Goal: Task Accomplishment & Management: Manage account settings

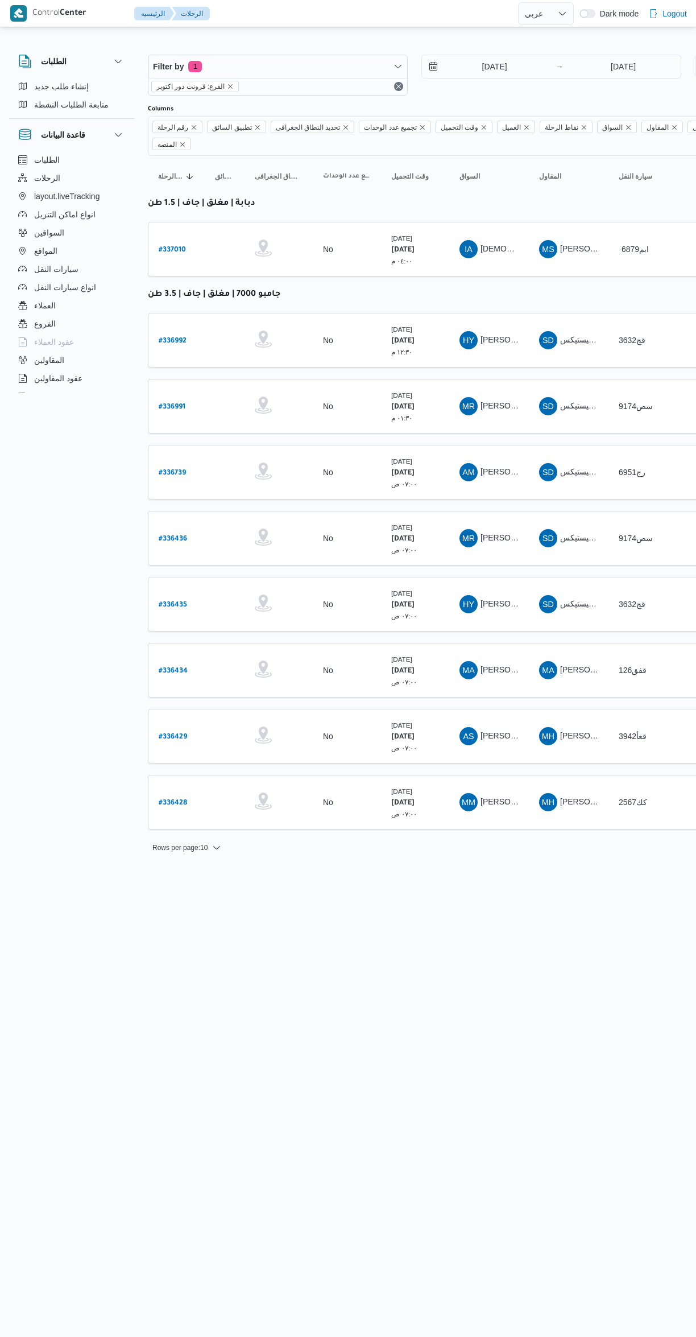
select select "ar"
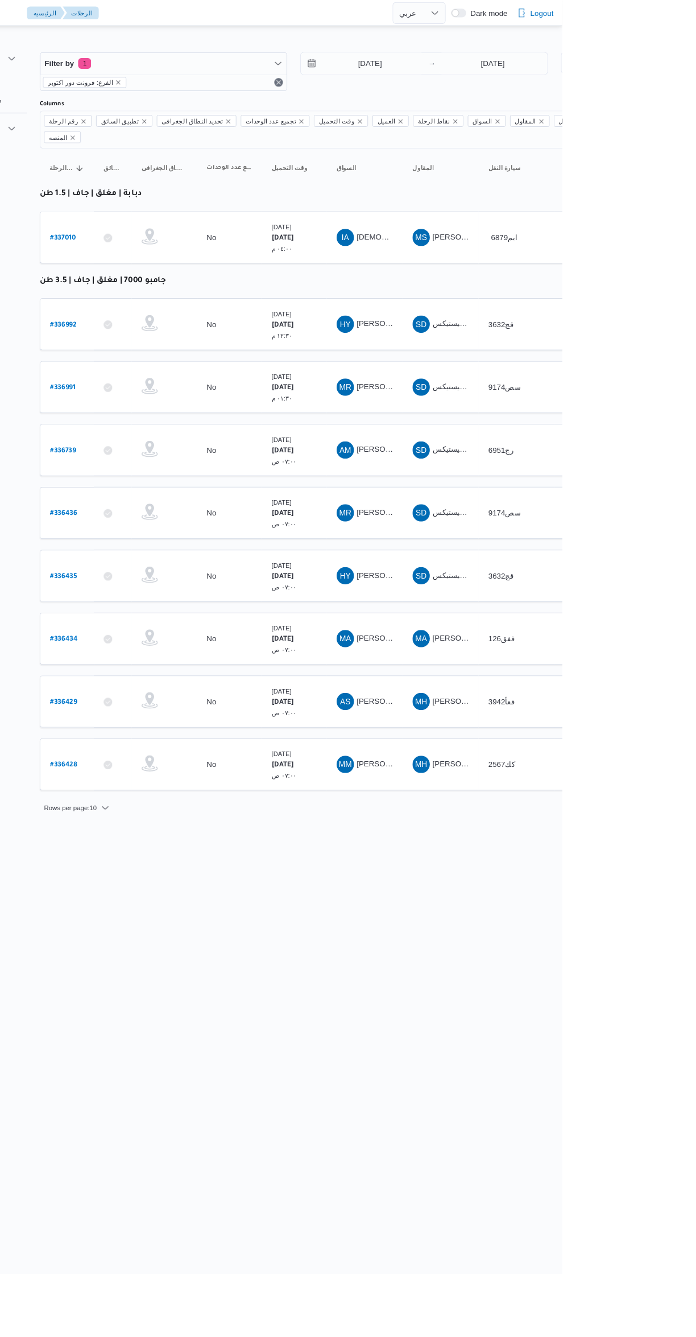
click at [172, 246] on b "# 337010" at bounding box center [172, 250] width 27 height 8
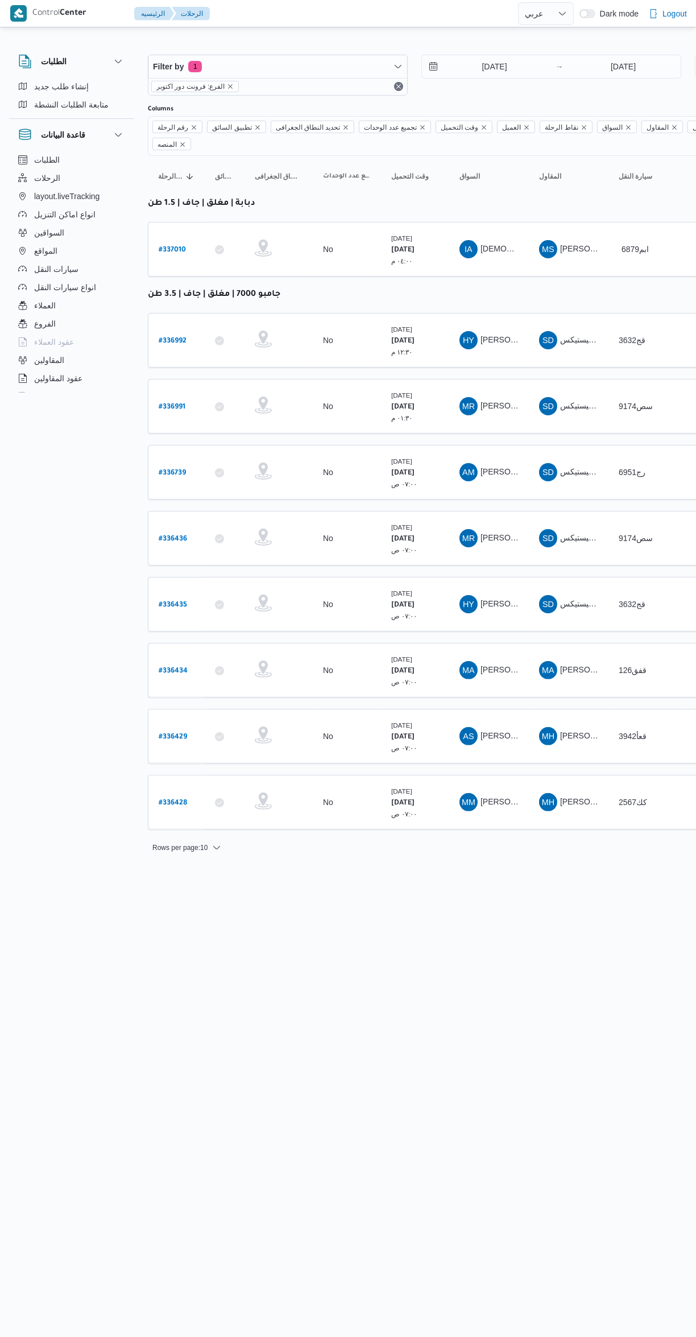
select select "ar"
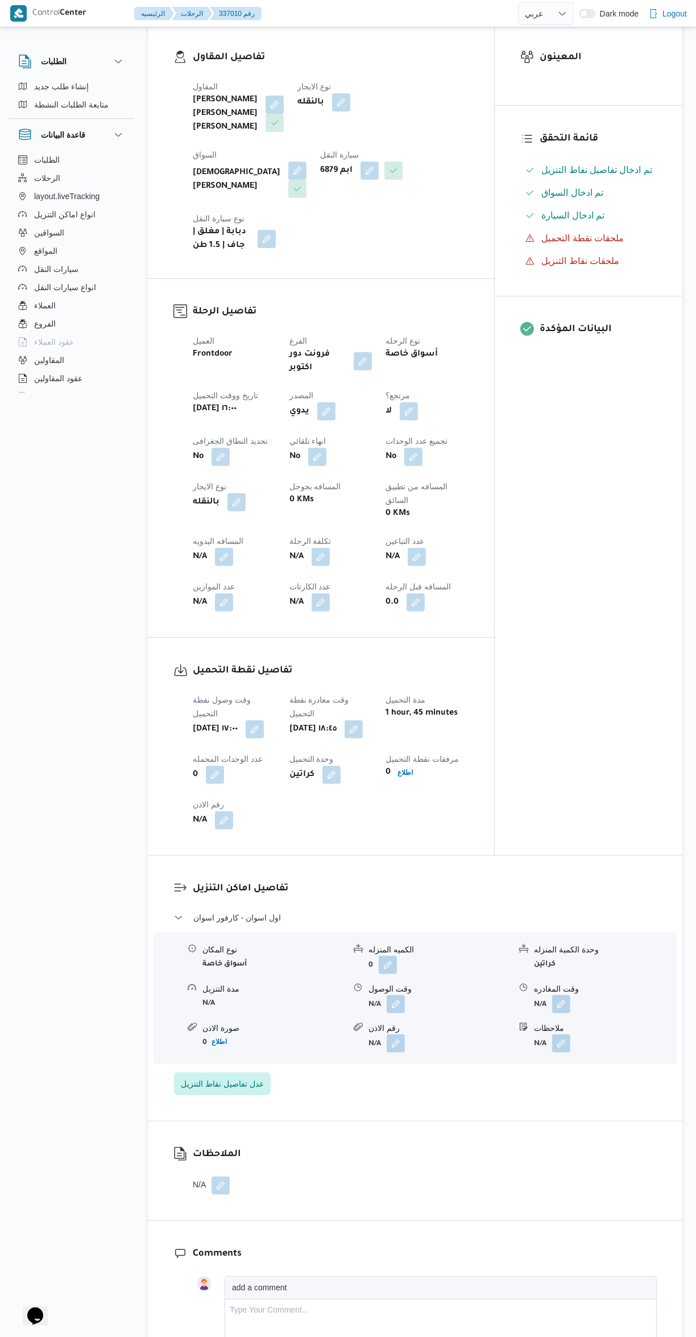
scroll to position [386, 0]
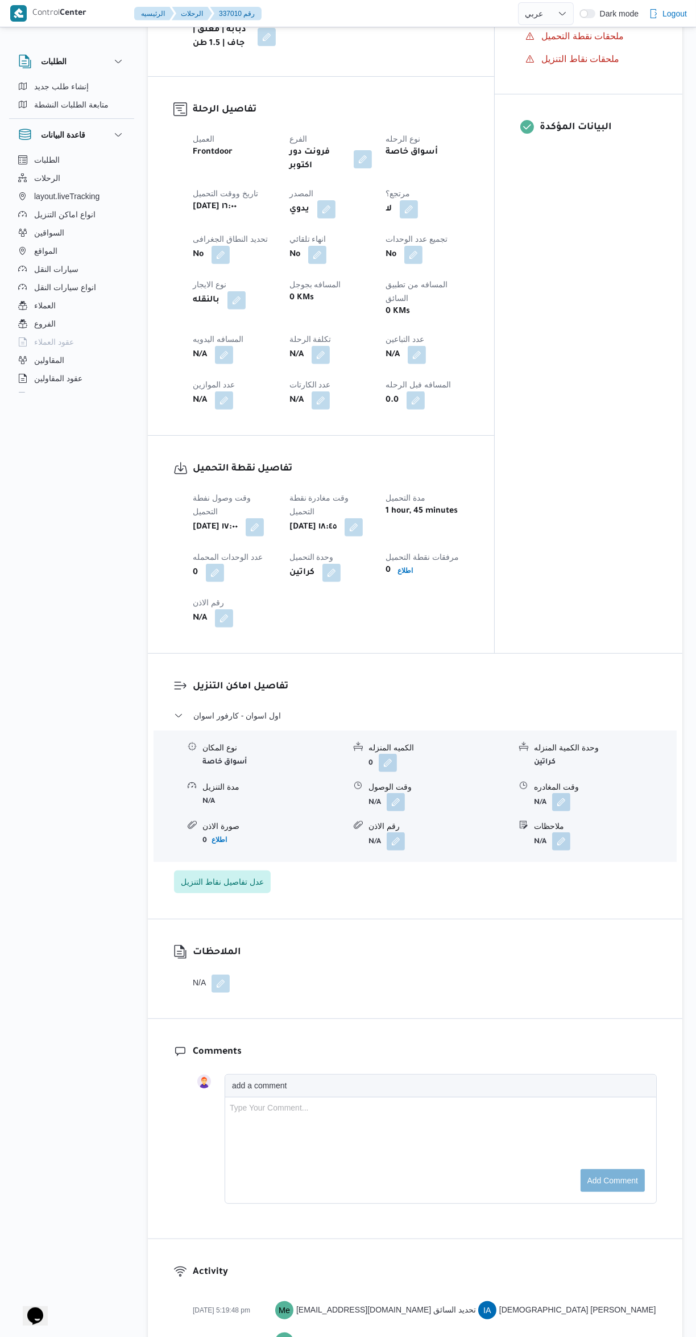
click at [403, 793] on button "button" at bounding box center [396, 802] width 18 height 18
click at [374, 794] on input "وقت الوصول" at bounding box center [365, 793] width 129 height 23
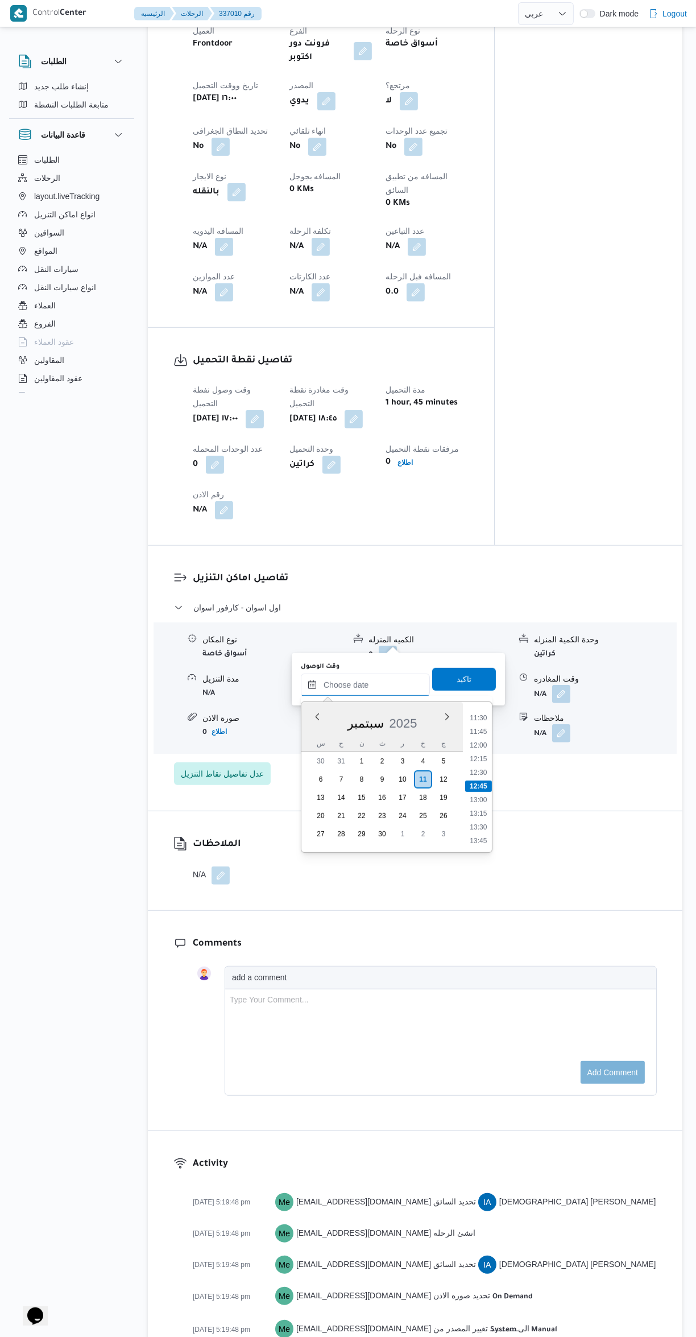
scroll to position [38, 0]
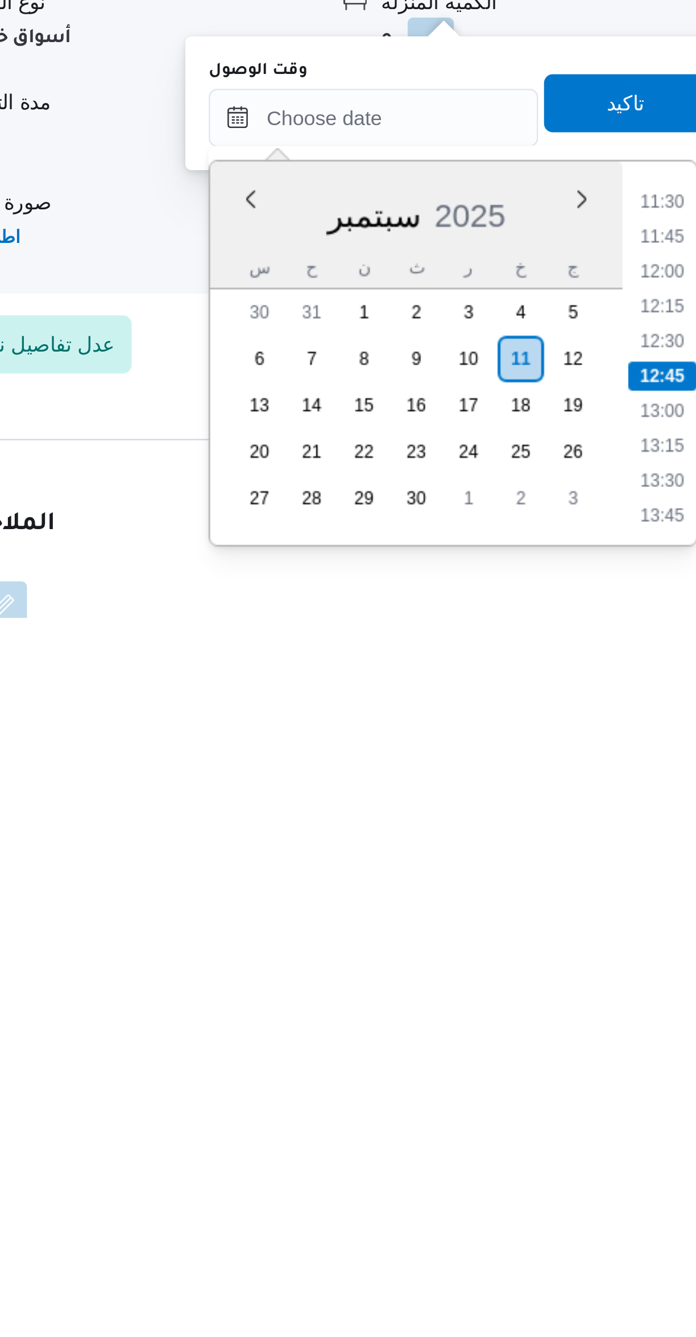
click at [472, 1184] on li "11:45" at bounding box center [478, 1187] width 26 height 11
type input "[DATE] ١١:٤٥"
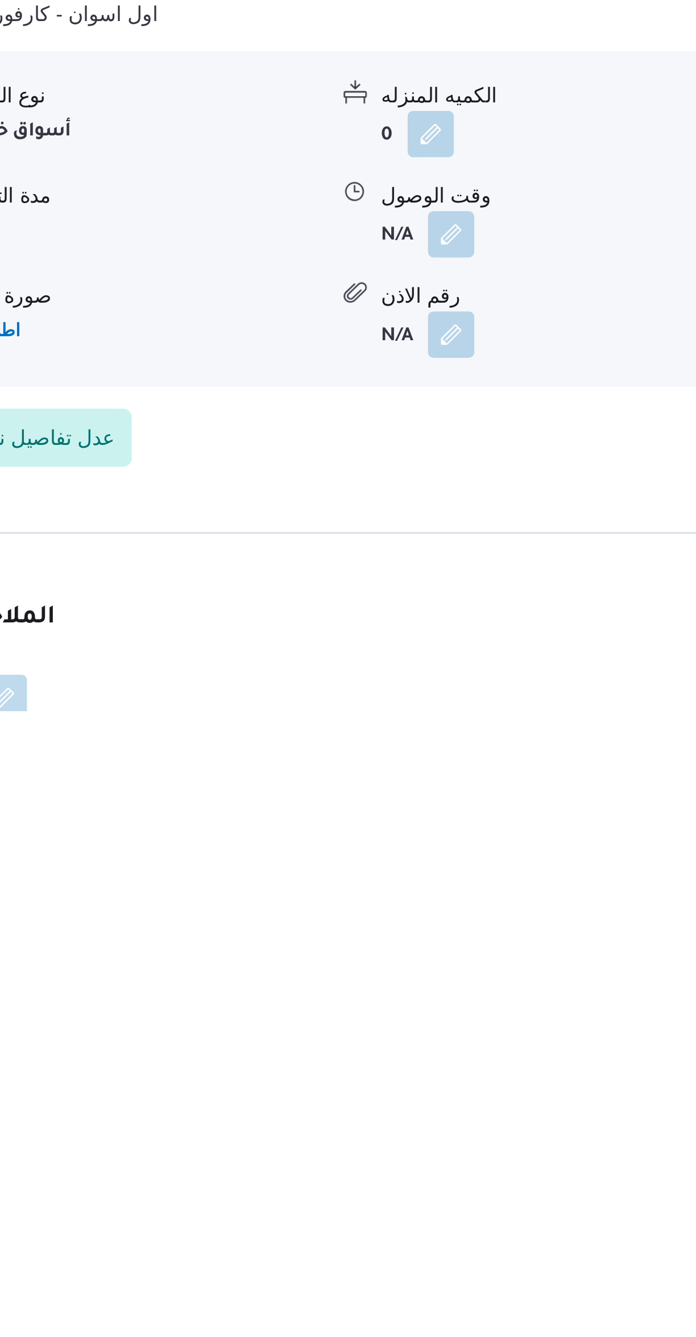
click at [355, 832] on div "وقت وصول نفطة التحميل [DATE] ١٧:٠٠ وقت مغادرة نقطة التحميل [DATE] ١٨:٤٥ مدة الت…" at bounding box center [331, 907] width 290 height 150
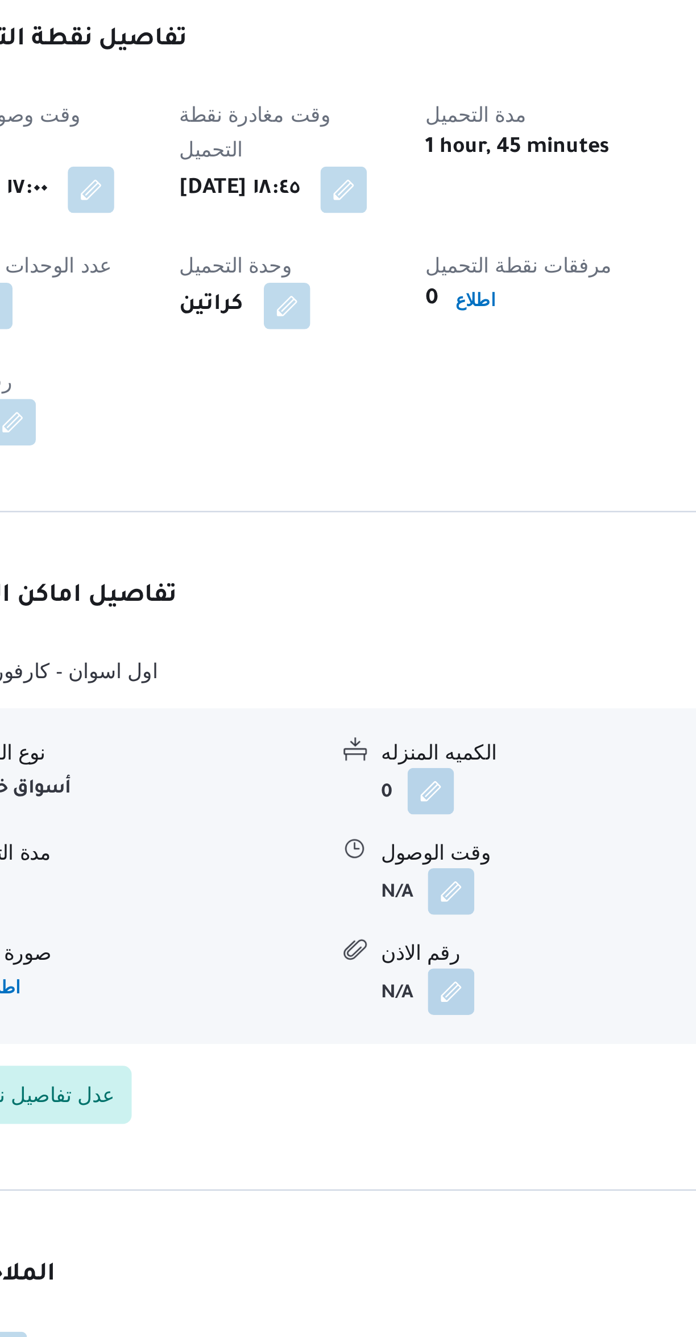
click at [389, 1122] on button "button" at bounding box center [396, 1131] width 18 height 18
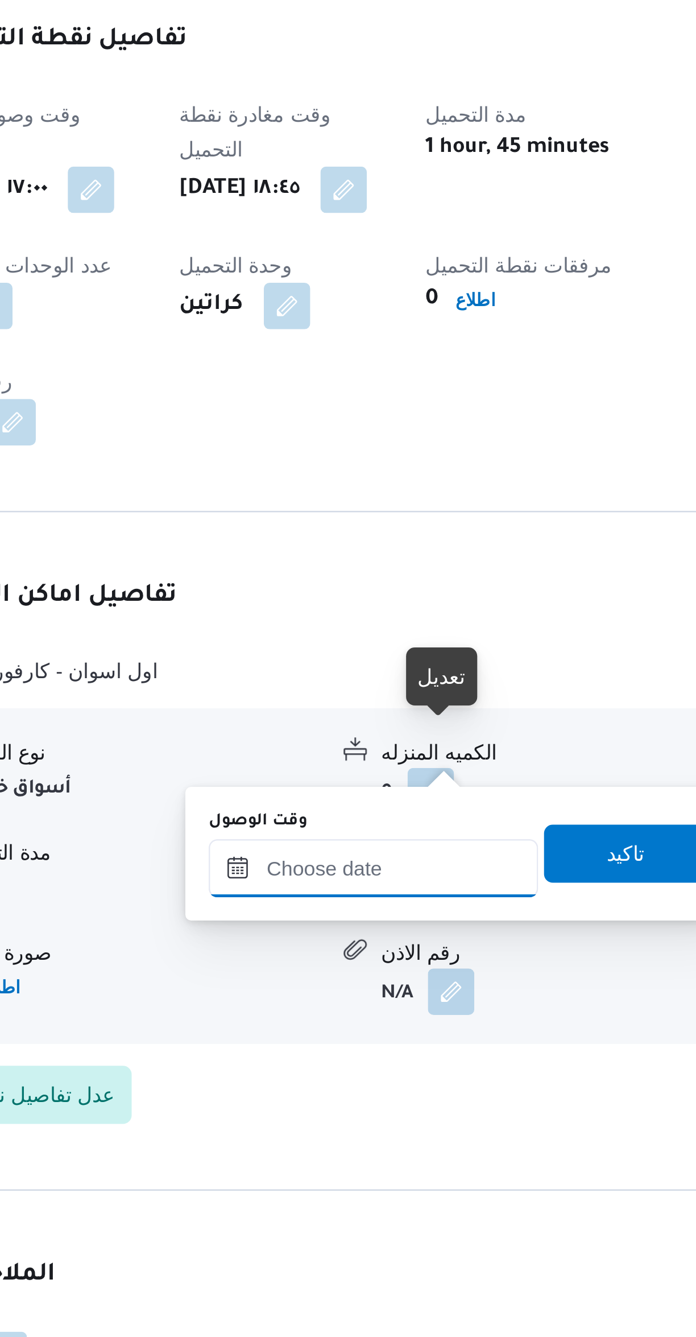
click at [345, 1124] on input "وقت الوصول" at bounding box center [365, 1122] width 129 height 23
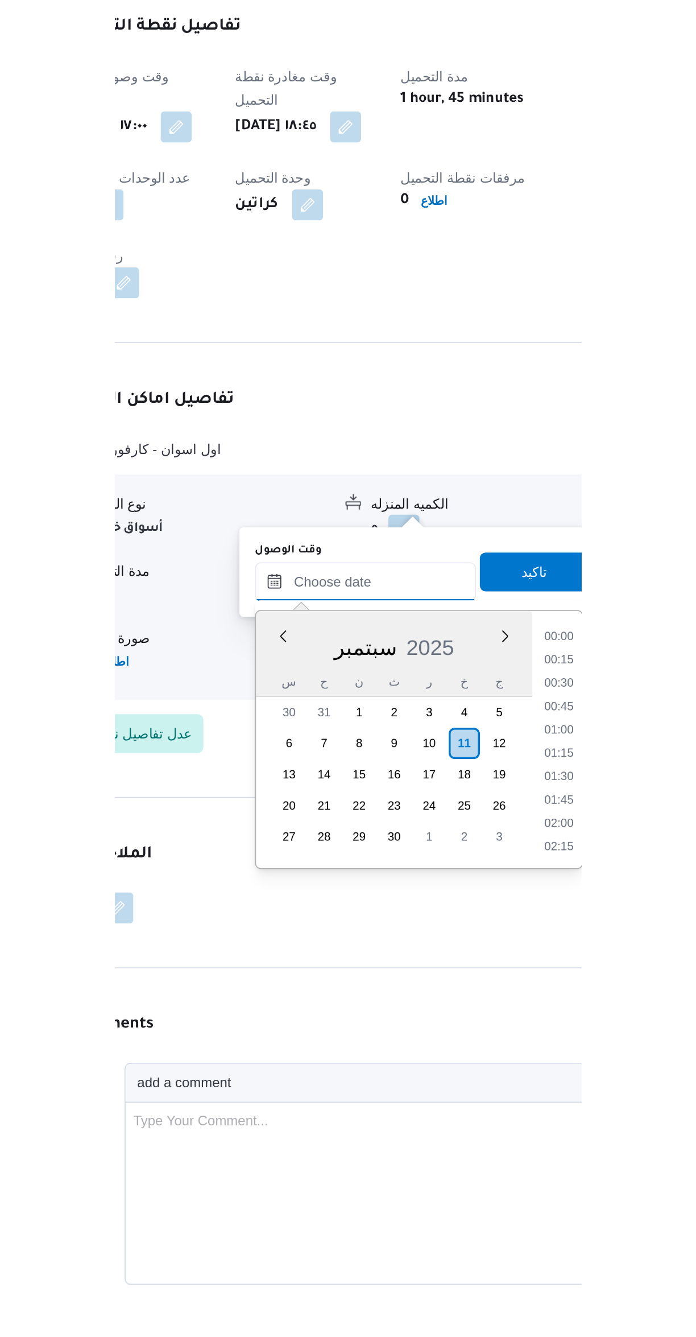
scroll to position [627, 0]
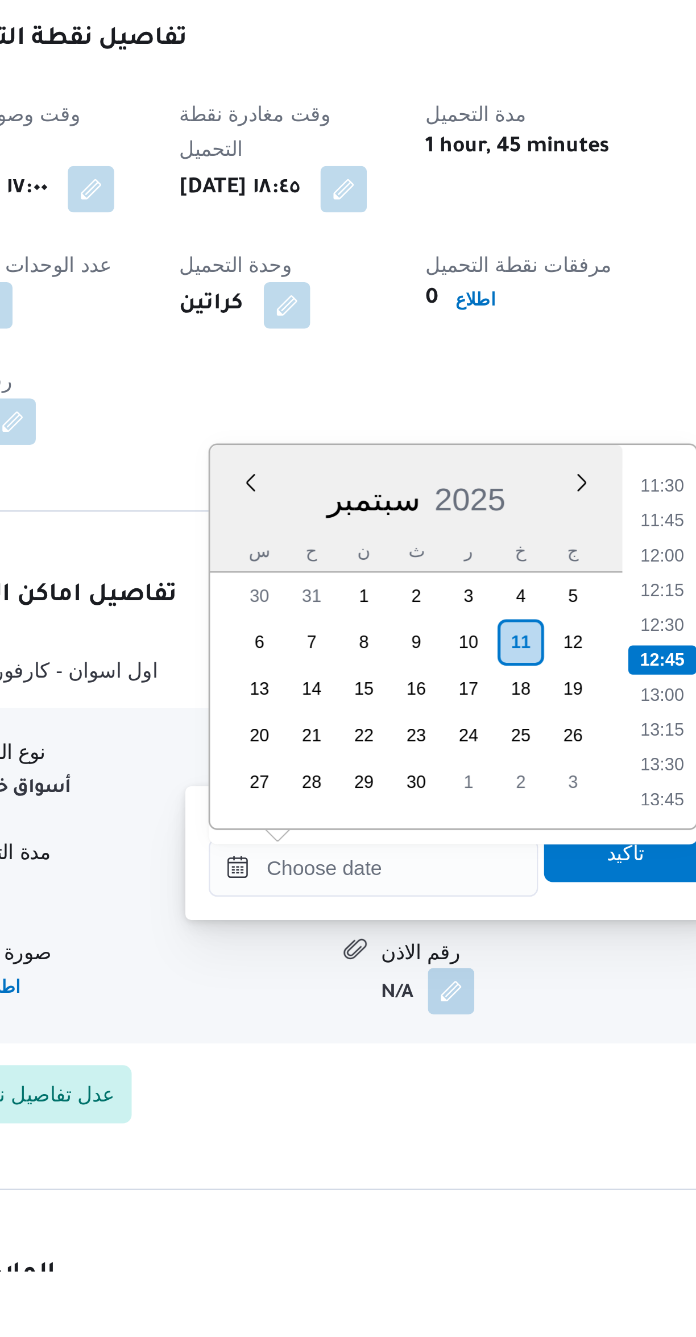
click at [473, 1039] on li "11:45" at bounding box center [478, 1042] width 26 height 11
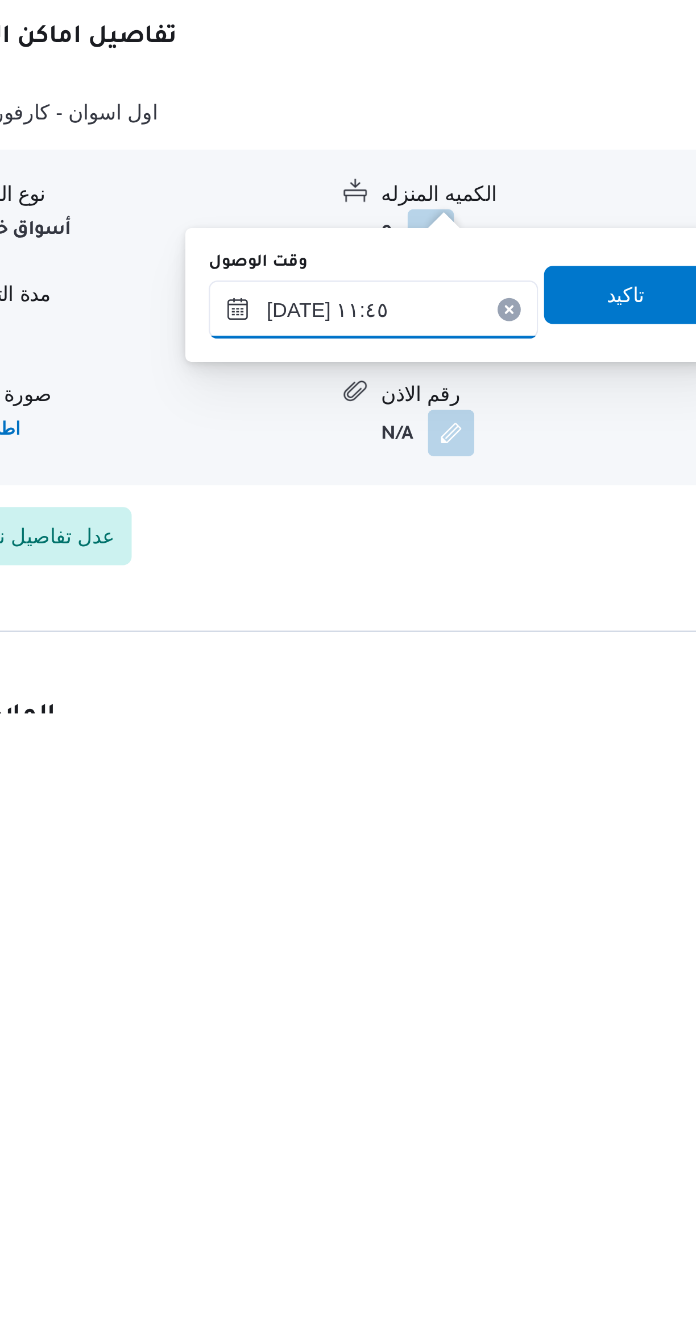
click at [371, 1183] on input "[DATE] ١١:٤٥" at bounding box center [365, 1178] width 129 height 23
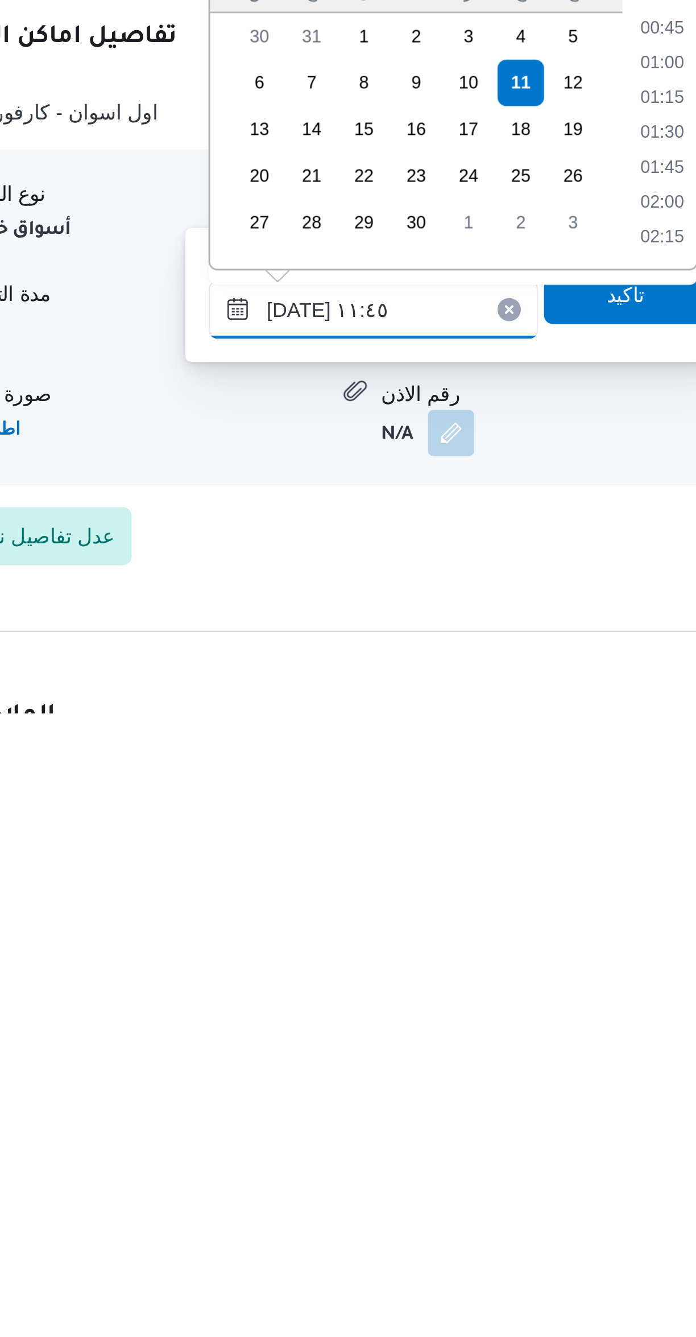
scroll to position [572, 0]
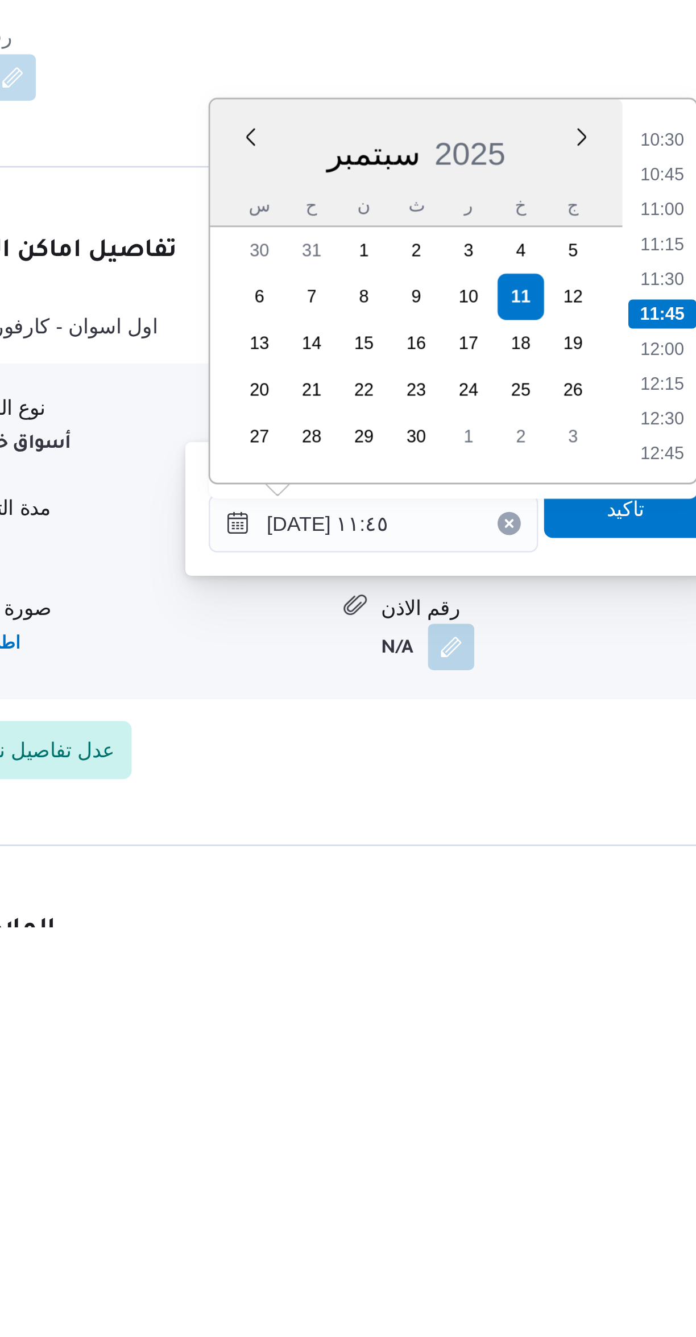
click at [471, 1029] on li "10:30" at bounding box center [478, 1028] width 26 height 11
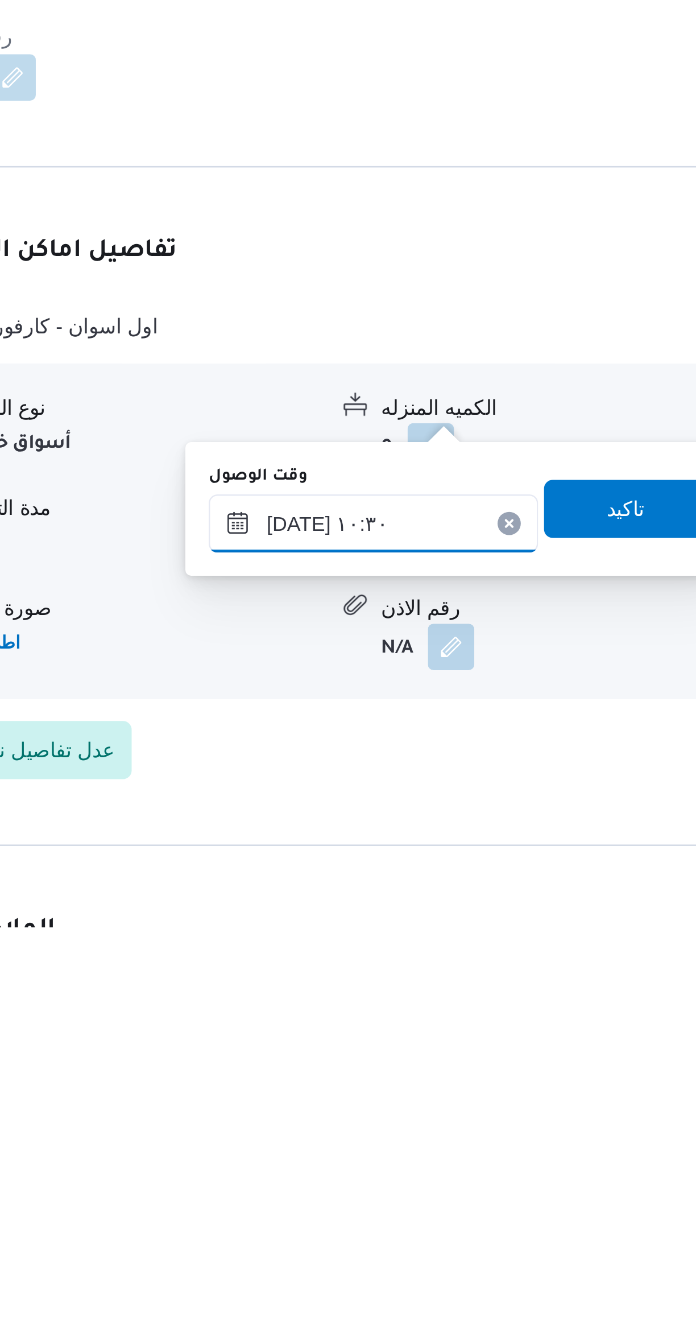
click at [344, 1183] on input "[DATE] ١٠:٣٠" at bounding box center [365, 1178] width 129 height 23
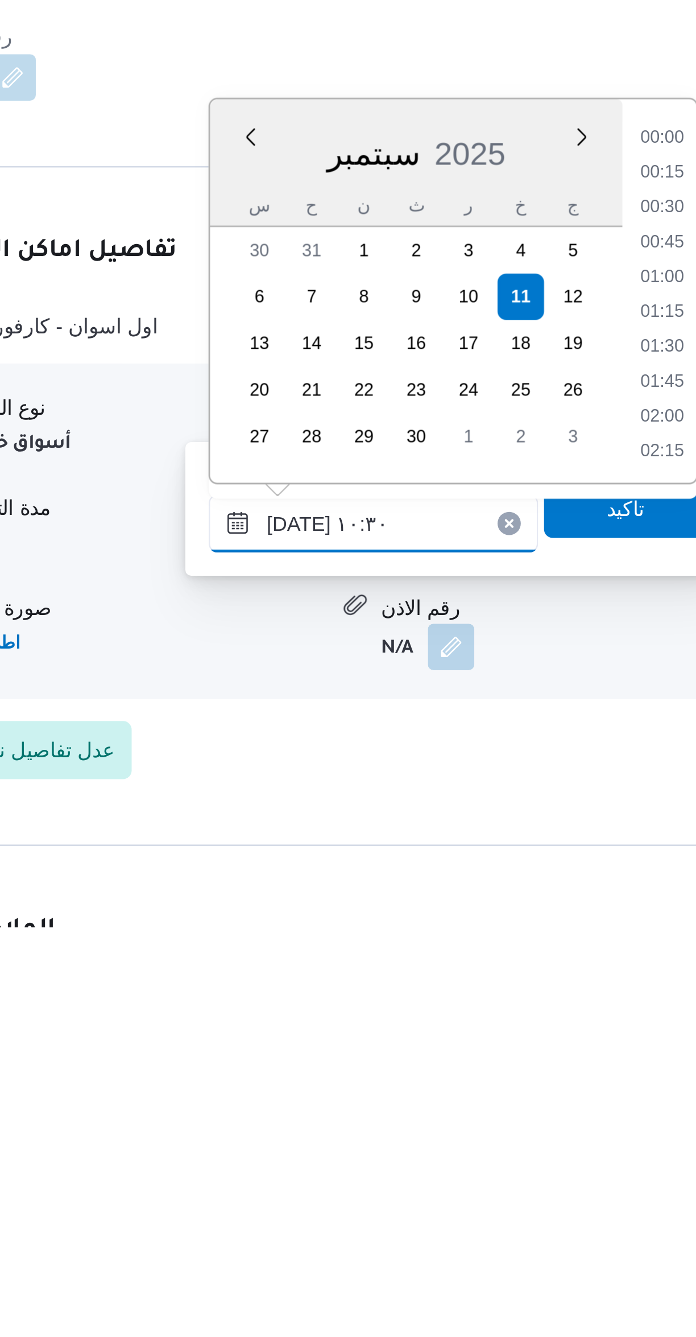
scroll to position [504, 0]
click at [472, 1027] on li "09:15" at bounding box center [478, 1028] width 26 height 11
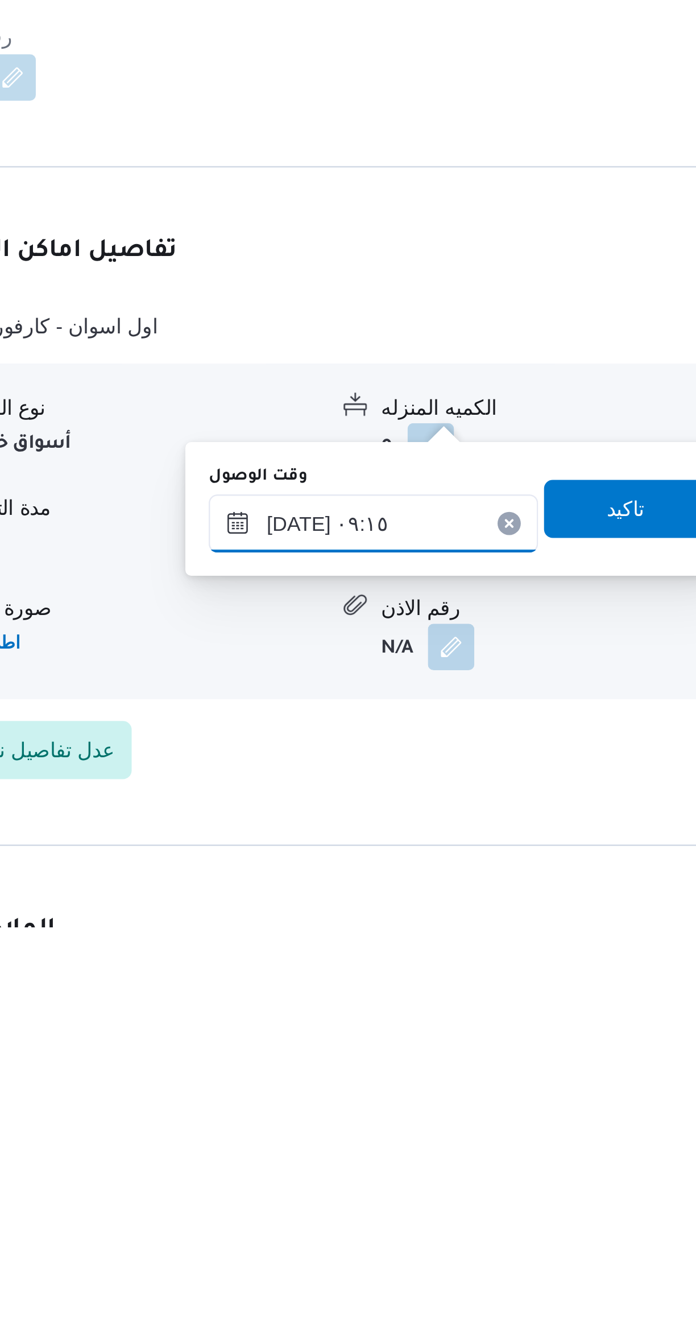
click at [345, 1183] on input "[DATE] ٠٩:١٥" at bounding box center [365, 1178] width 129 height 23
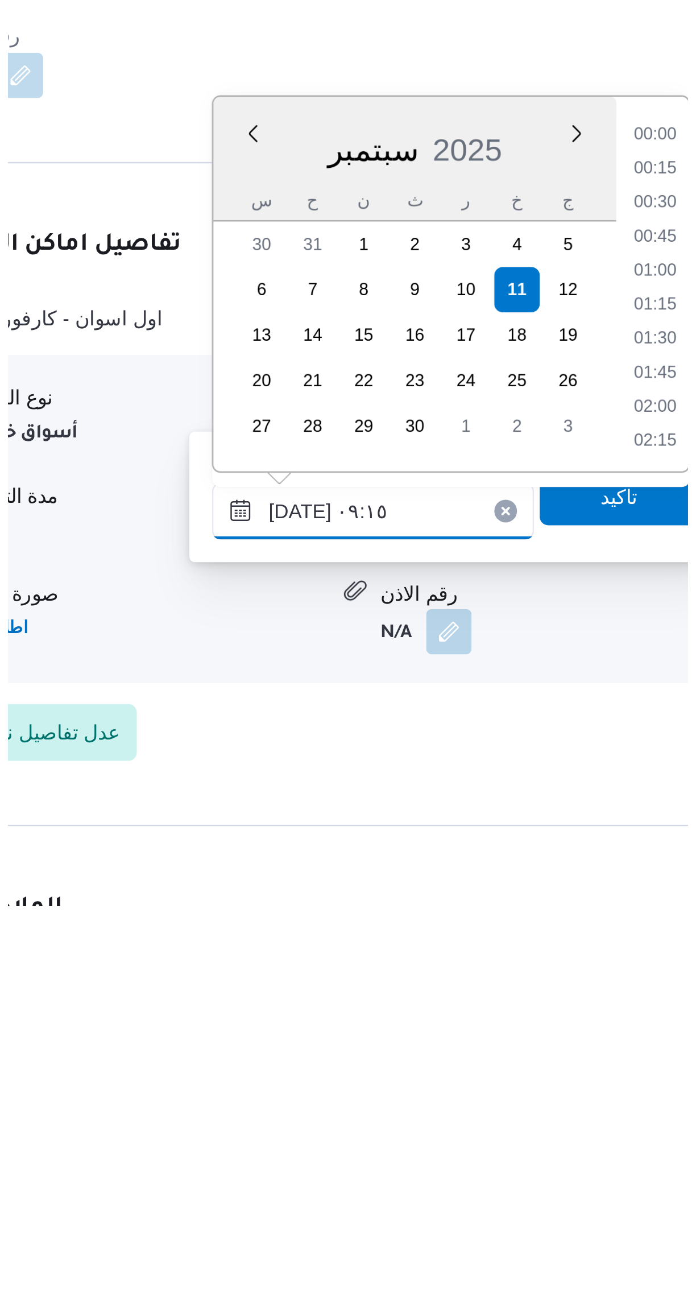
scroll to position [436, 0]
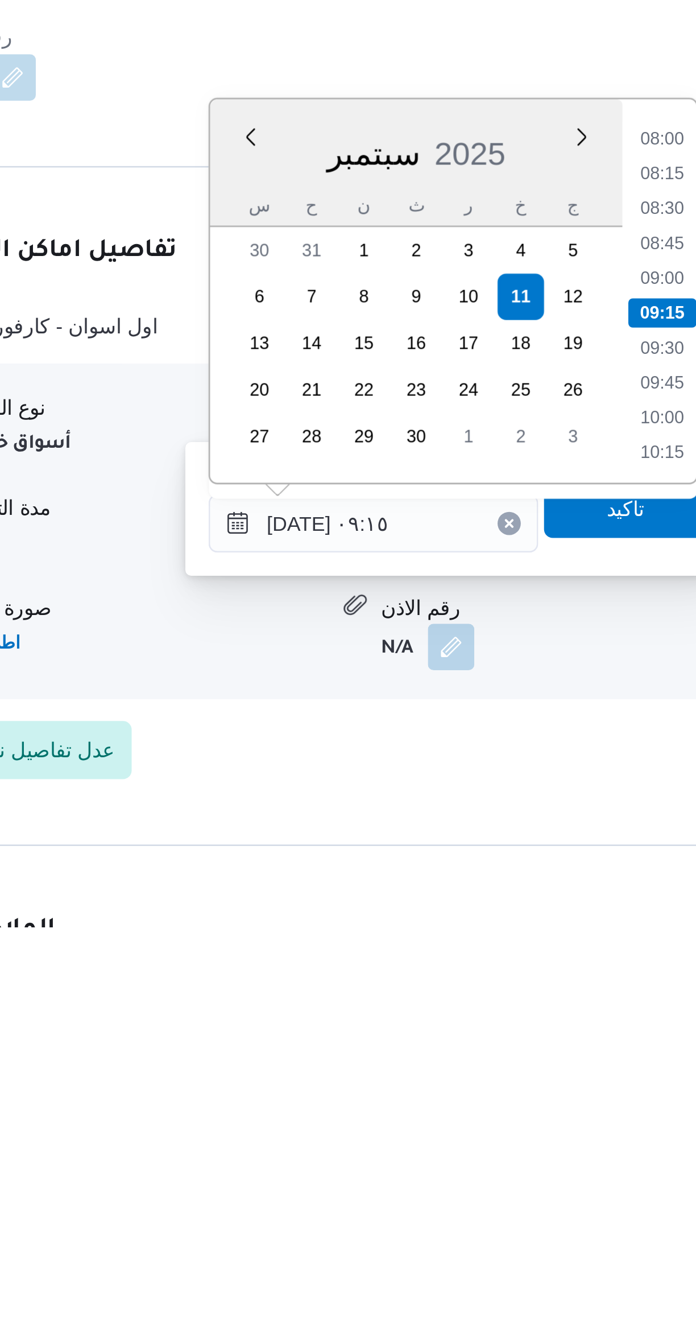
click at [472, 1025] on li "08:00" at bounding box center [478, 1027] width 26 height 11
type input "[DATE] ٠٨:٠٠"
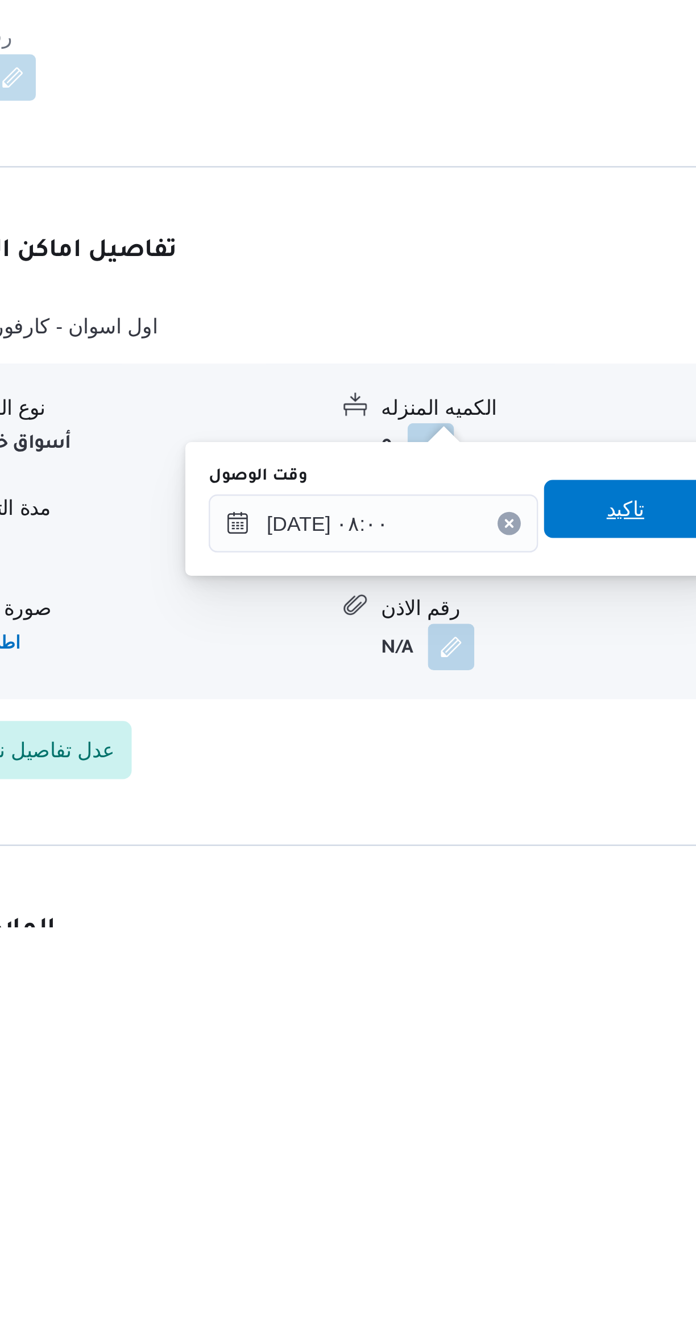
click at [443, 1168] on span "تاكيد" at bounding box center [464, 1172] width 64 height 23
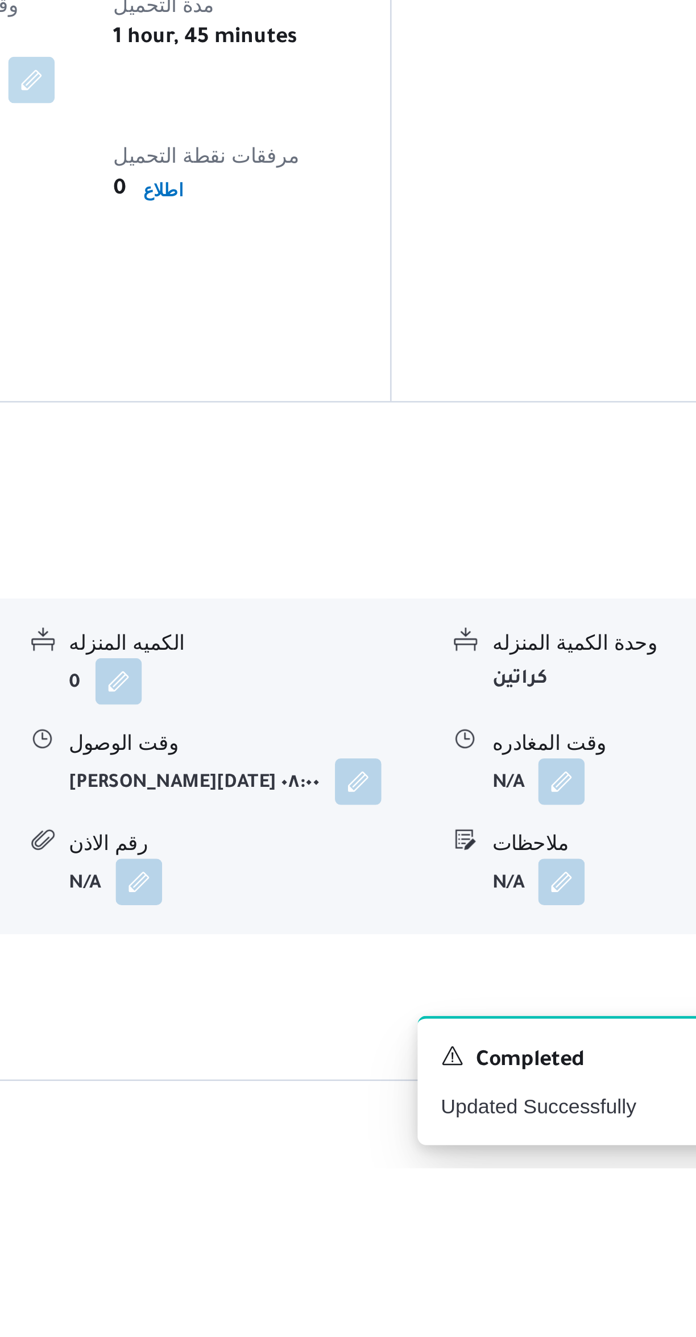
scroll to position [2, 0]
click at [568, 1177] on button "button" at bounding box center [561, 1186] width 18 height 18
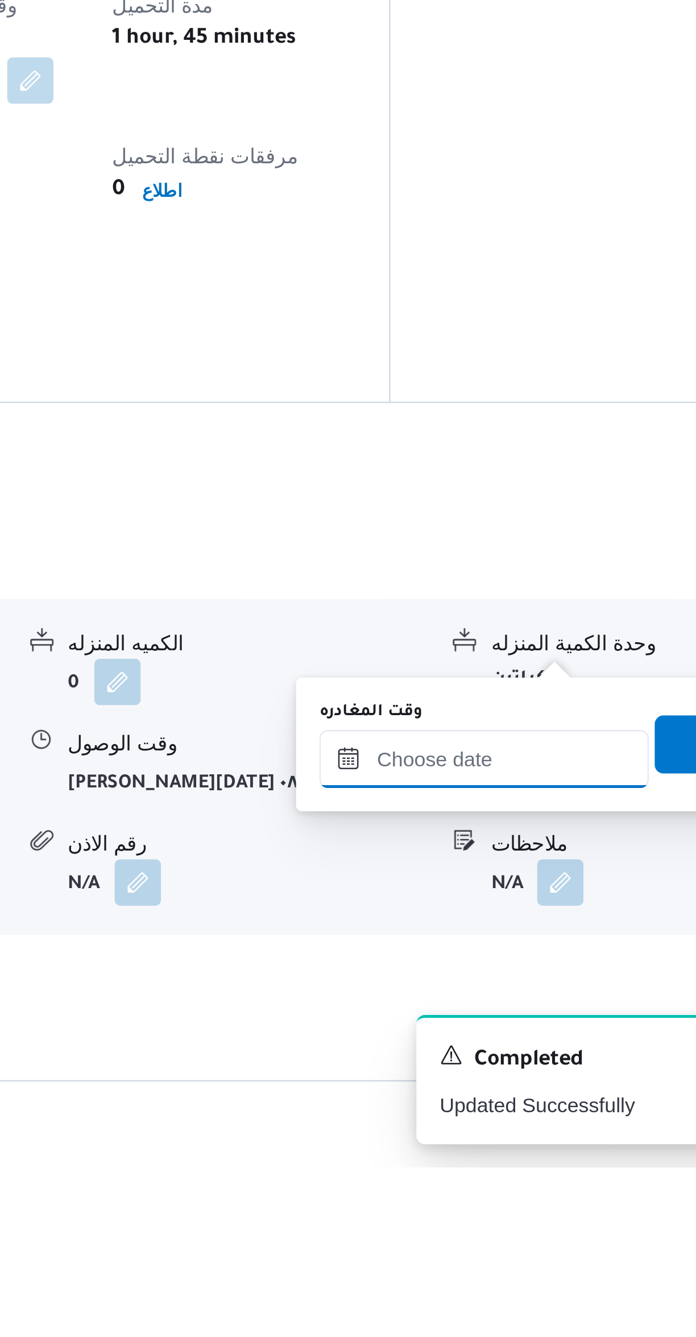
click at [506, 1179] on input "وقت المغادره" at bounding box center [531, 1176] width 129 height 23
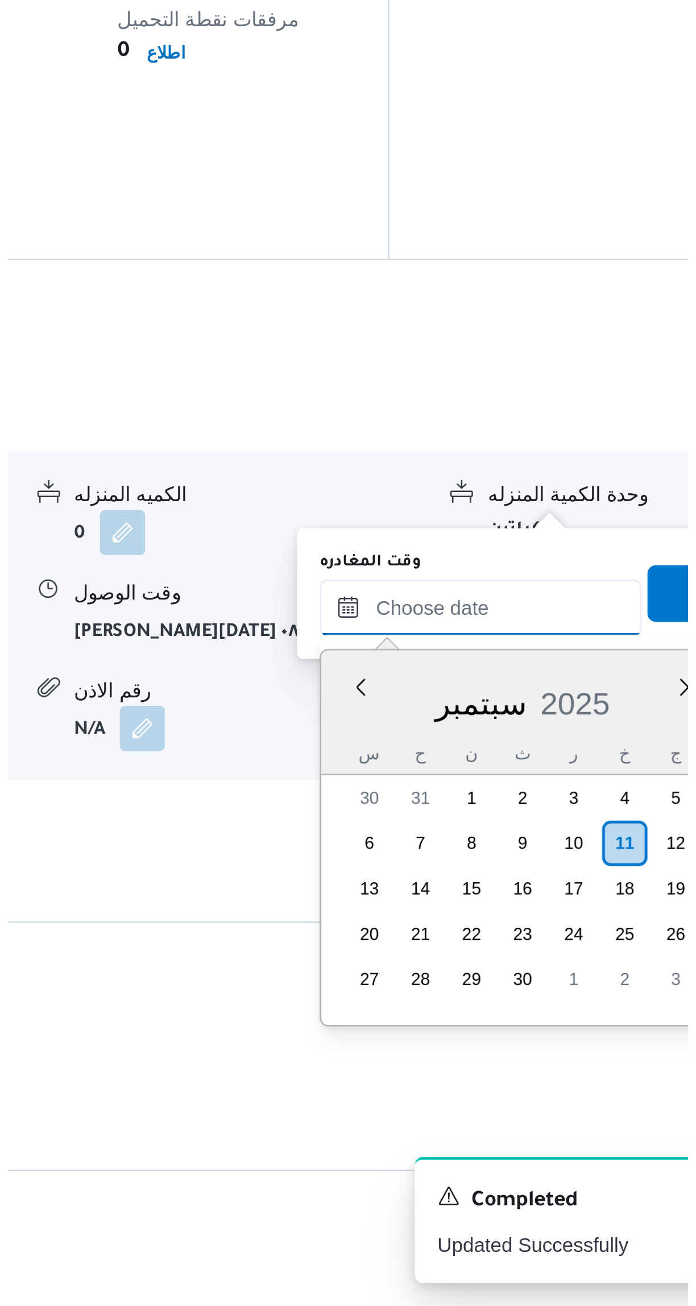
scroll to position [0, 0]
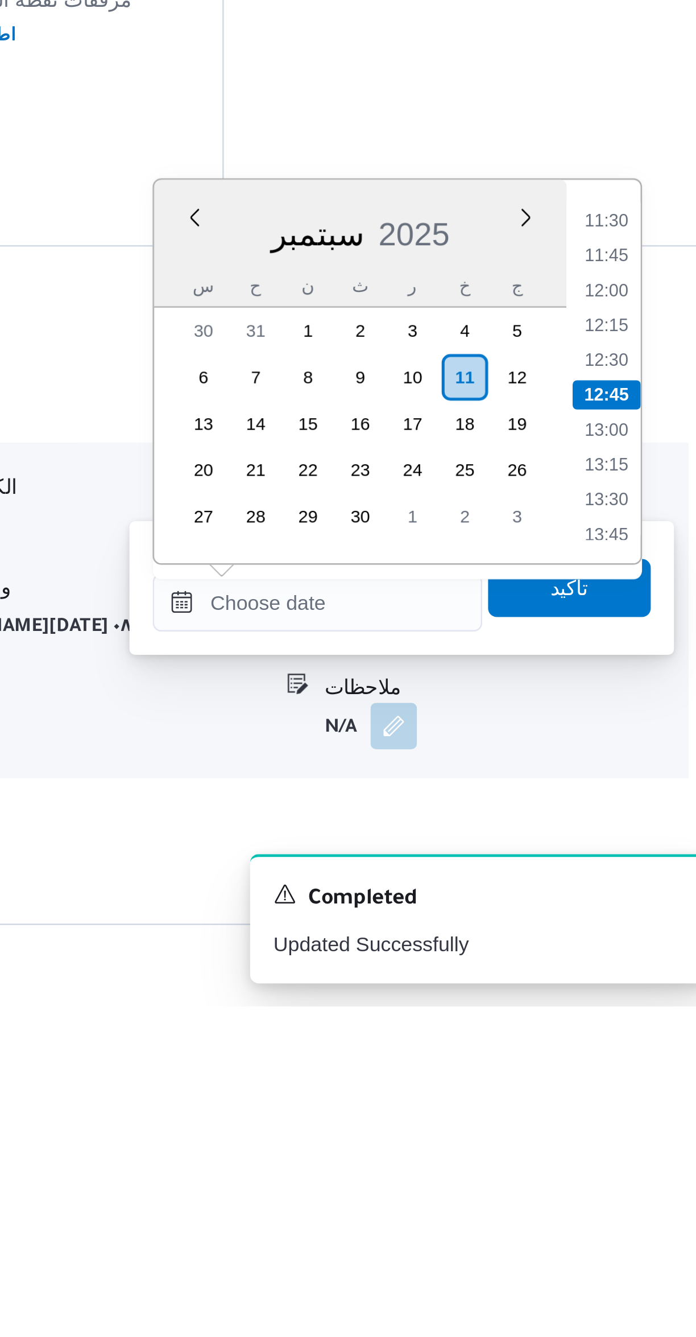
click at [643, 1040] on li "11:45" at bounding box center [644, 1042] width 26 height 11
type input "[DATE] ١١:٤٥"
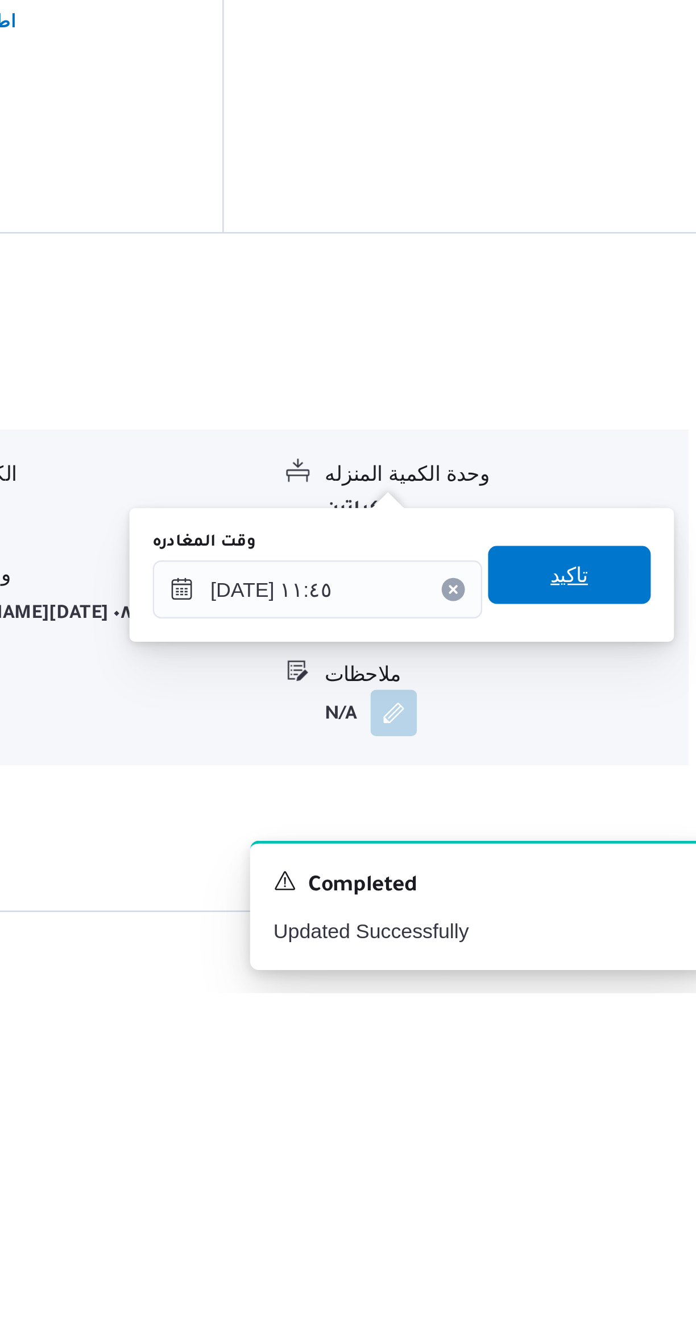
click at [623, 1171] on span "تاكيد" at bounding box center [630, 1173] width 15 height 14
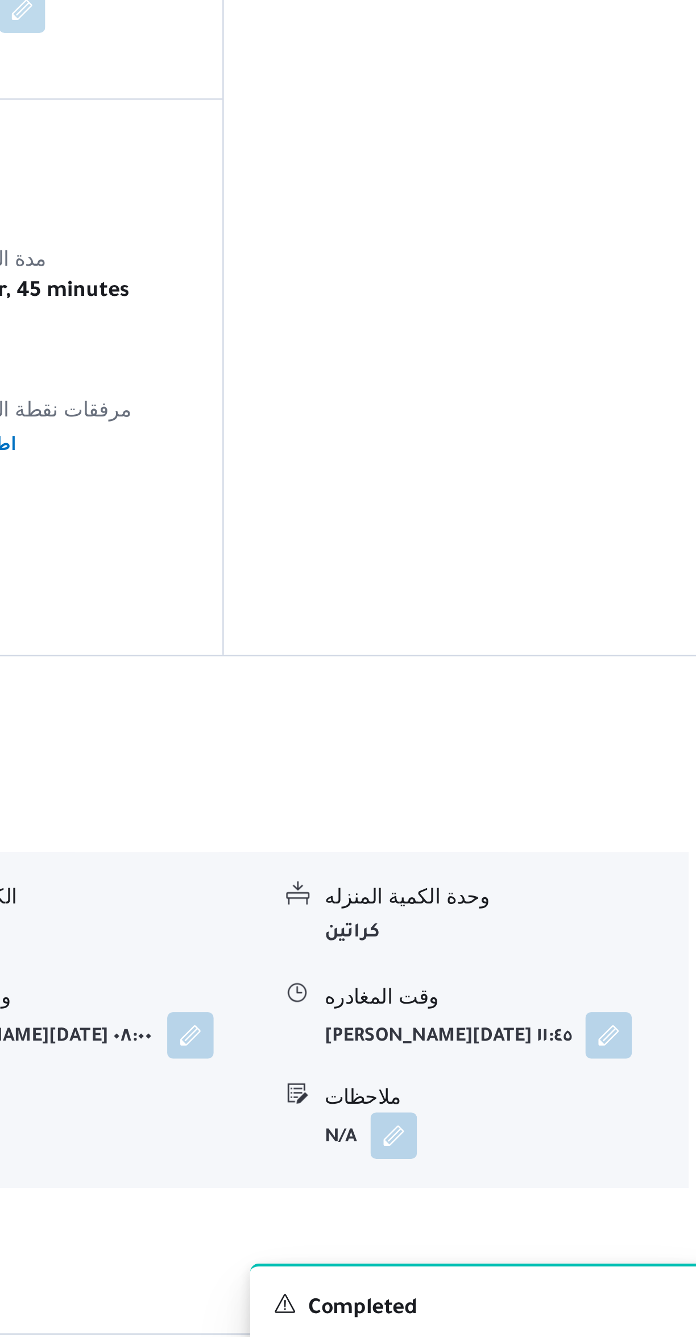
click at [562, 1185] on b "[PERSON_NAME][DATE] ١١:٤٥" at bounding box center [582, 1189] width 97 height 8
click at [641, 1179] on button "button" at bounding box center [645, 1188] width 18 height 18
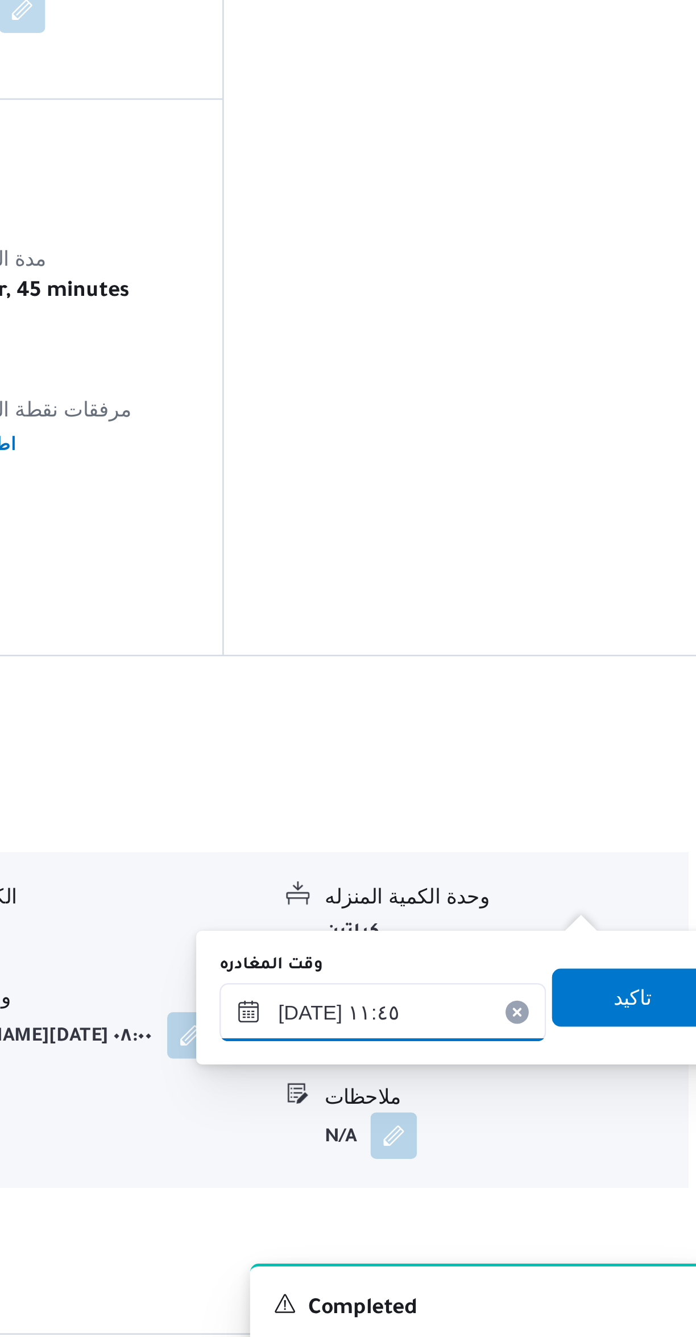
click at [594, 1175] on input "[DATE] ١١:٤٥" at bounding box center [557, 1178] width 128 height 23
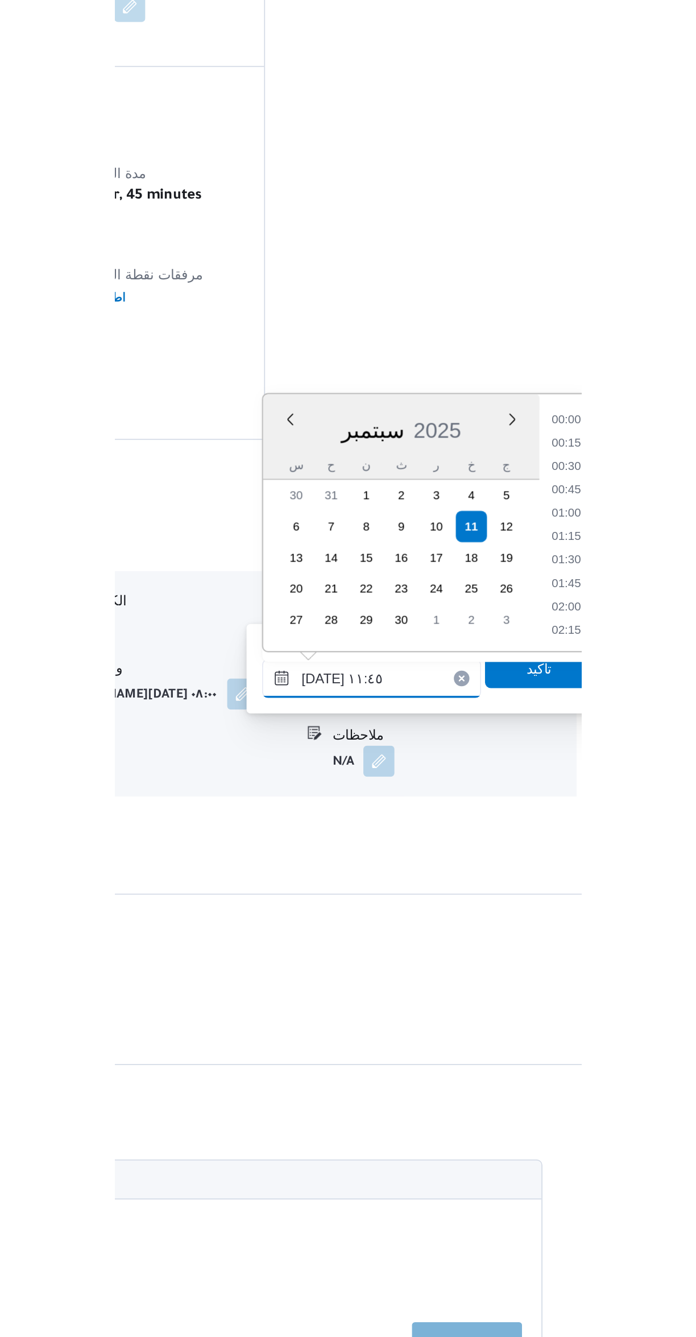
scroll to position [572, 0]
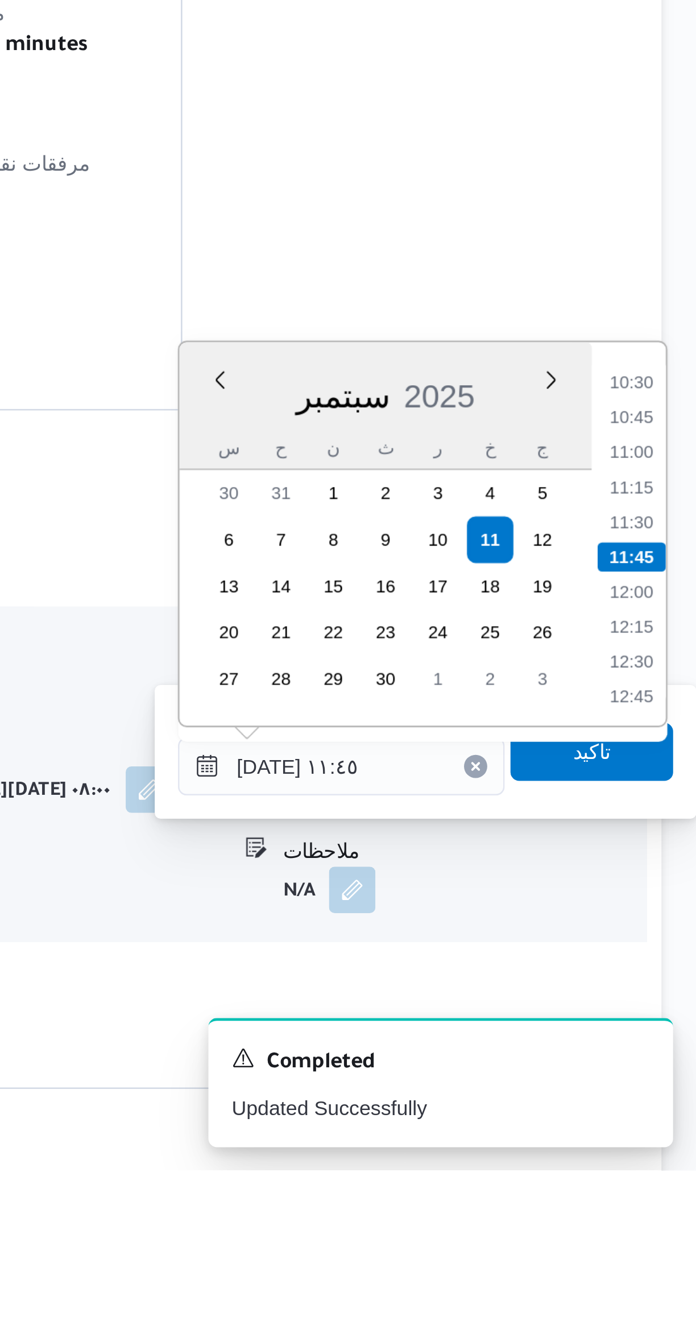
click at [669, 1041] on li "10:45" at bounding box center [671, 1041] width 26 height 11
type input "[DATE] ١٠:٤٥"
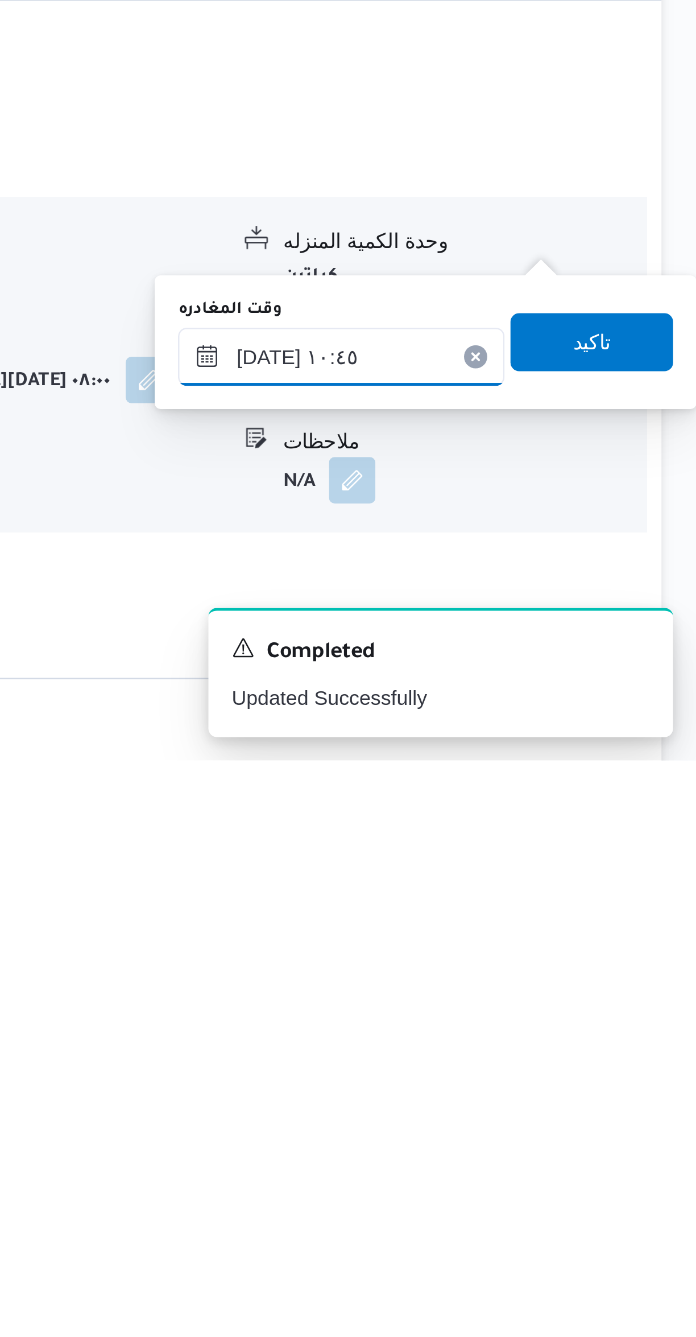
scroll to position [0, 0]
click at [630, 1172] on span "تاكيد" at bounding box center [655, 1172] width 64 height 23
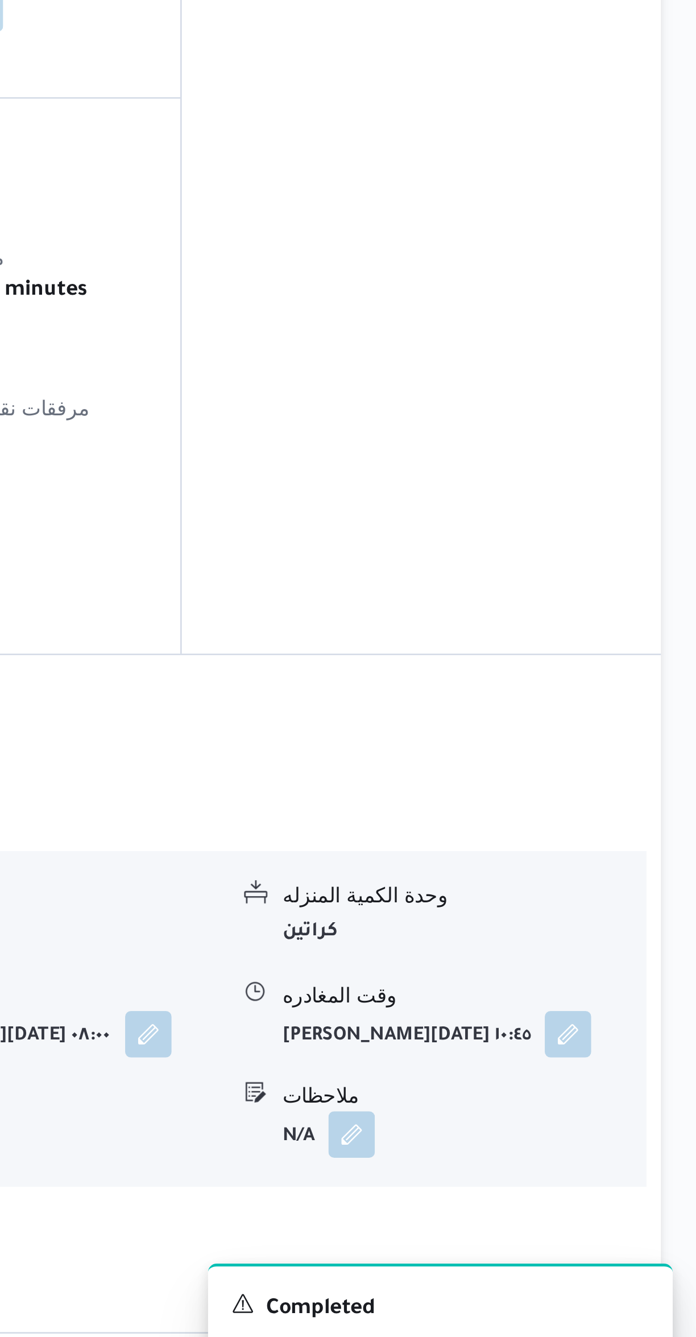
scroll to position [7, 0]
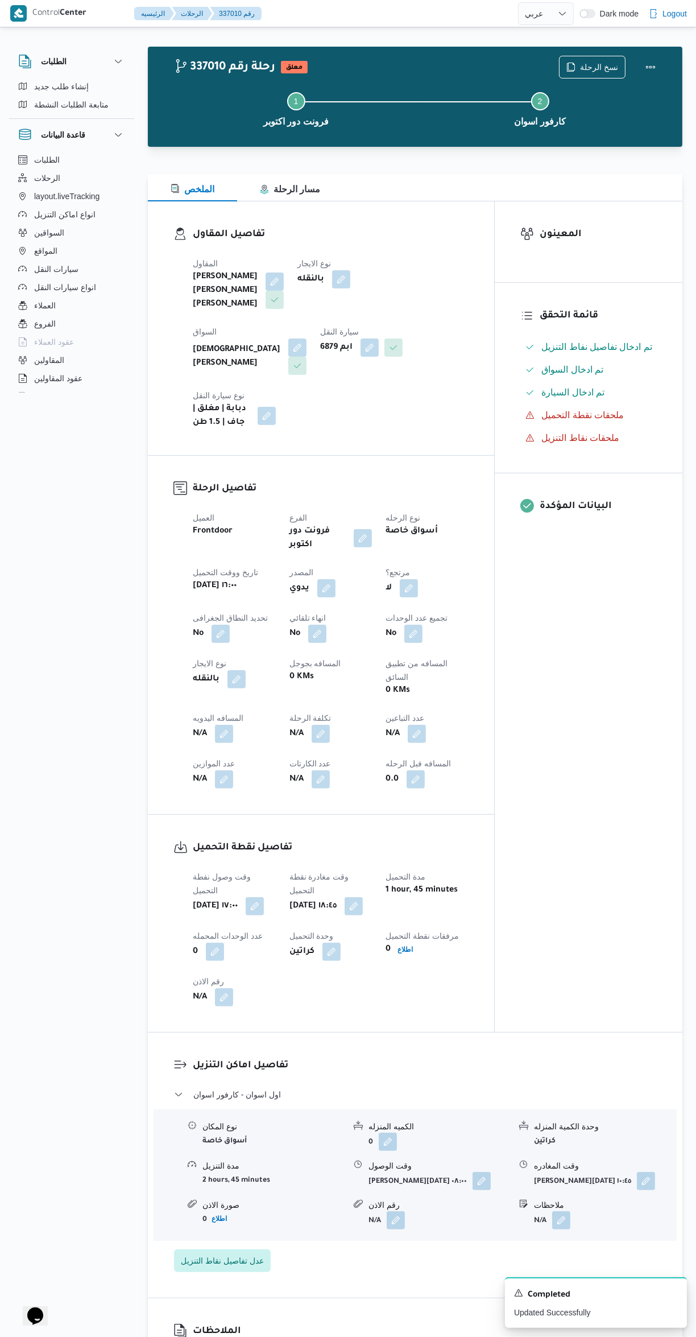
click at [218, 725] on button "button" at bounding box center [224, 734] width 18 height 18
click at [181, 715] on input "المسافه اليدويه" at bounding box center [194, 715] width 113 height 23
type input "880"
click at [254, 720] on span "تاكيد" at bounding box center [286, 709] width 64 height 23
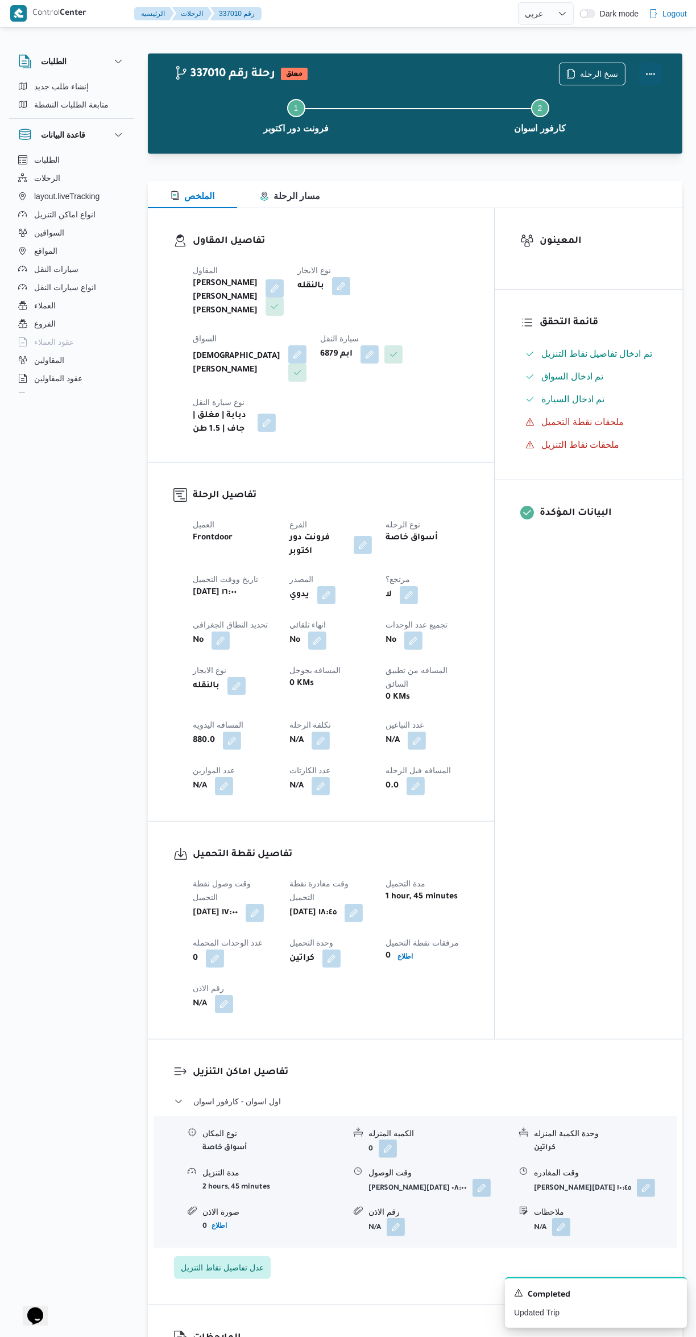
click at [646, 78] on button "Actions" at bounding box center [650, 74] width 23 height 23
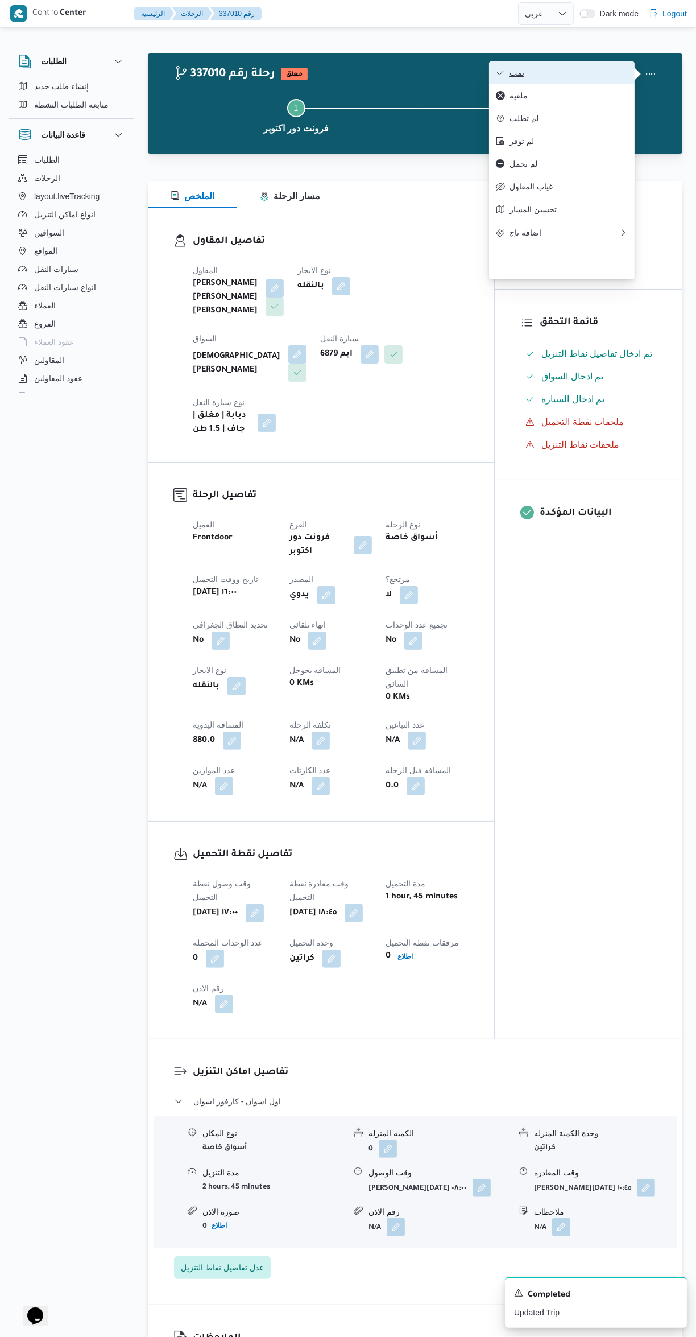
click at [501, 75] on icon "button" at bounding box center [500, 72] width 9 height 9
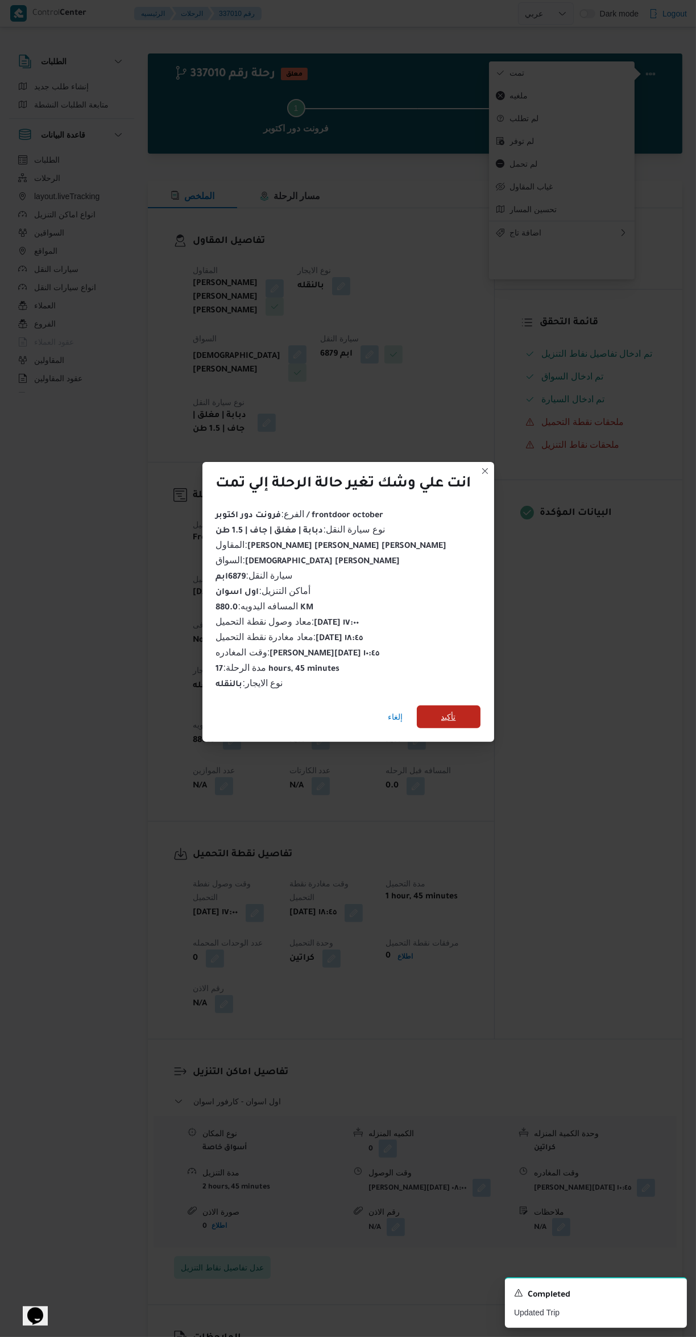
click at [468, 706] on span "تأكيد" at bounding box center [449, 716] width 64 height 23
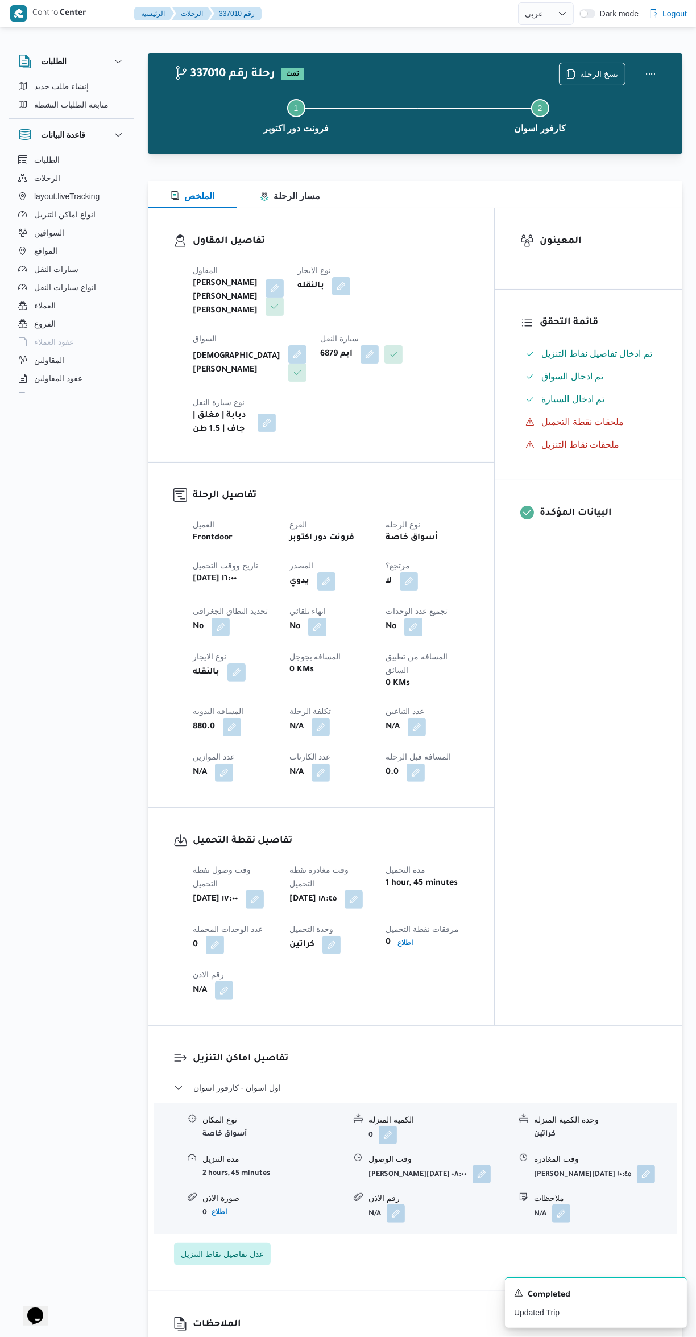
click at [622, 727] on div "المعينون قائمة التحقق تم ادخال تفاصيل نفاط التنزيل تم ادخال السواق تم ادخال الس…" at bounding box center [589, 616] width 188 height 817
select select "ar"
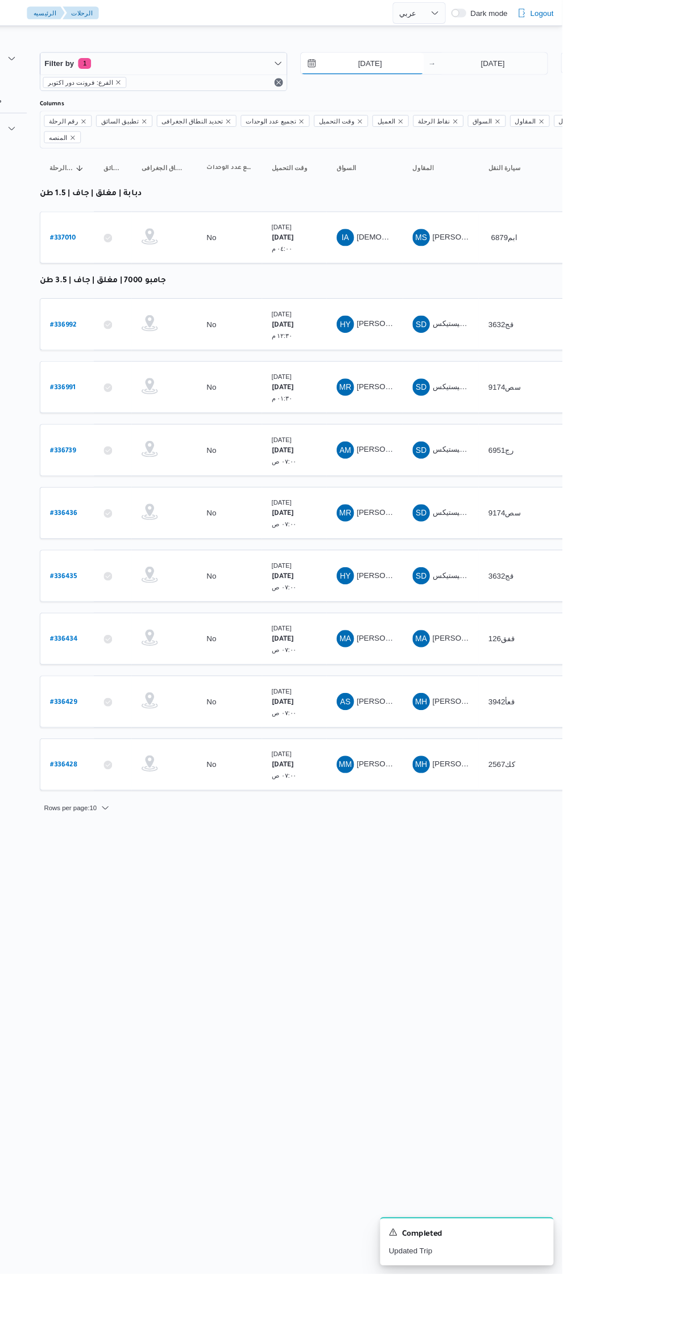
click at [464, 62] on input "[DATE]" at bounding box center [486, 66] width 129 height 23
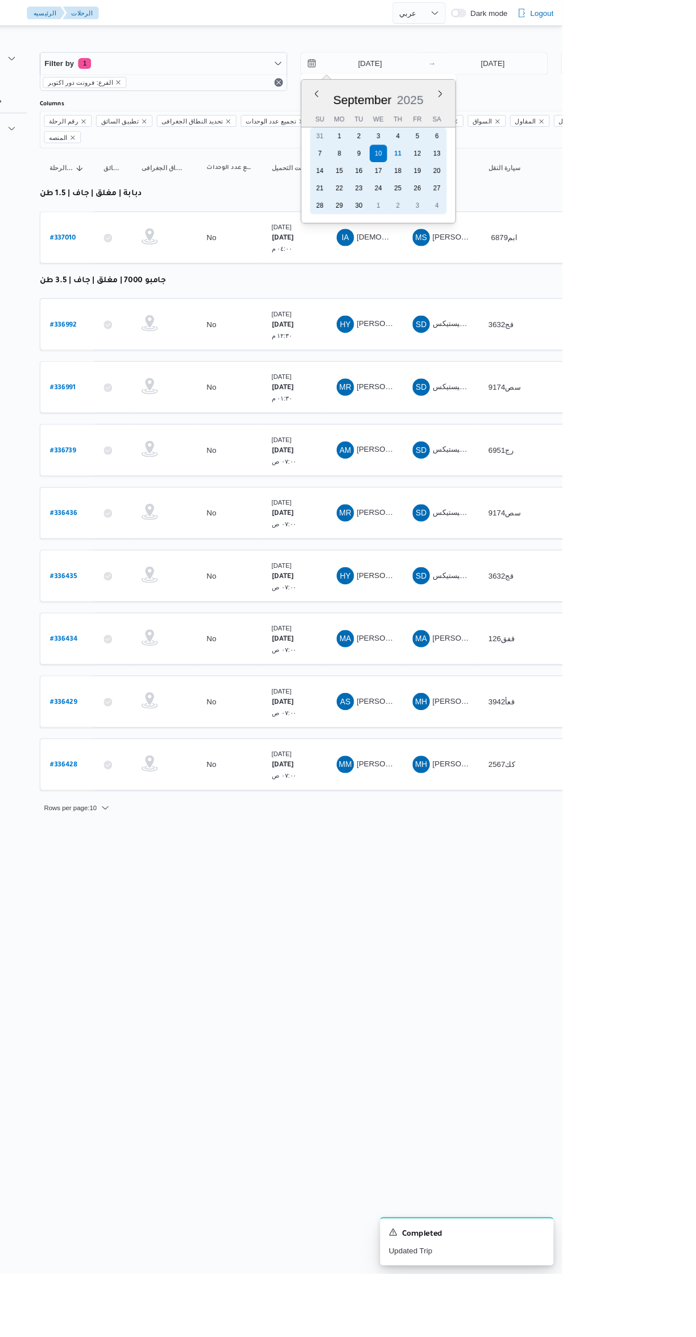
click at [512, 148] on div "3" at bounding box center [503, 143] width 18 height 18
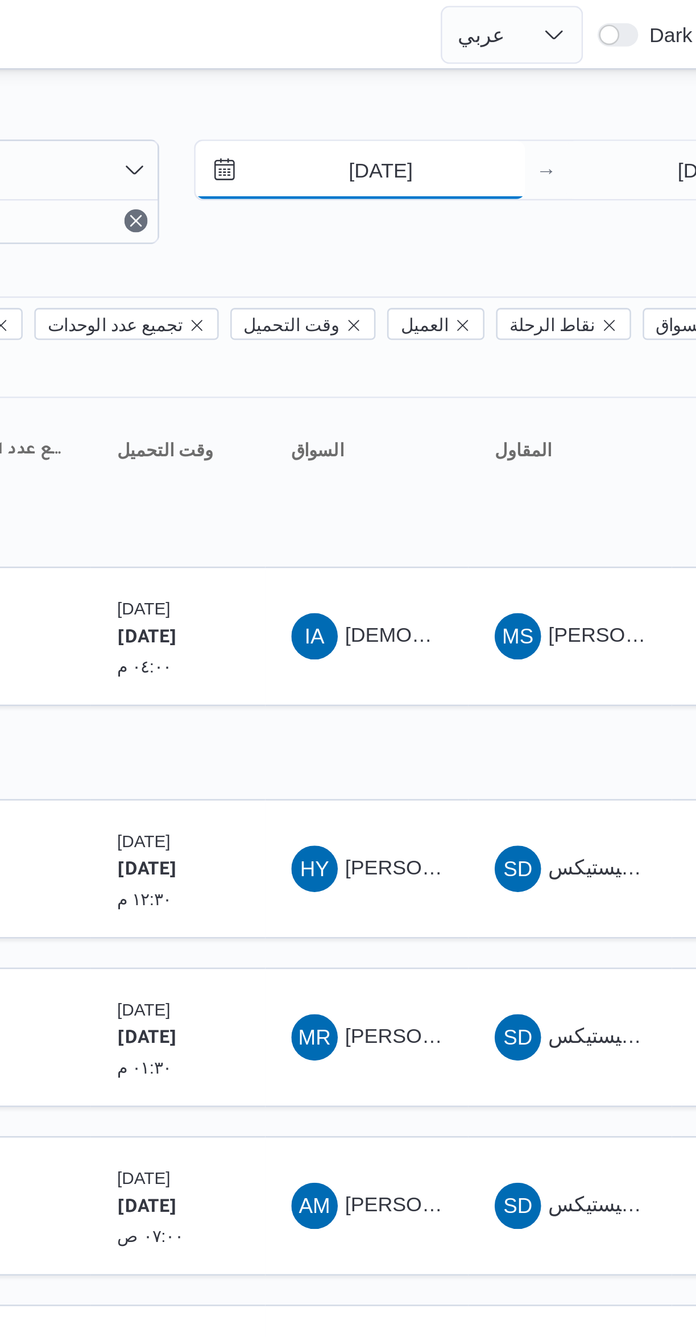
click at [497, 68] on input "[DATE]" at bounding box center [486, 66] width 129 height 23
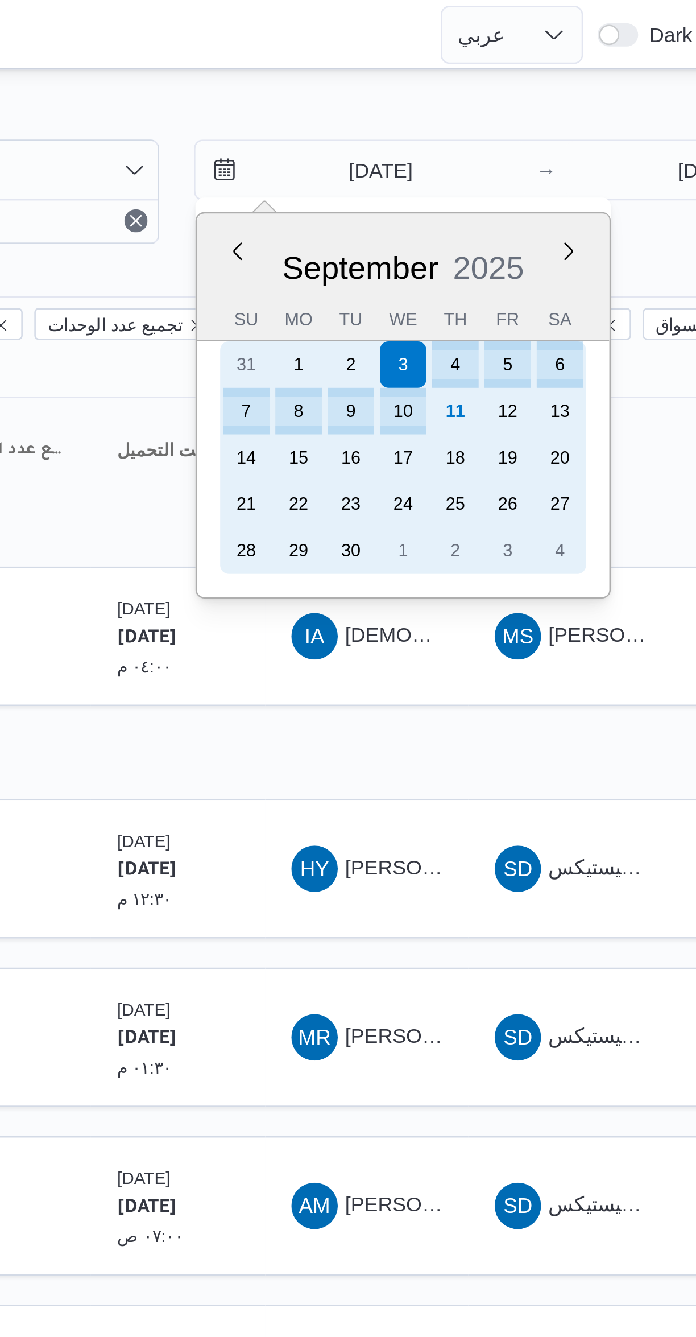
click at [530, 163] on div "11" at bounding box center [524, 161] width 18 height 18
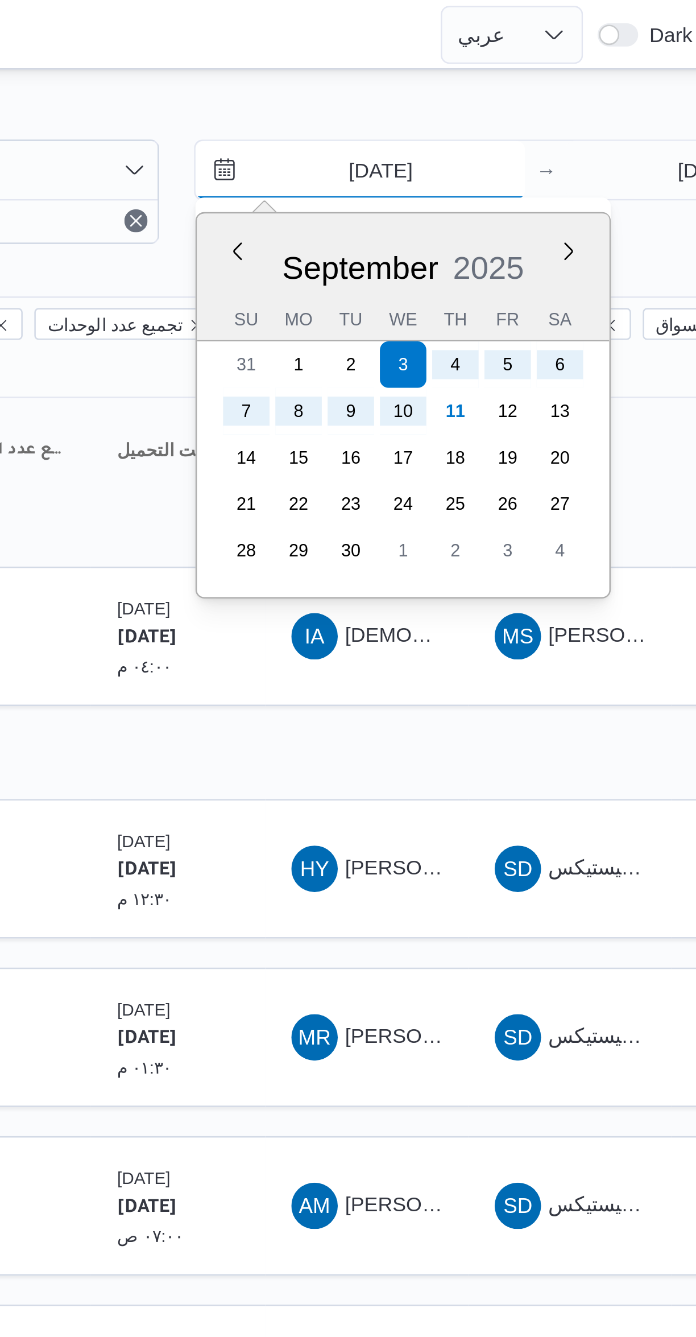
type input "[DATE]"
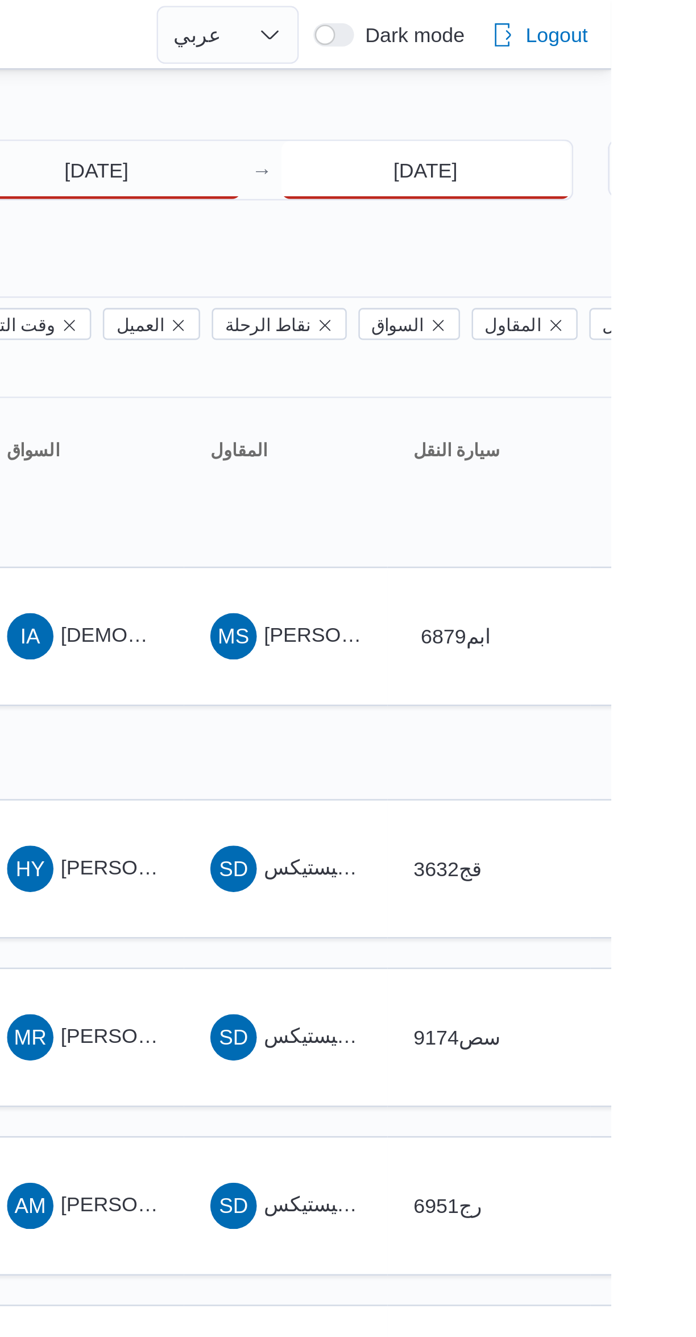
click at [628, 68] on input "[DATE]" at bounding box center [623, 66] width 113 height 23
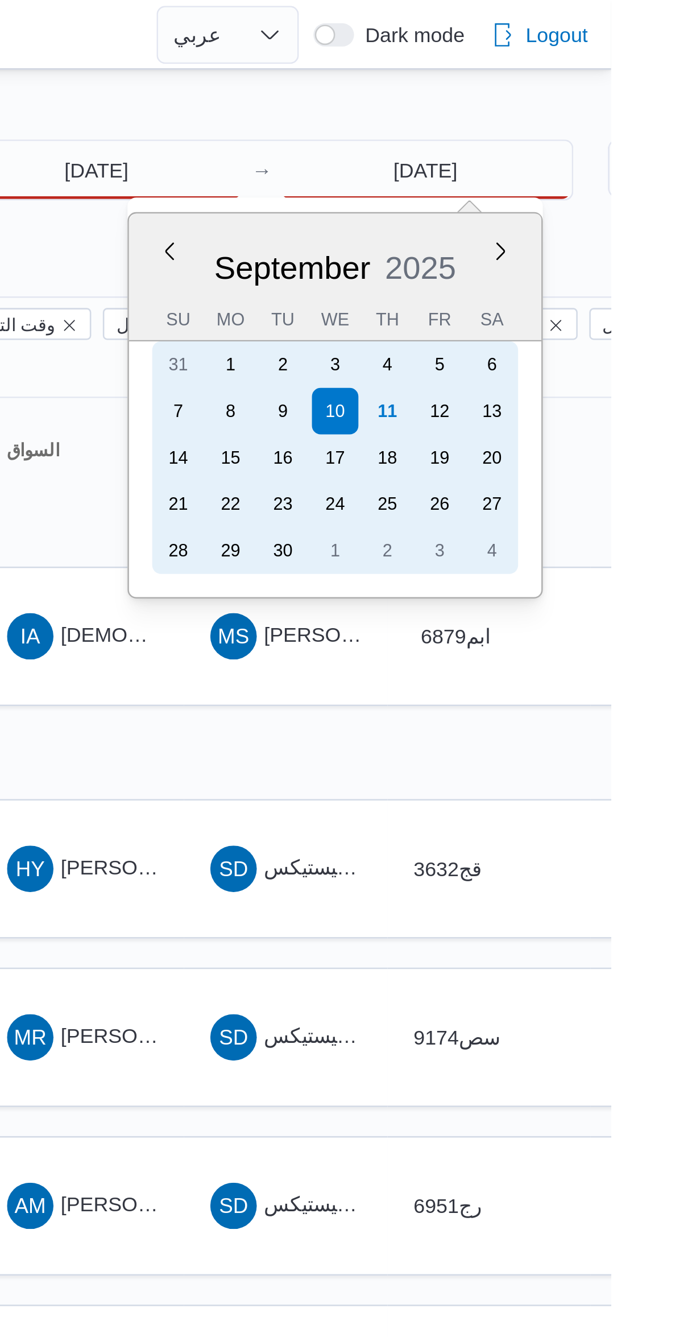
click at [616, 162] on div "11" at bounding box center [609, 161] width 18 height 18
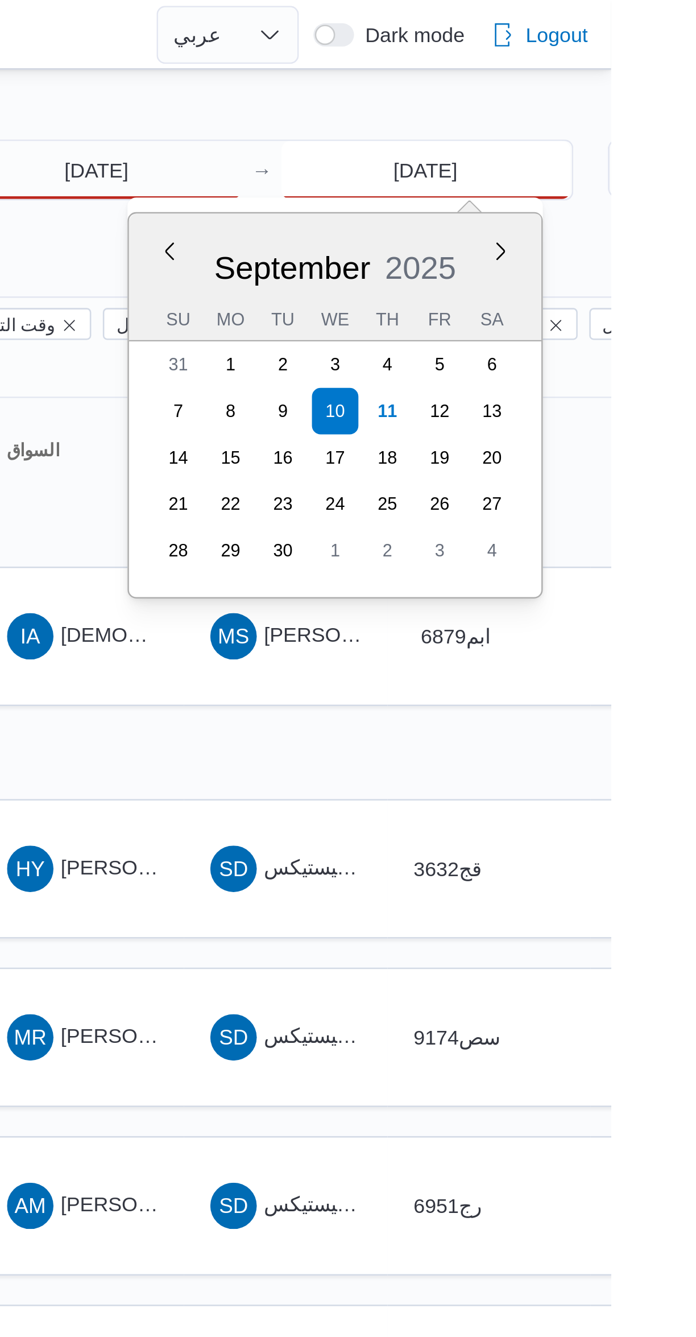
type input "[DATE]"
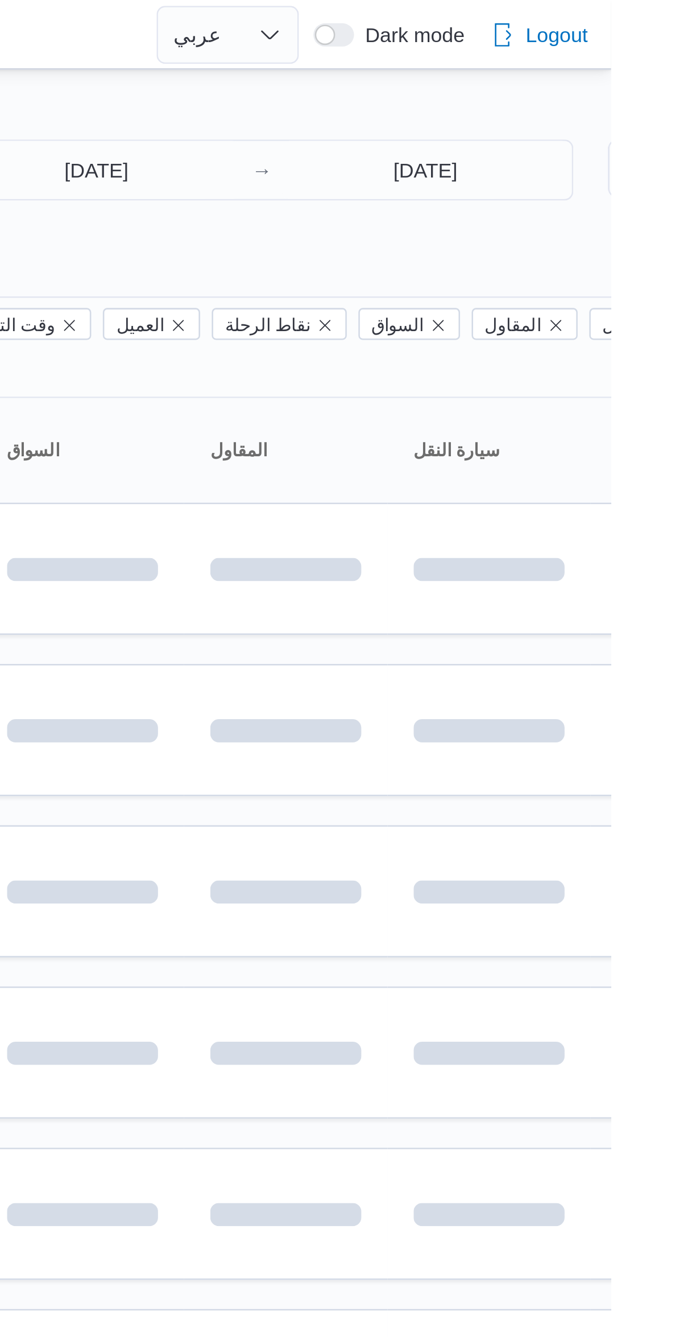
click at [520, 38] on div at bounding box center [489, 45] width 683 height 18
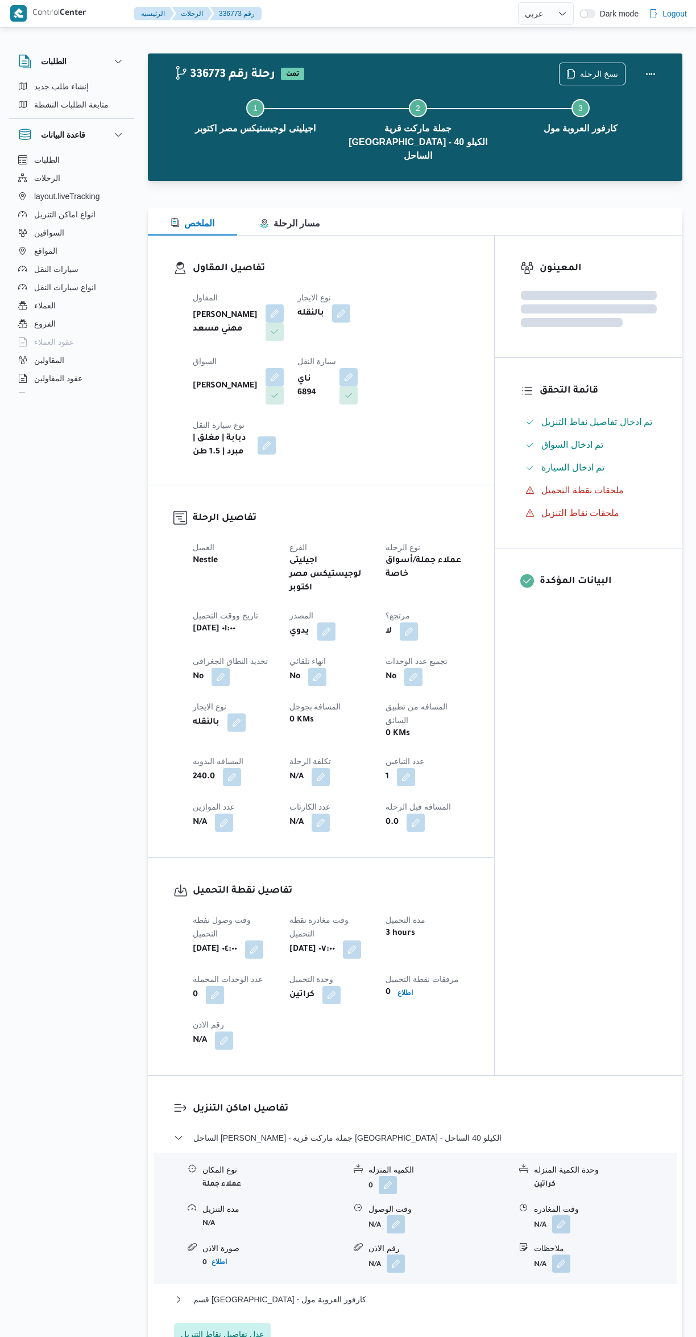
select select "ar"
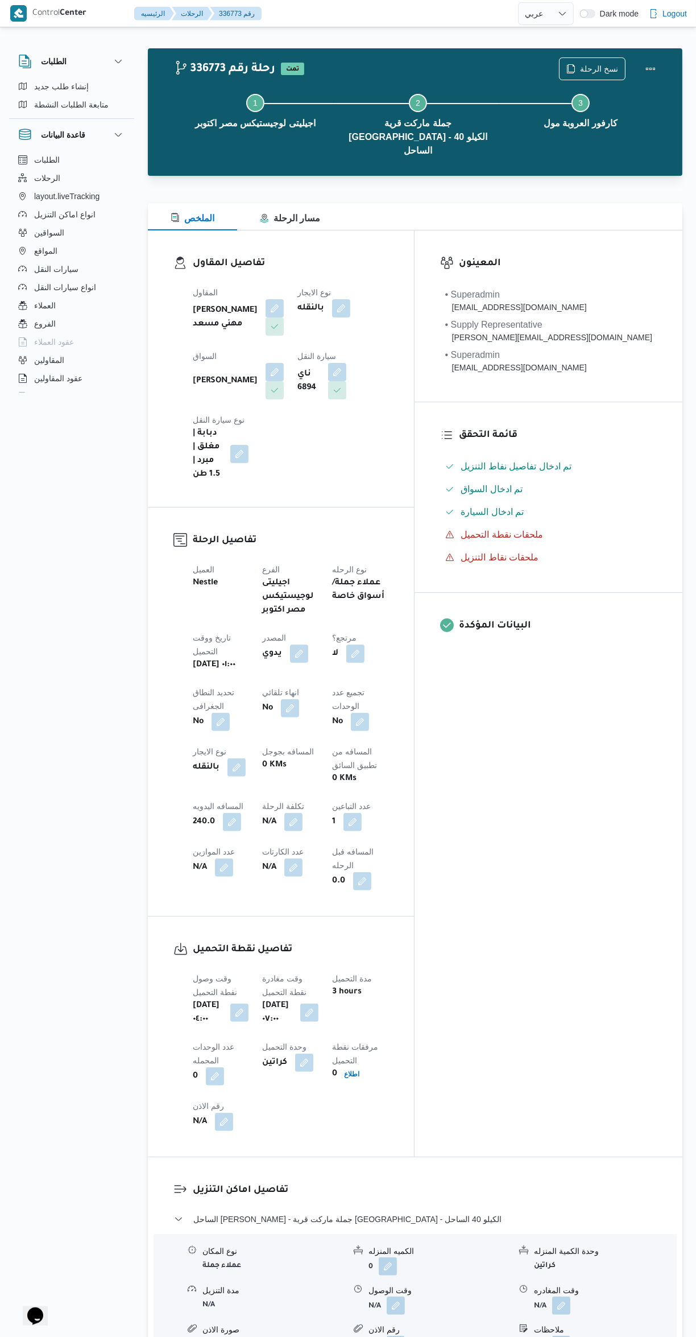
scroll to position [86, 0]
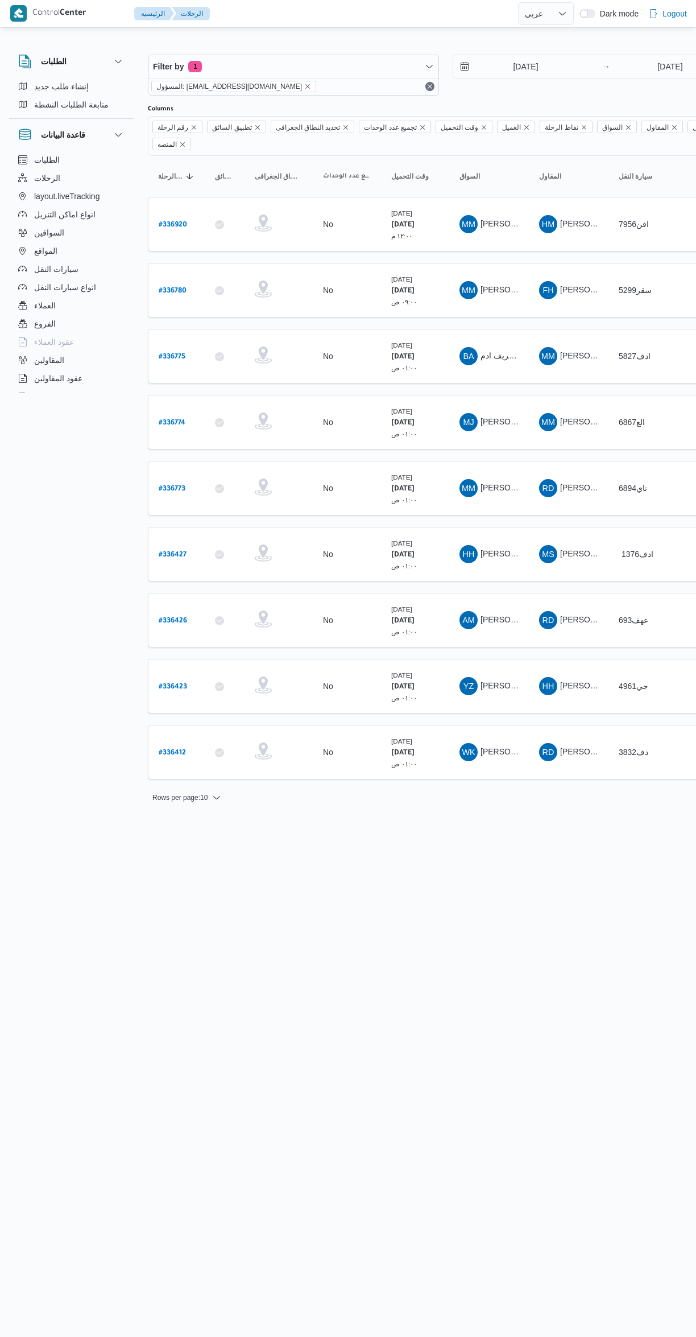
select select "ar"
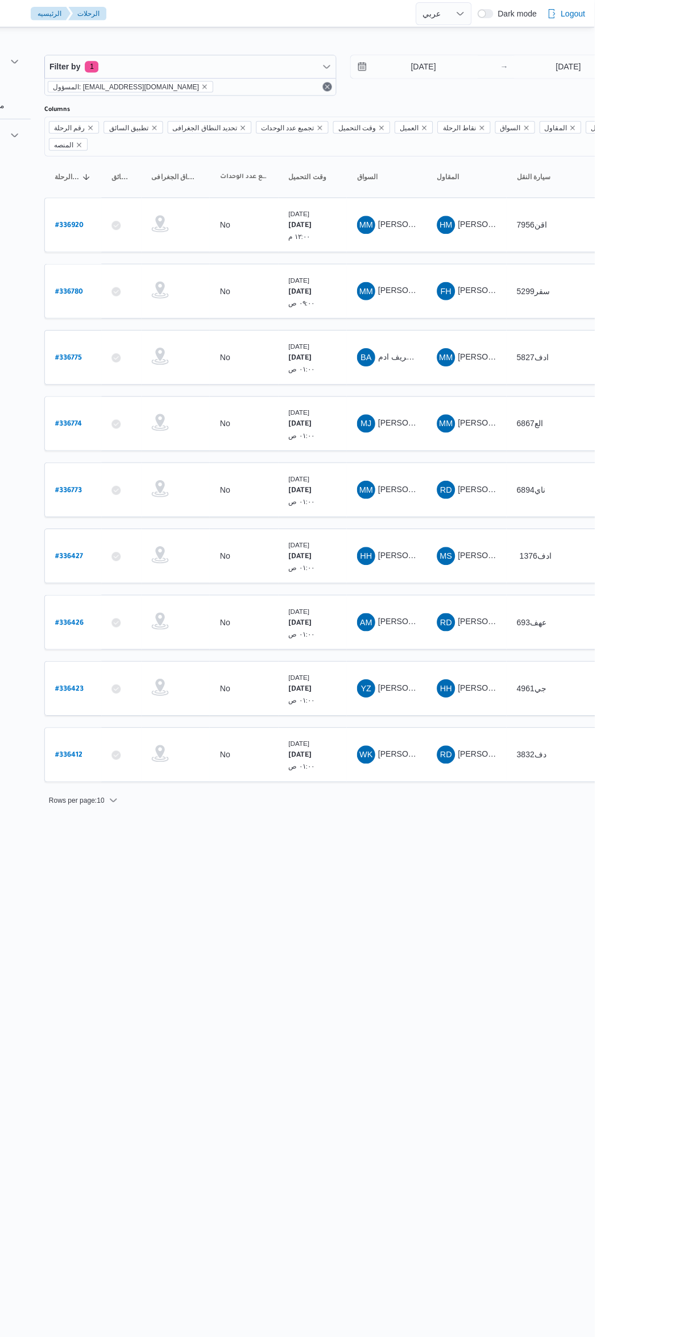
click at [177, 481] on link "# 336773" at bounding box center [172, 488] width 27 height 15
select select "ar"
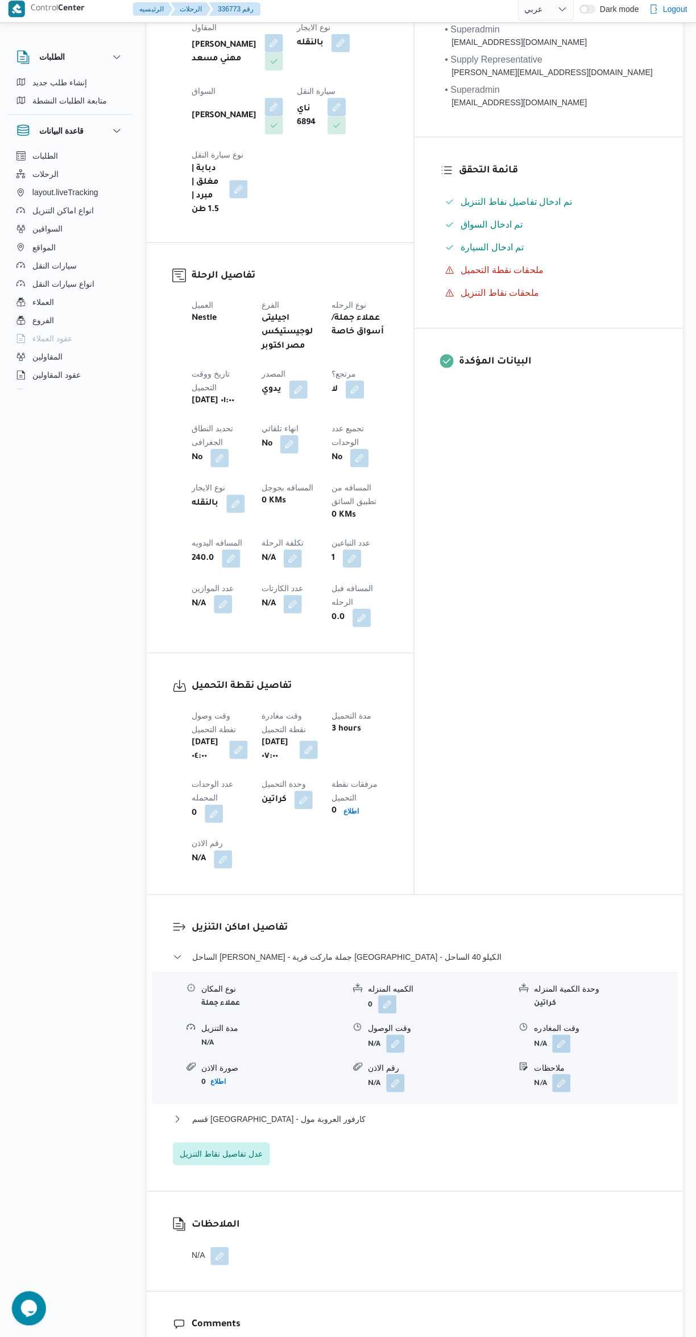
scroll to position [478, 0]
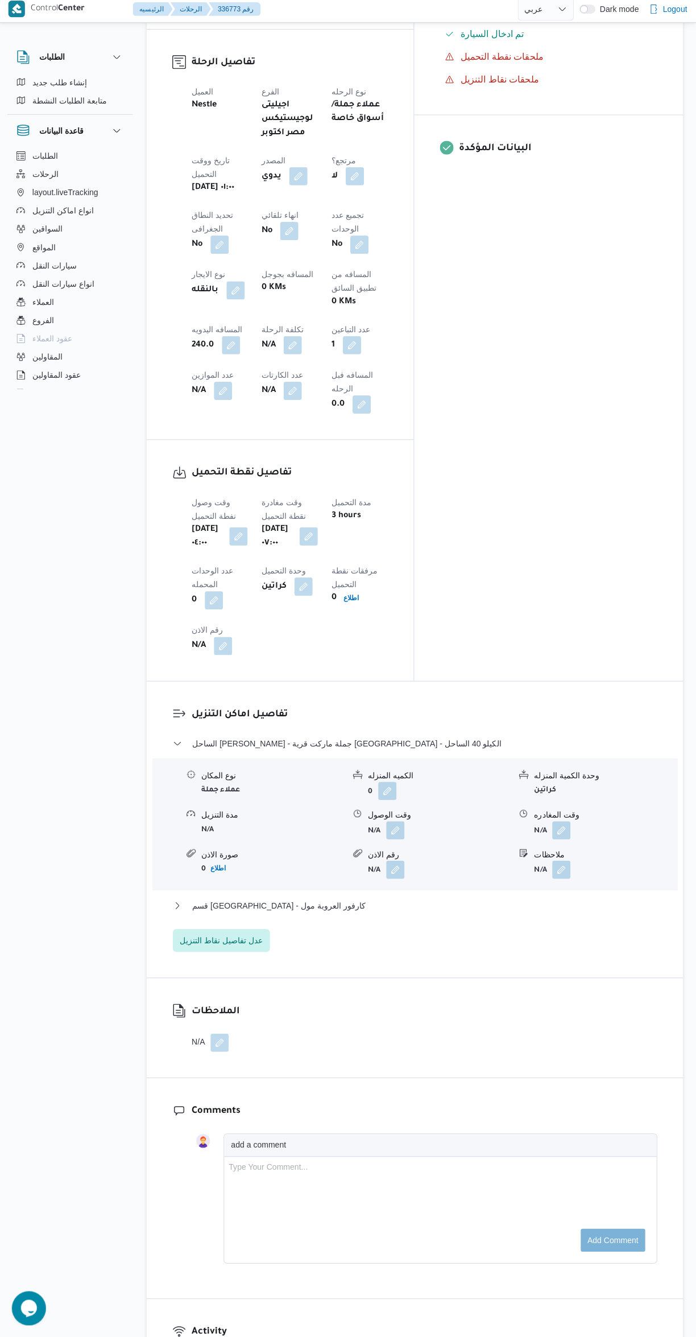
click at [389, 823] on button "button" at bounding box center [396, 832] width 18 height 18
click at [338, 726] on input "وقت الوصول" at bounding box center [365, 727] width 129 height 23
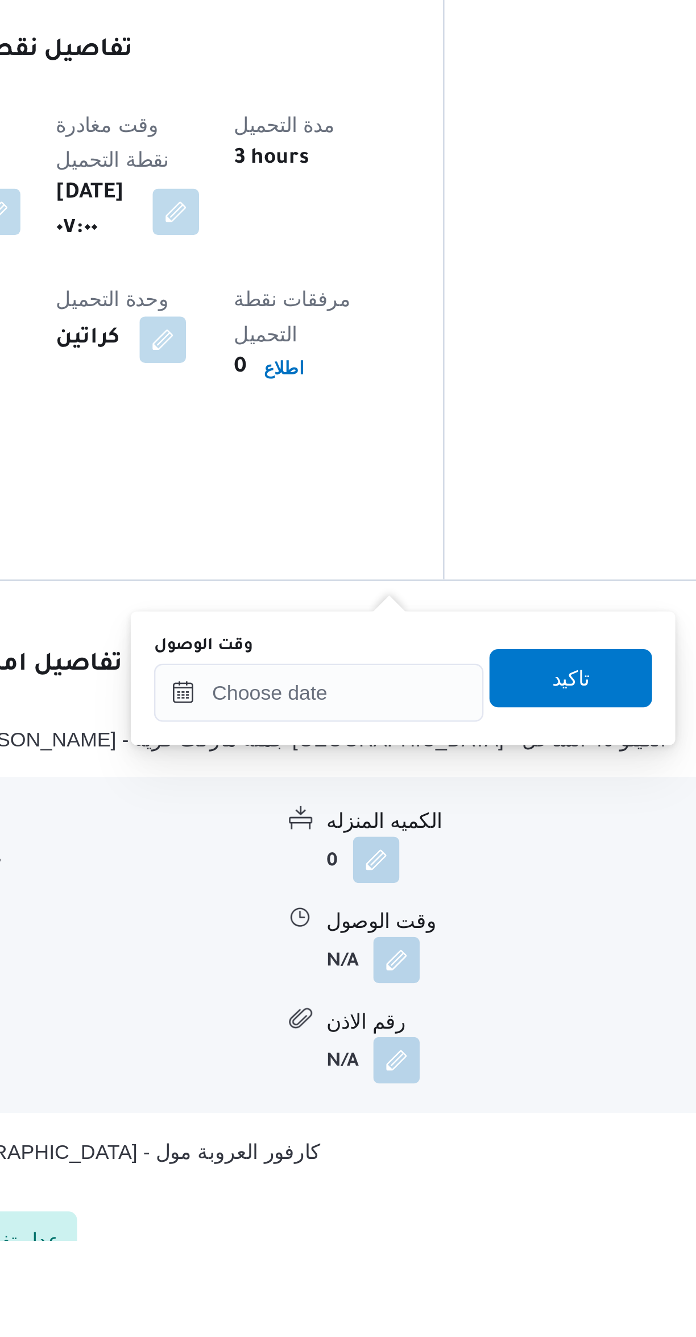
scroll to position [84, 0]
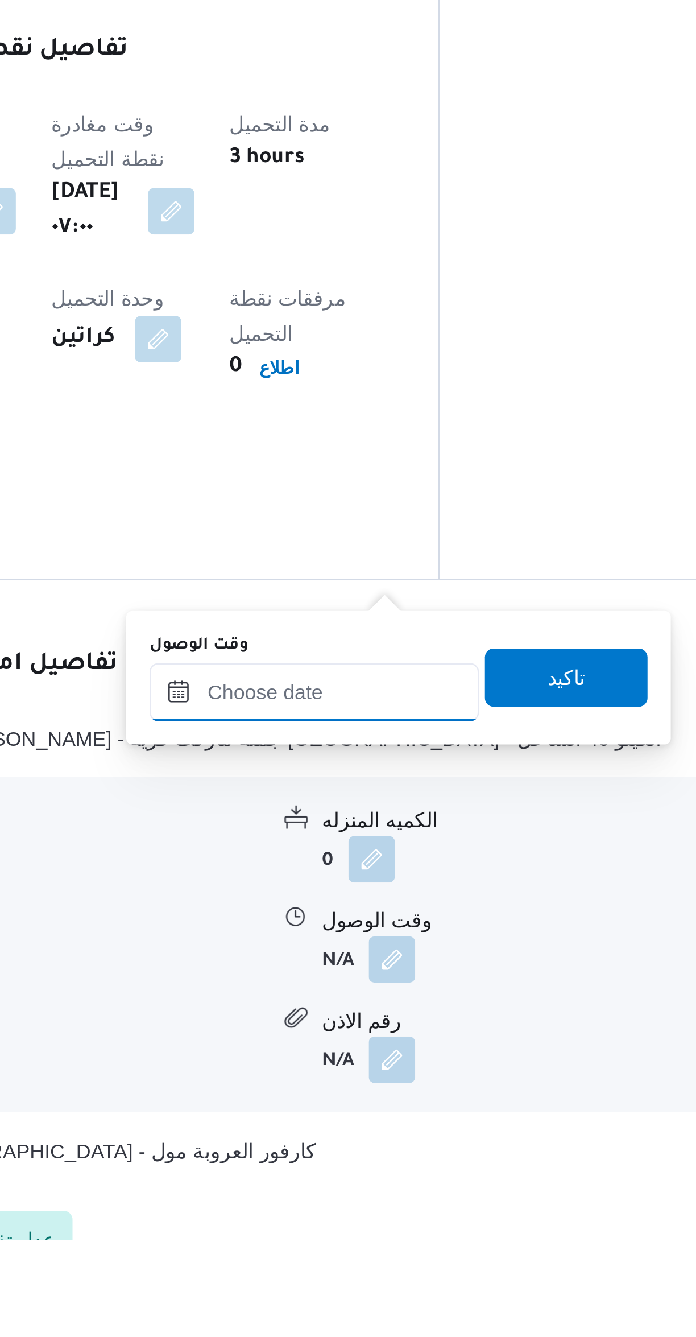
click at [372, 1117] on input "وقت الوصول" at bounding box center [365, 1122] width 129 height 23
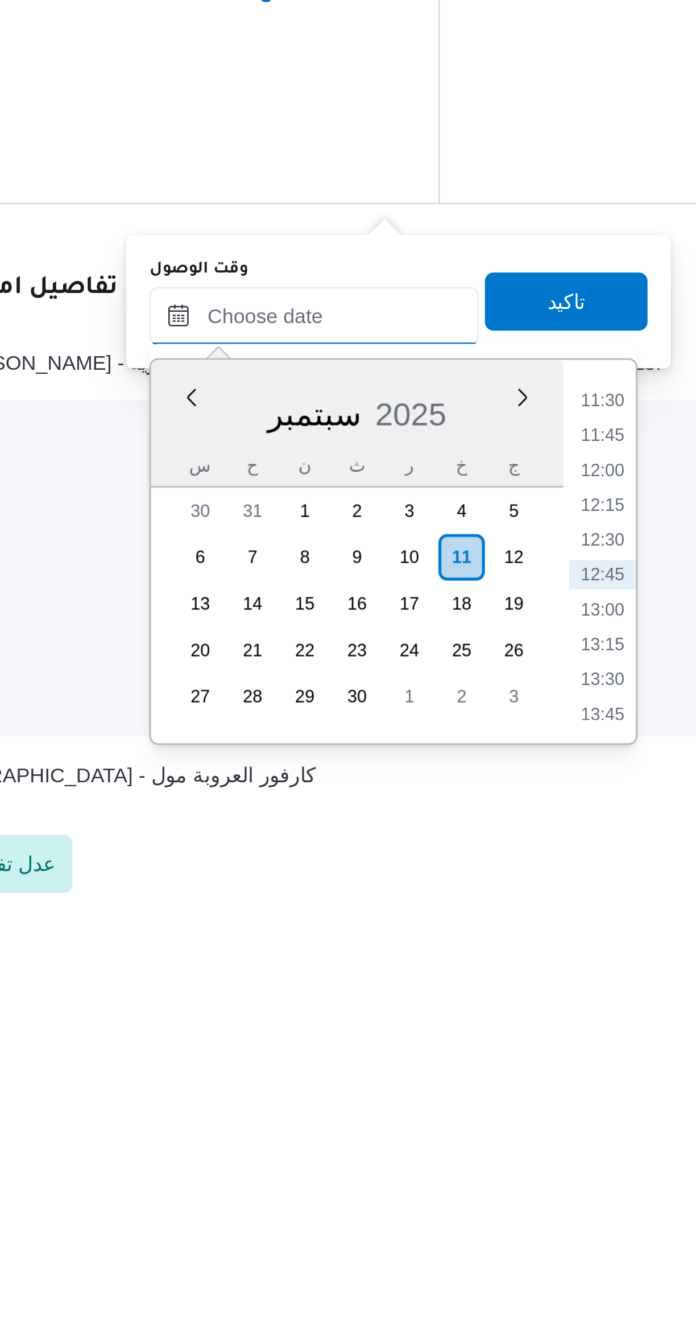
scroll to position [105, 0]
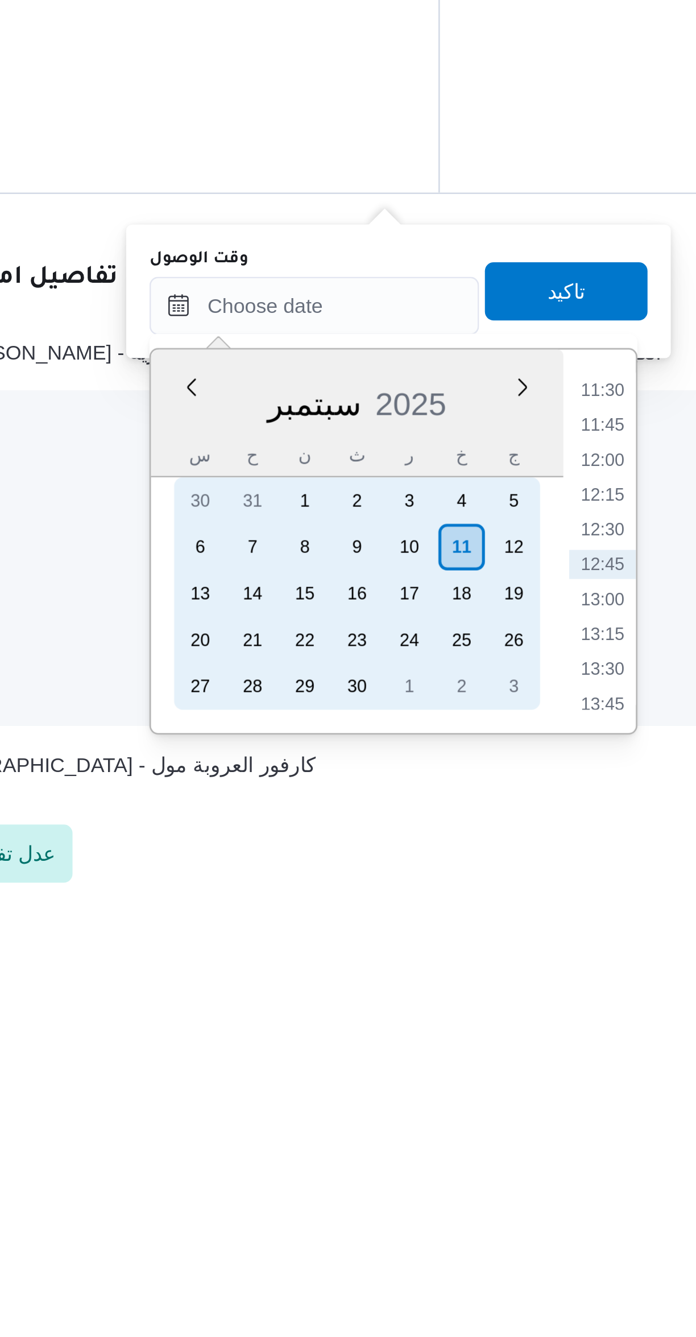
click at [404, 1195] on div "10" at bounding box center [403, 1195] width 18 height 18
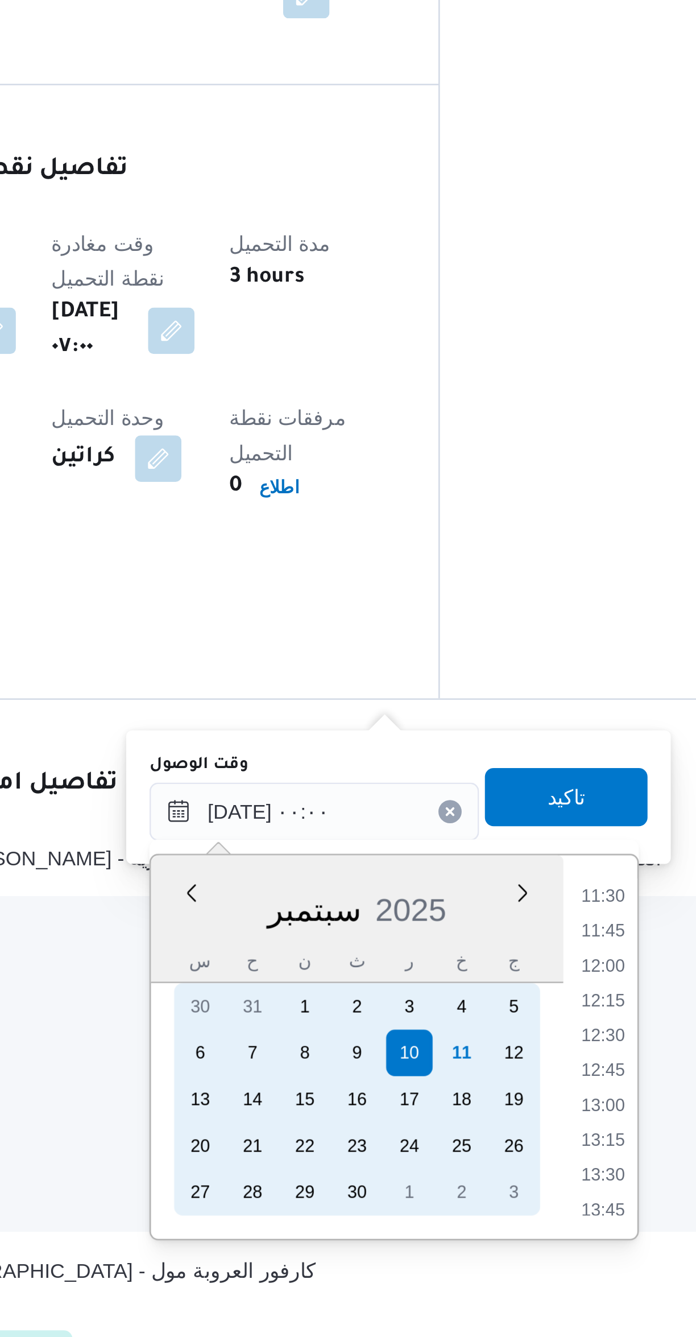
scroll to position [0, 0]
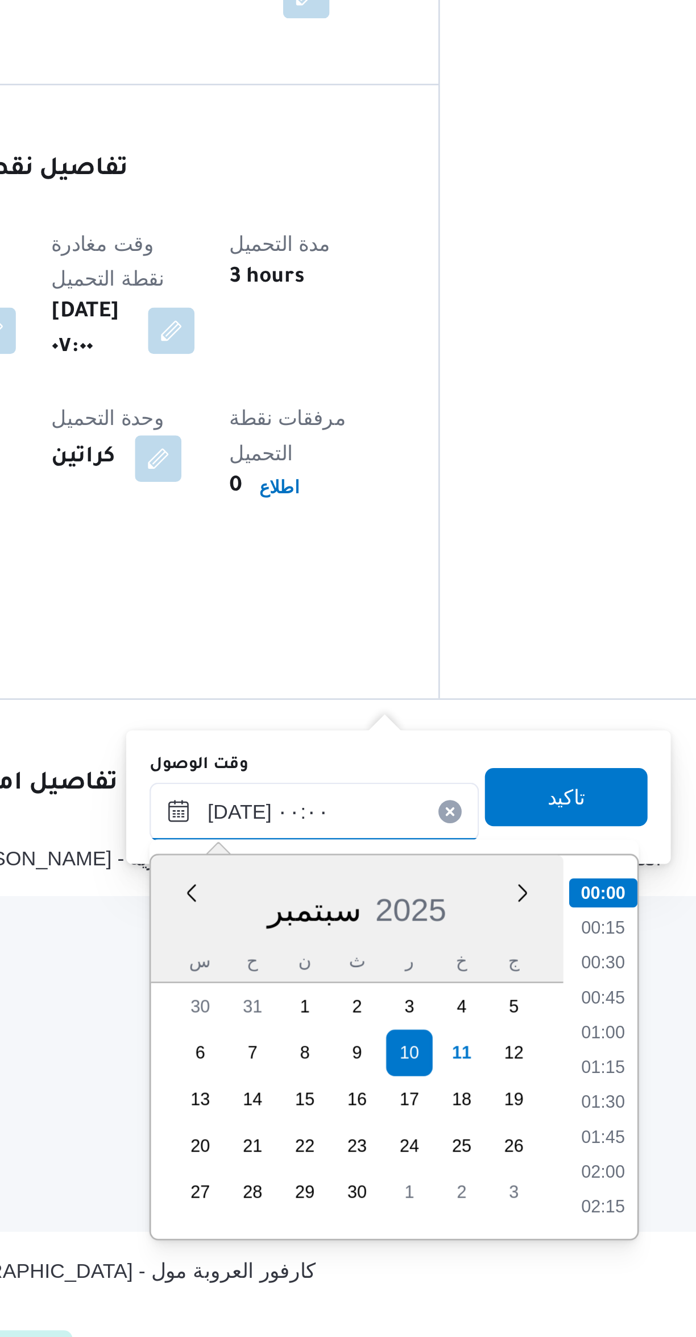
click at [326, 1103] on input "١٠/٠٩/٢٠٢٥ ٠٠:٠٠" at bounding box center [365, 1100] width 129 height 23
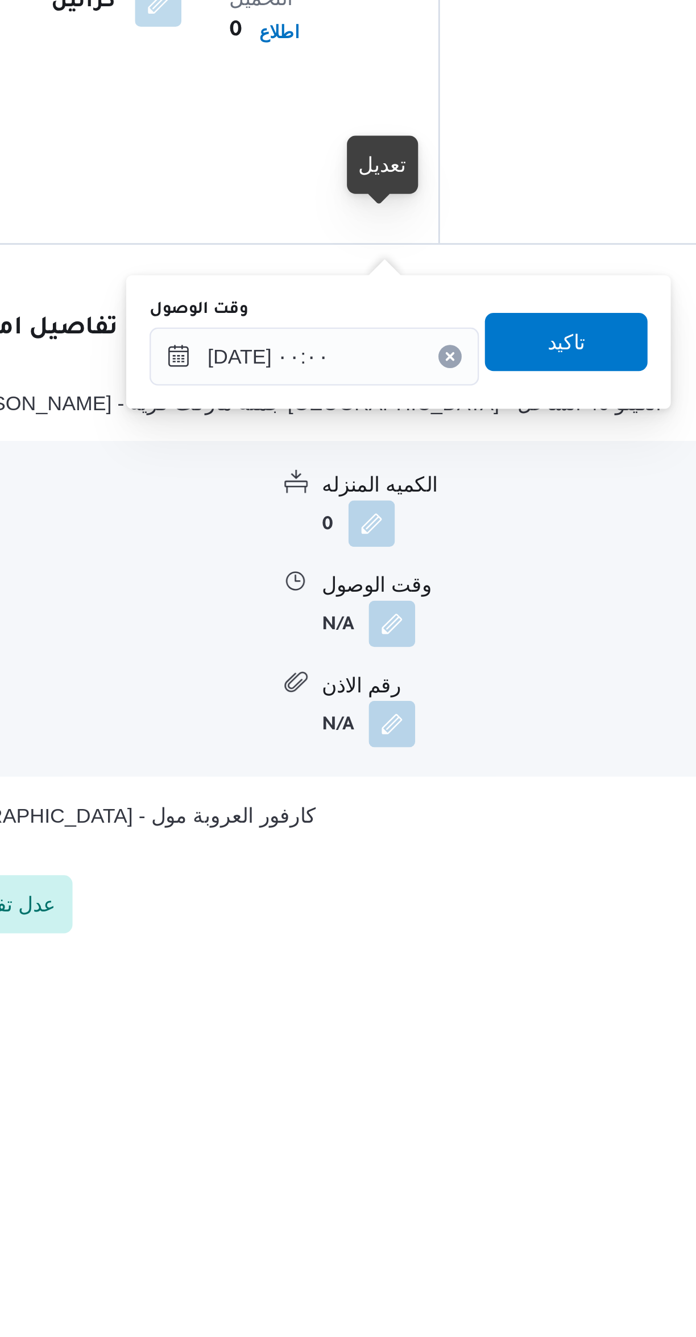
scroll to position [106, 0]
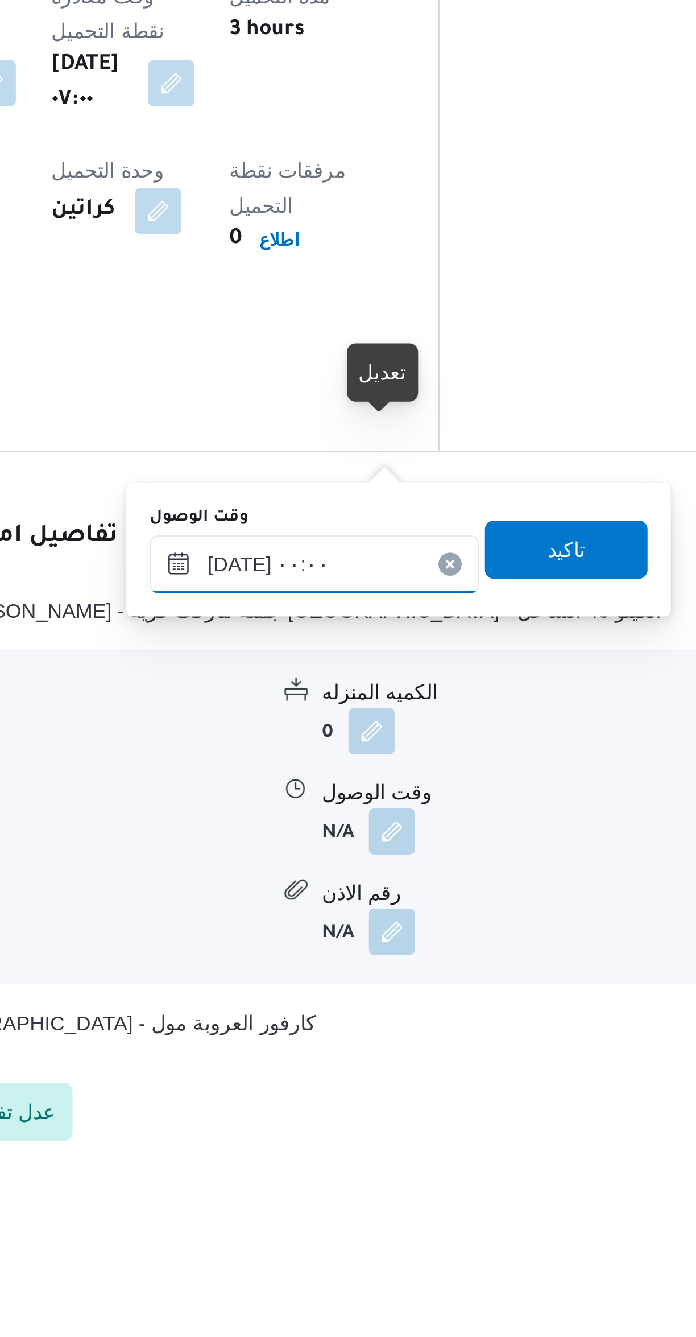
click at [330, 1101] on input "١٠/٠٩/٢٠٢٥ ٠٠:٠٠" at bounding box center [365, 1100] width 129 height 23
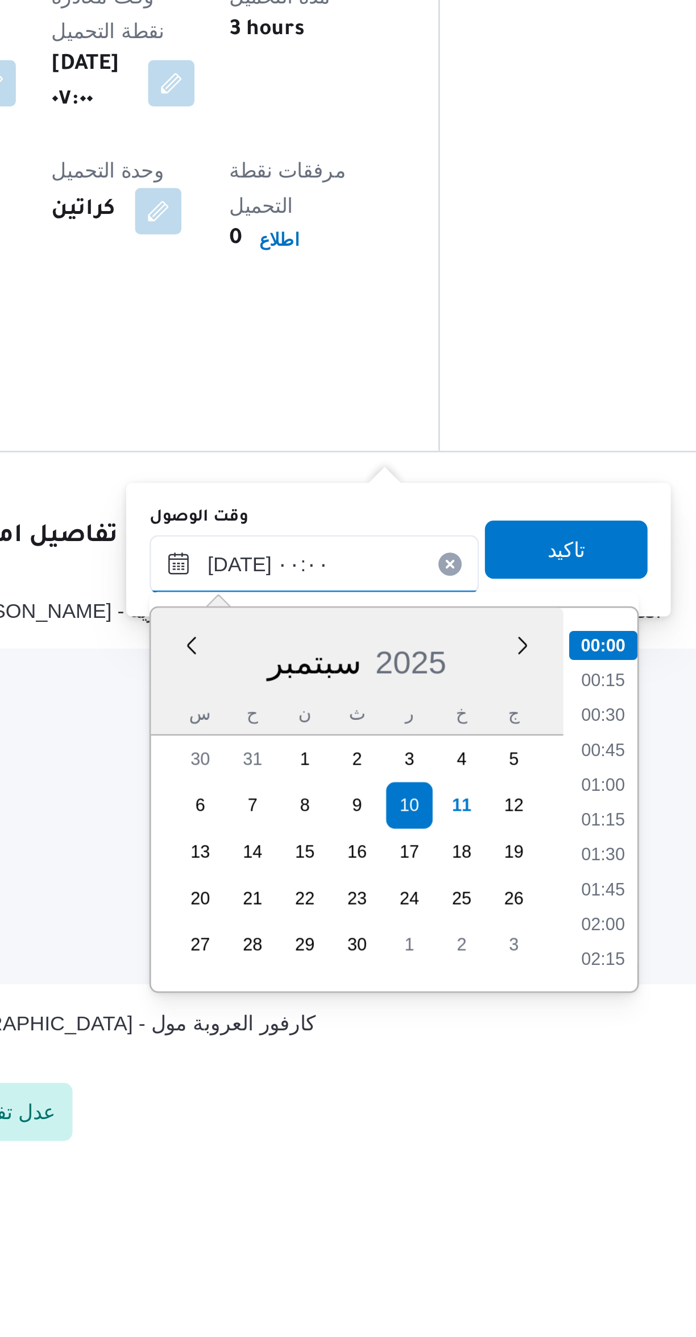
scroll to position [84, 0]
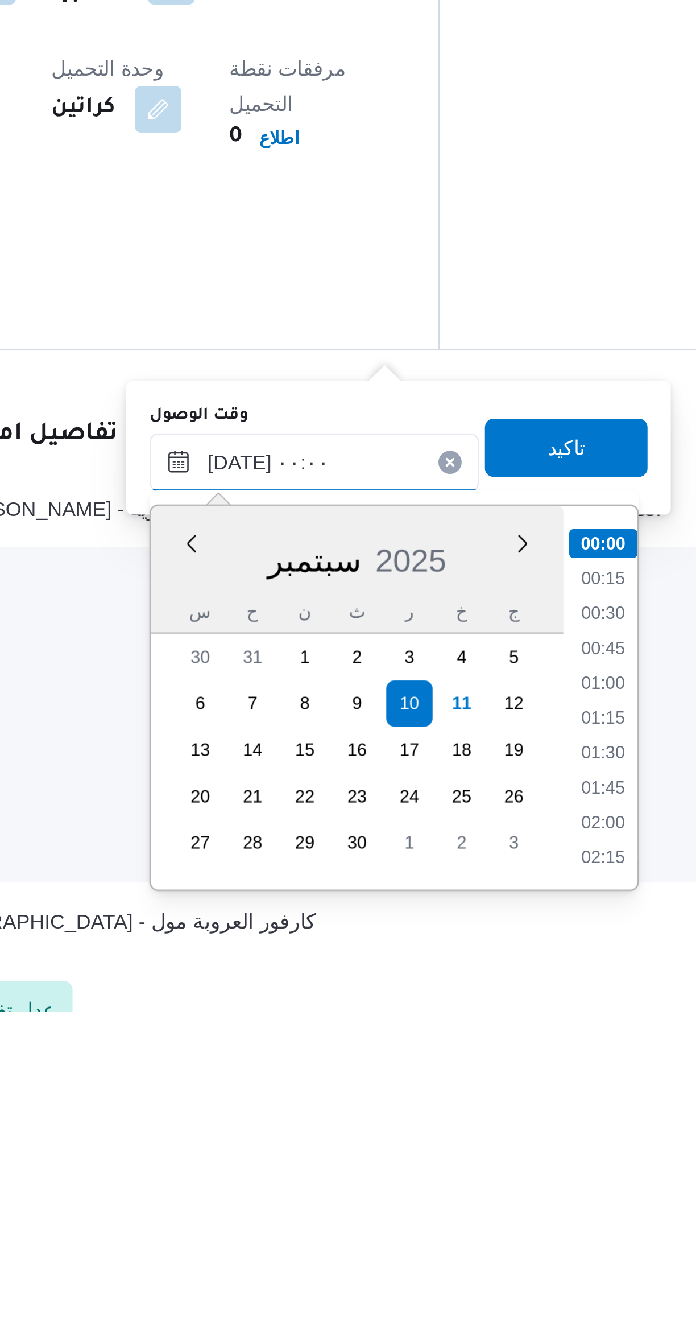
click at [329, 1122] on input "١٠/٠٩/٢٠٢٥ ٠٠:٠٠" at bounding box center [365, 1121] width 129 height 23
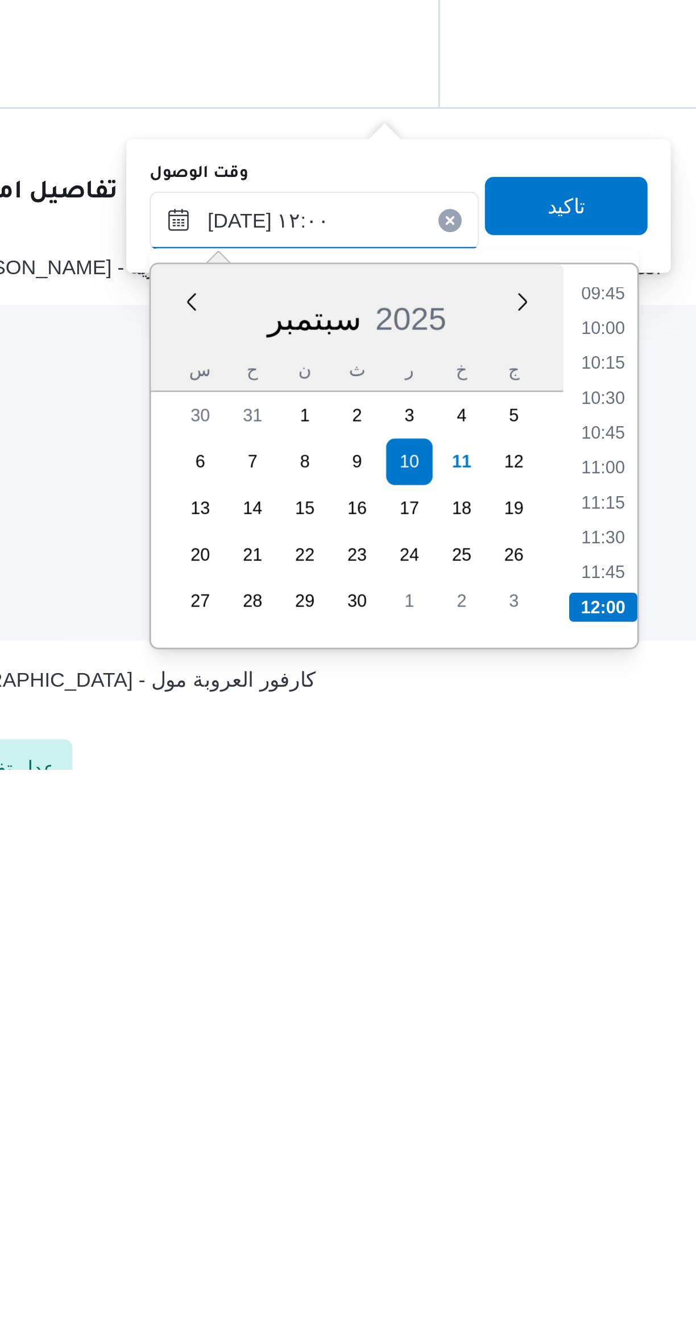
type input "١٠/٠٩/٢٠٢٥ ١٢:٠٠"
click at [475, 1268] on li "12:00" at bounding box center [478, 1272] width 27 height 11
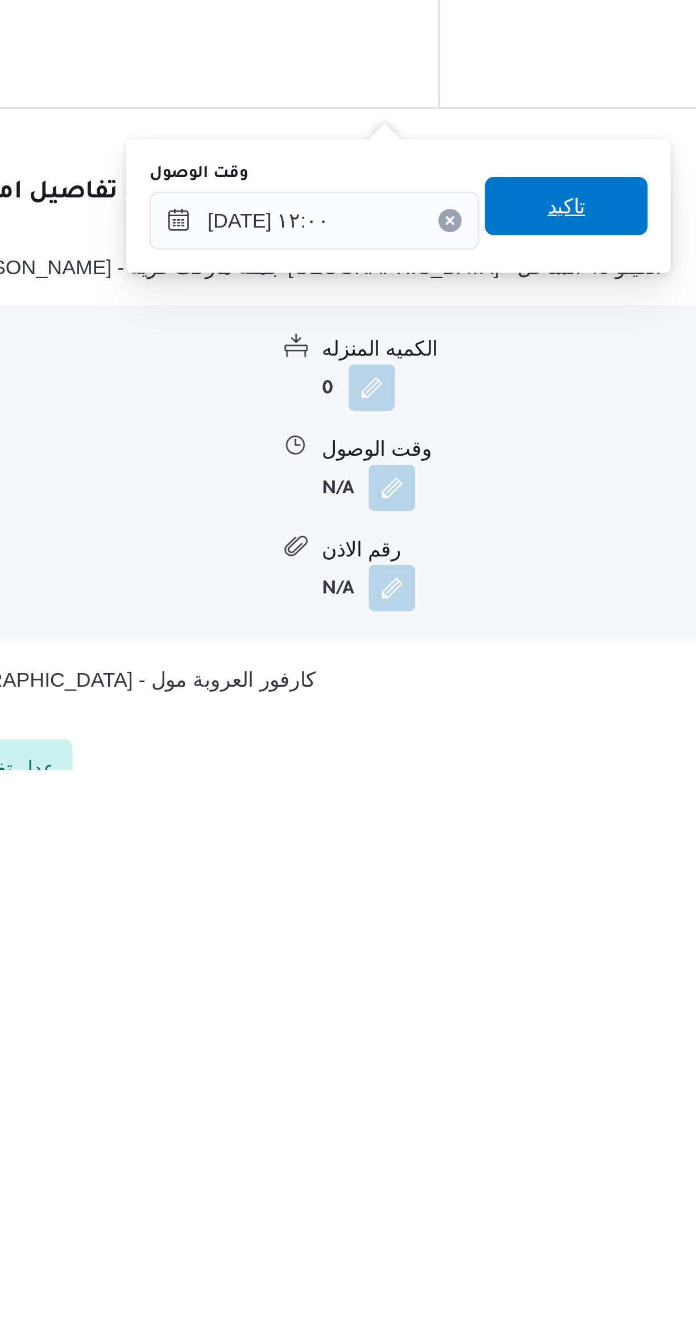
click at [440, 1107] on span "تاكيد" at bounding box center [464, 1116] width 64 height 23
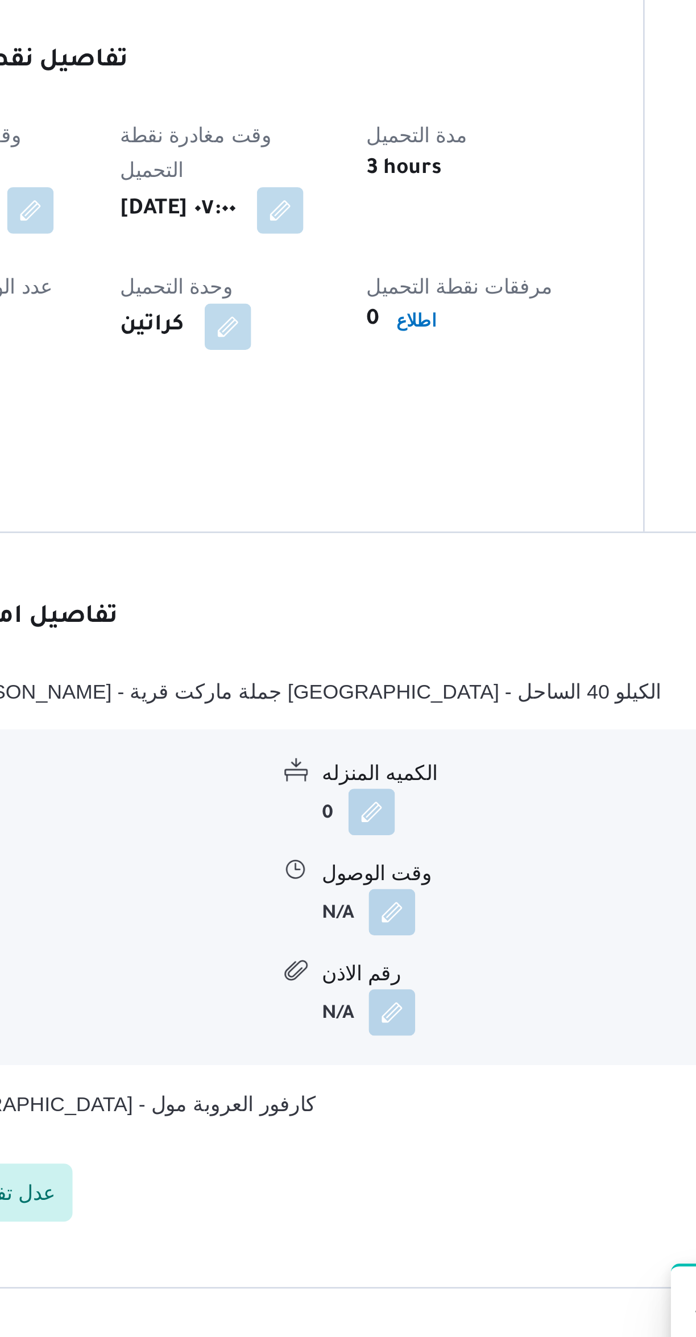
scroll to position [93, 0]
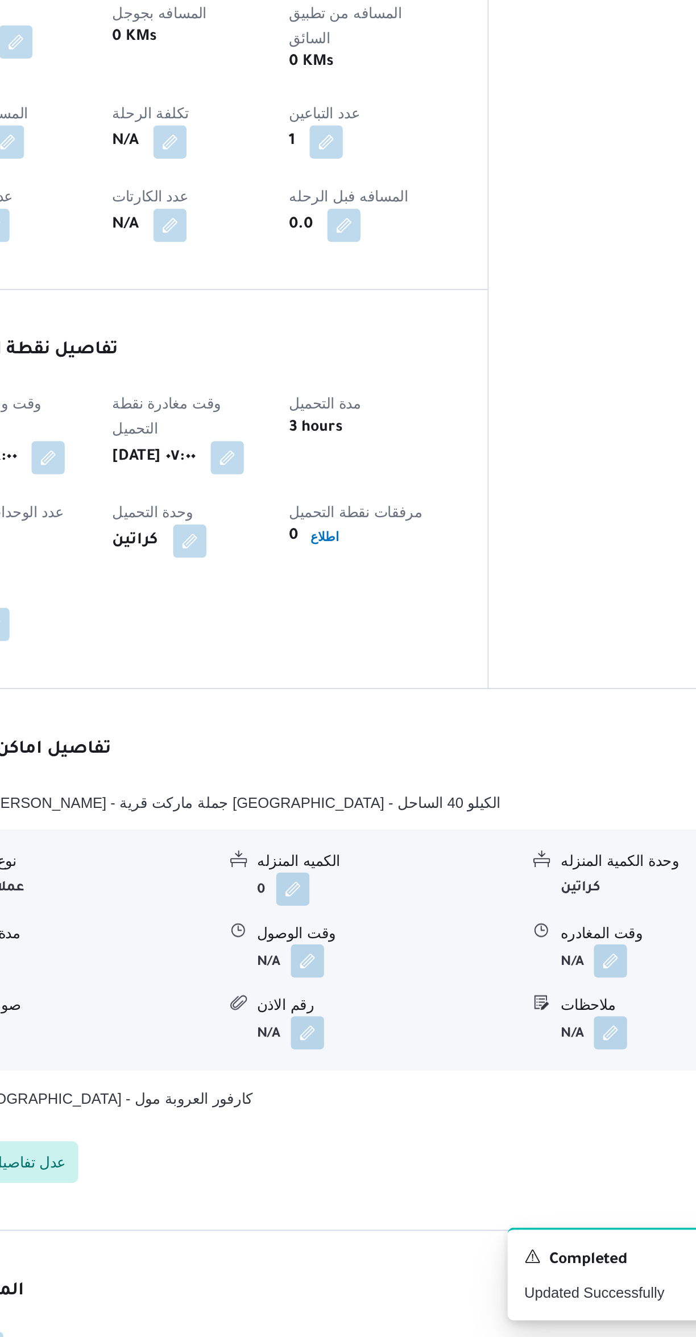
click at [562, 1122] on button "button" at bounding box center [561, 1131] width 18 height 18
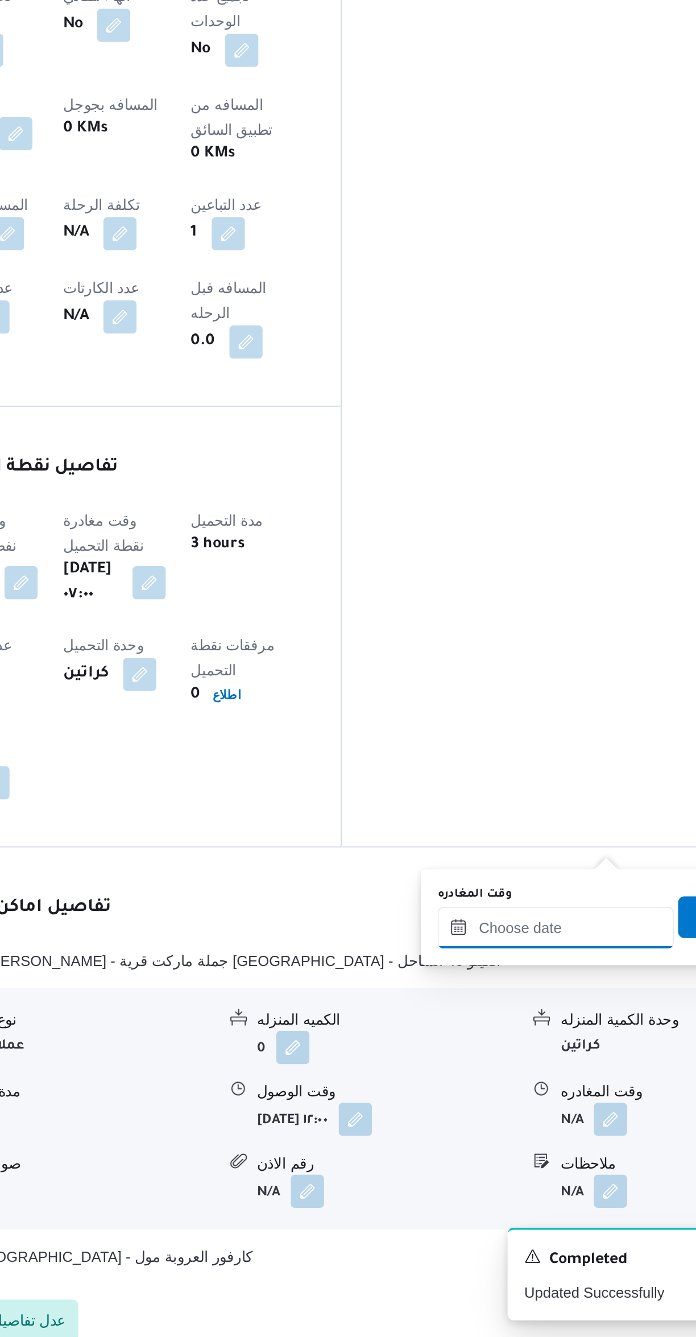
click at [514, 1112] on input "وقت المغادره" at bounding box center [531, 1113] width 129 height 23
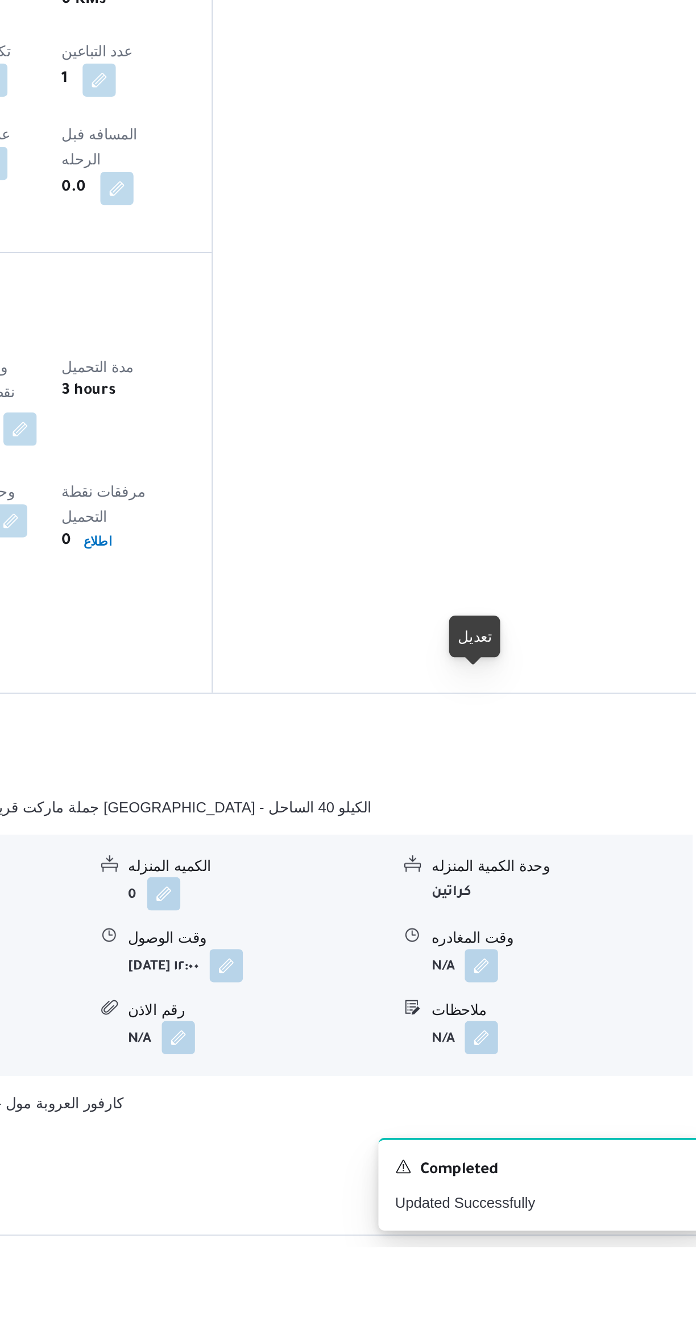
scroll to position [127, 0]
click at [556, 1174] on button "button" at bounding box center [561, 1183] width 18 height 18
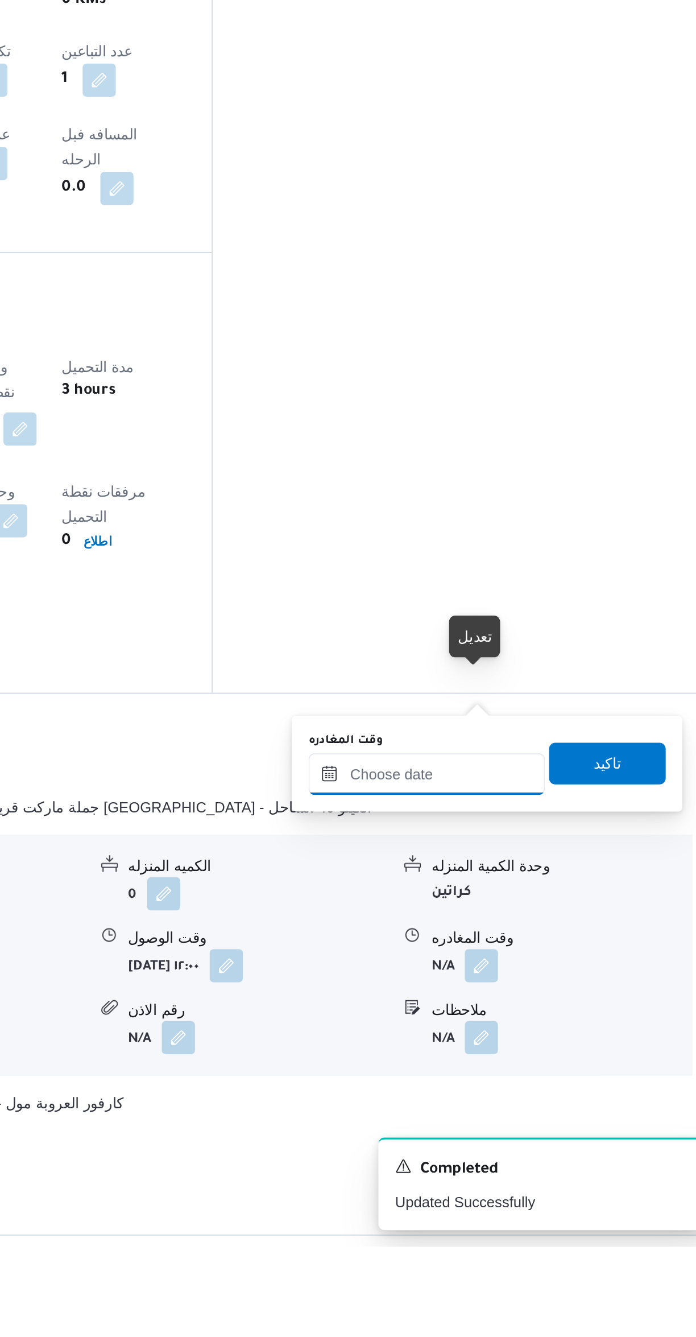
click at [520, 1077] on input "وقت المغادره" at bounding box center [531, 1078] width 129 height 23
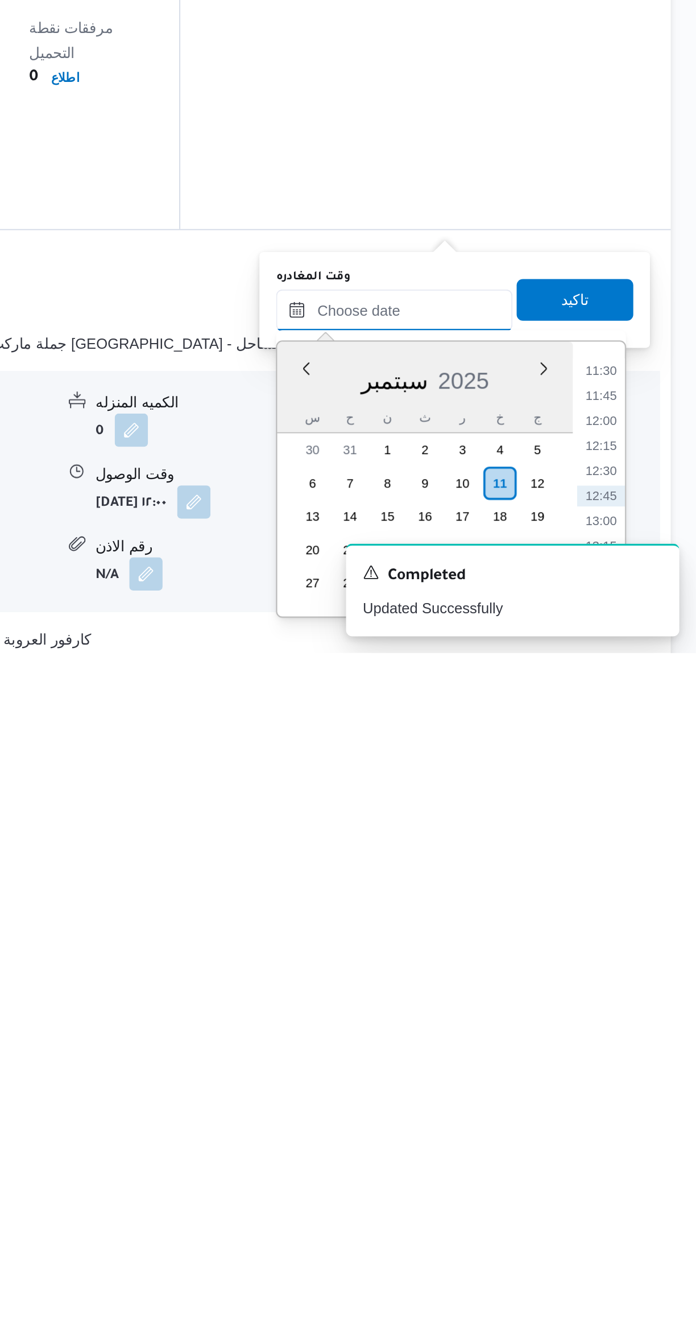
scroll to position [56, 0]
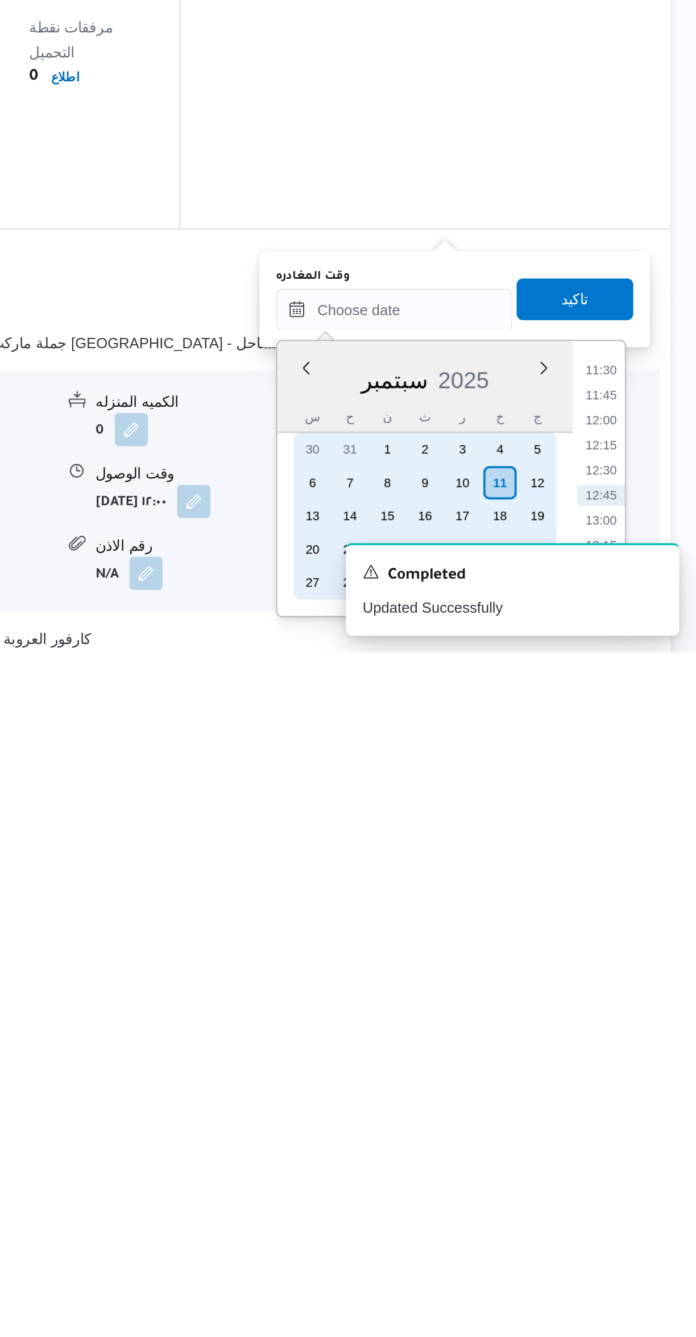
click at [570, 1242] on div "10" at bounding box center [569, 1244] width 18 height 18
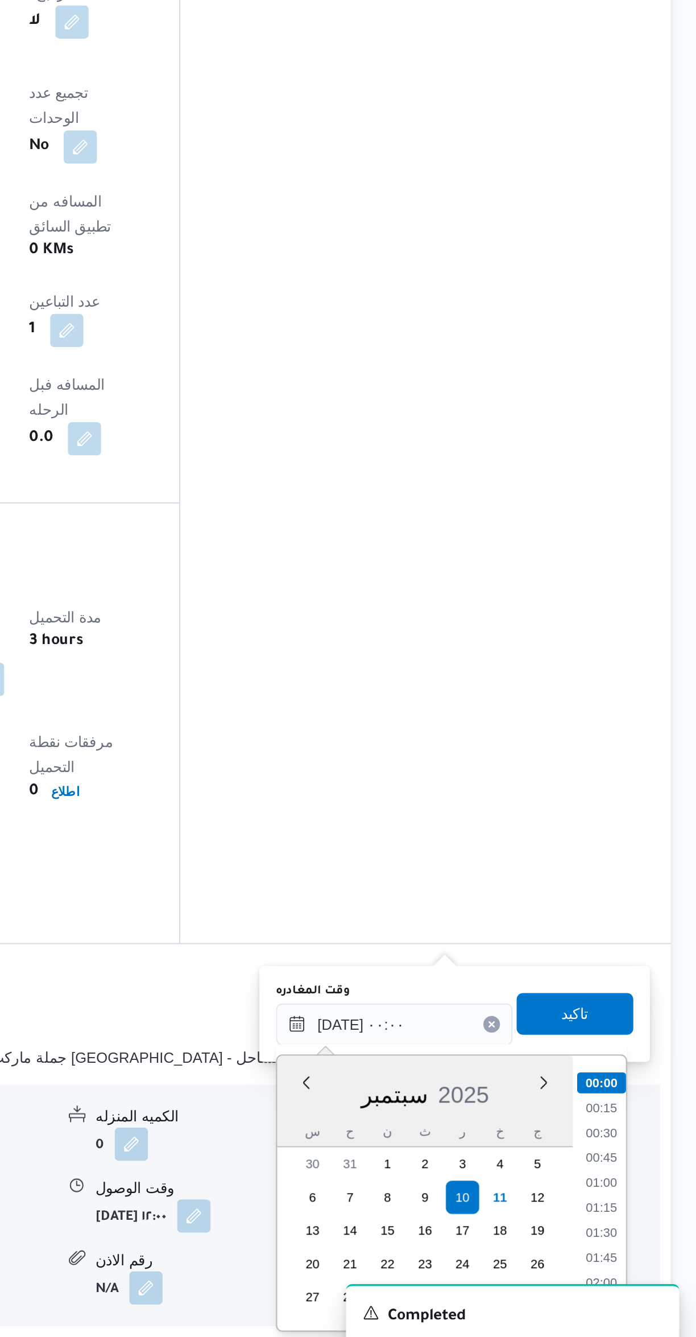
click at [650, 1239] on li "01:15" at bounding box center [644, 1235] width 26 height 11
type input "١٠/٠٩/٢٠٢٥ ٠١:١٥"
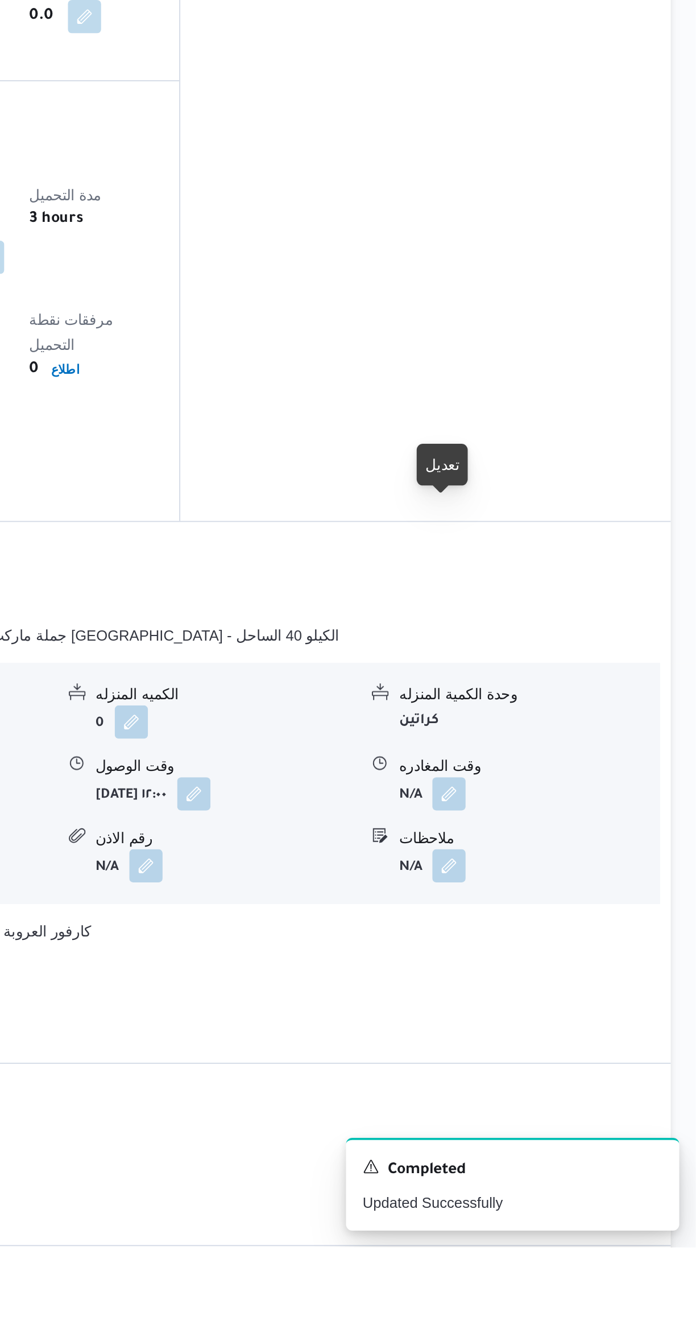
scroll to position [230, 0]
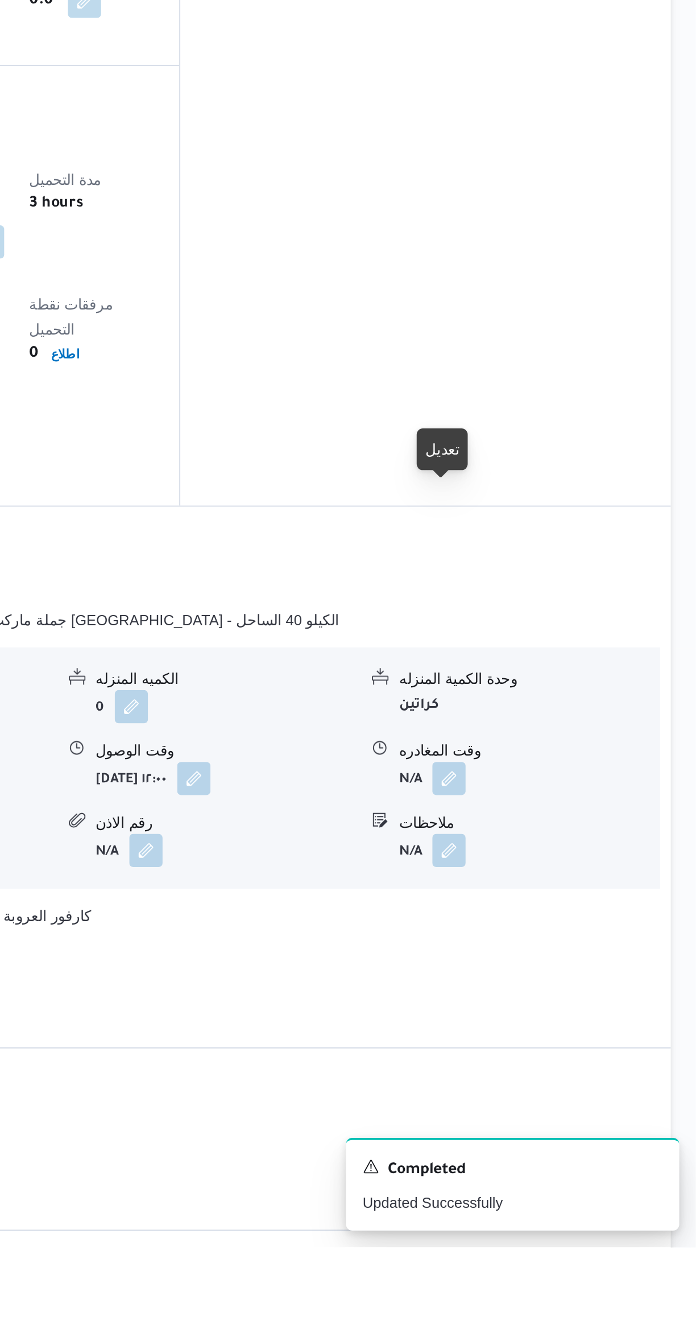
click at [559, 1072] on button "button" at bounding box center [561, 1081] width 18 height 18
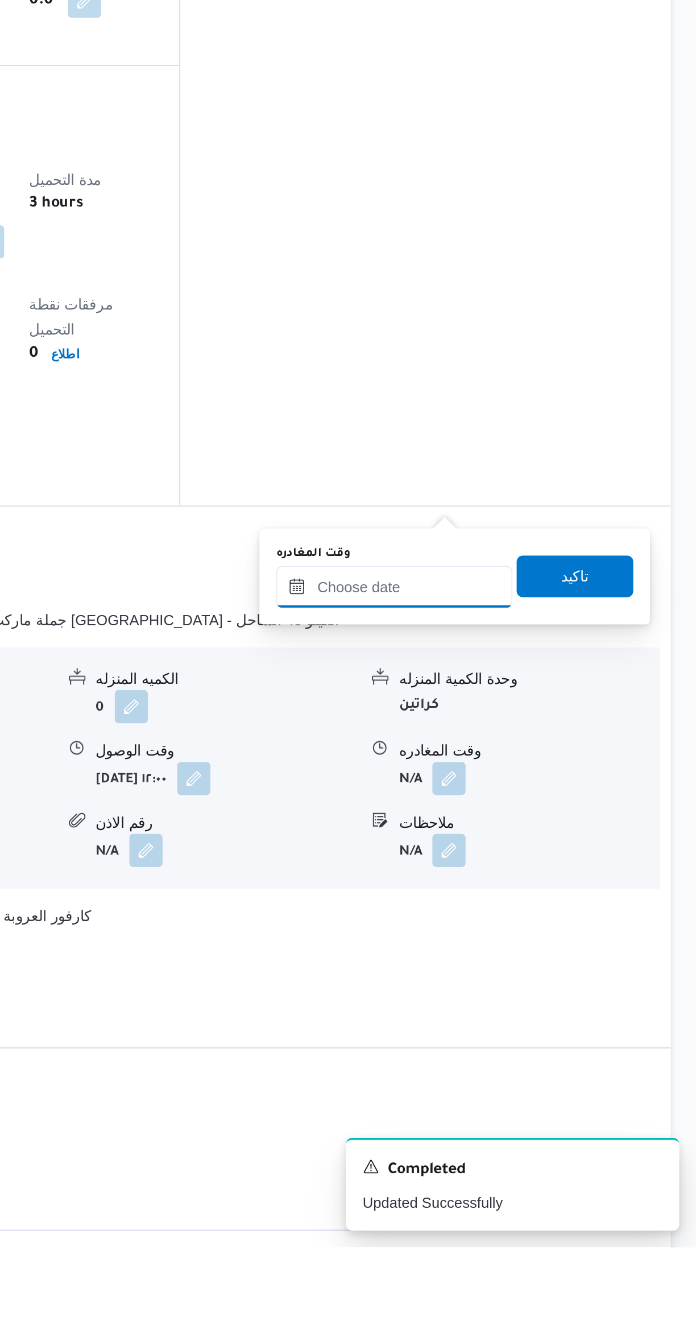
click at [518, 977] on input "وقت المغادره" at bounding box center [531, 976] width 129 height 23
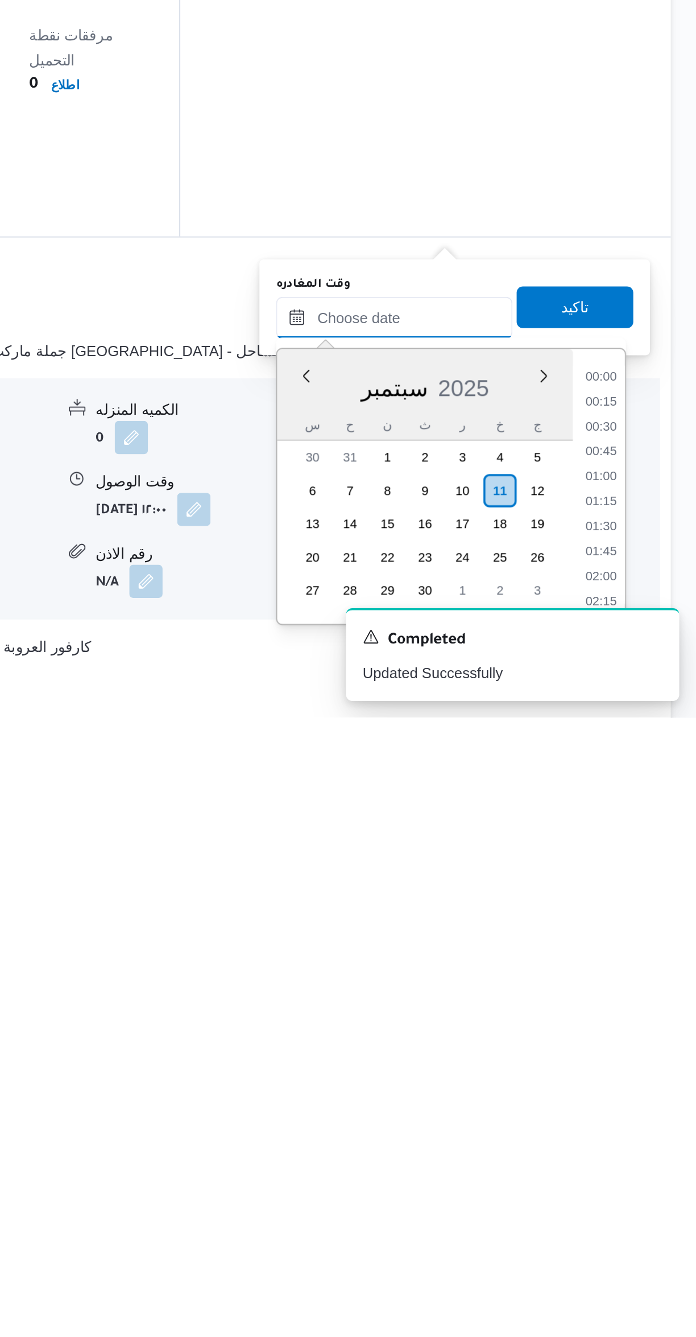
scroll to position [0, 0]
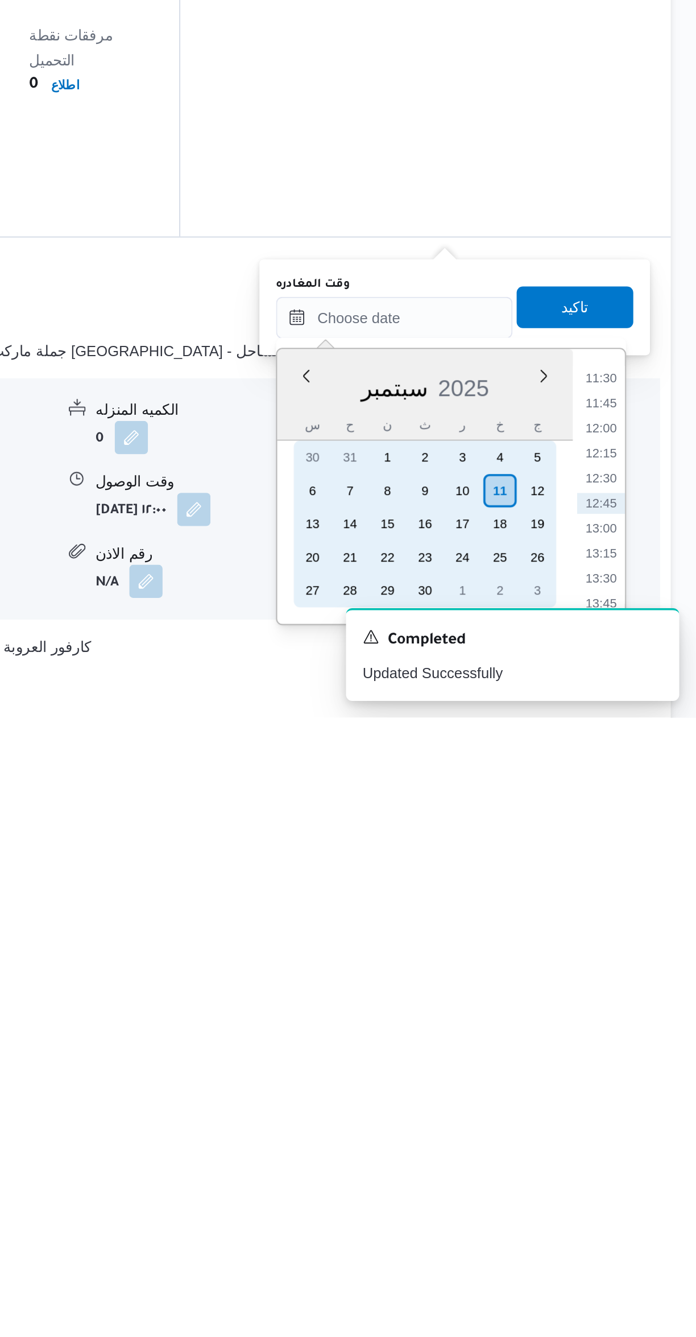
click at [566, 1209] on div "10" at bounding box center [569, 1213] width 18 height 18
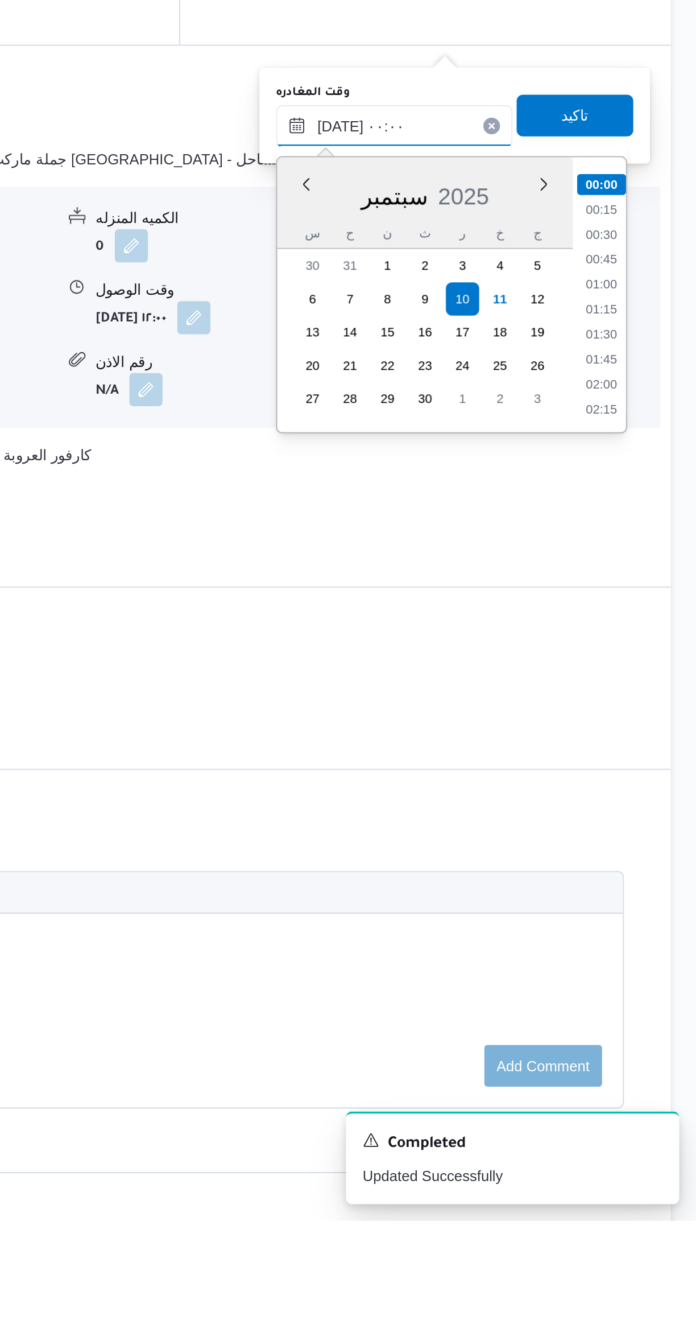
click at [493, 734] on input "١٠/٠٩/٢٠٢٥ ٠٠:٠٠" at bounding box center [531, 738] width 129 height 23
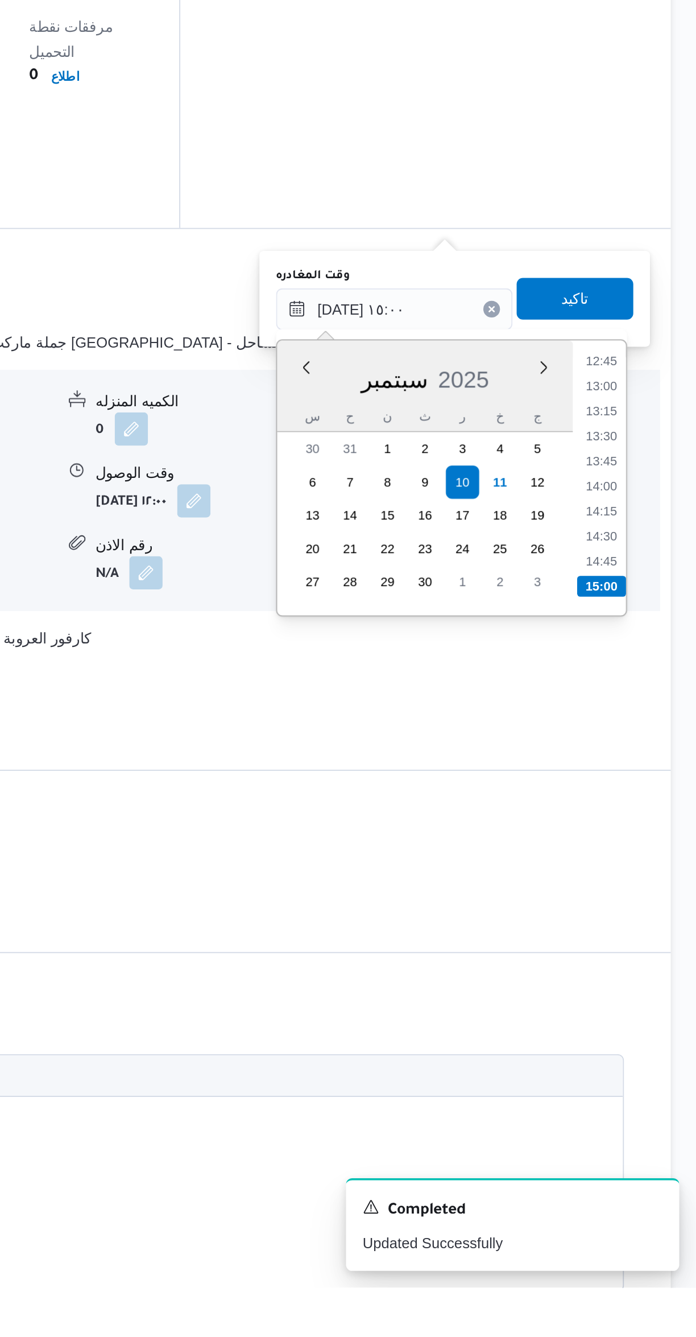
click at [650, 928] on li "14:30" at bounding box center [644, 926] width 26 height 11
type input "١٠/٠٩/٢٠٢٥ ١٤:٣٠"
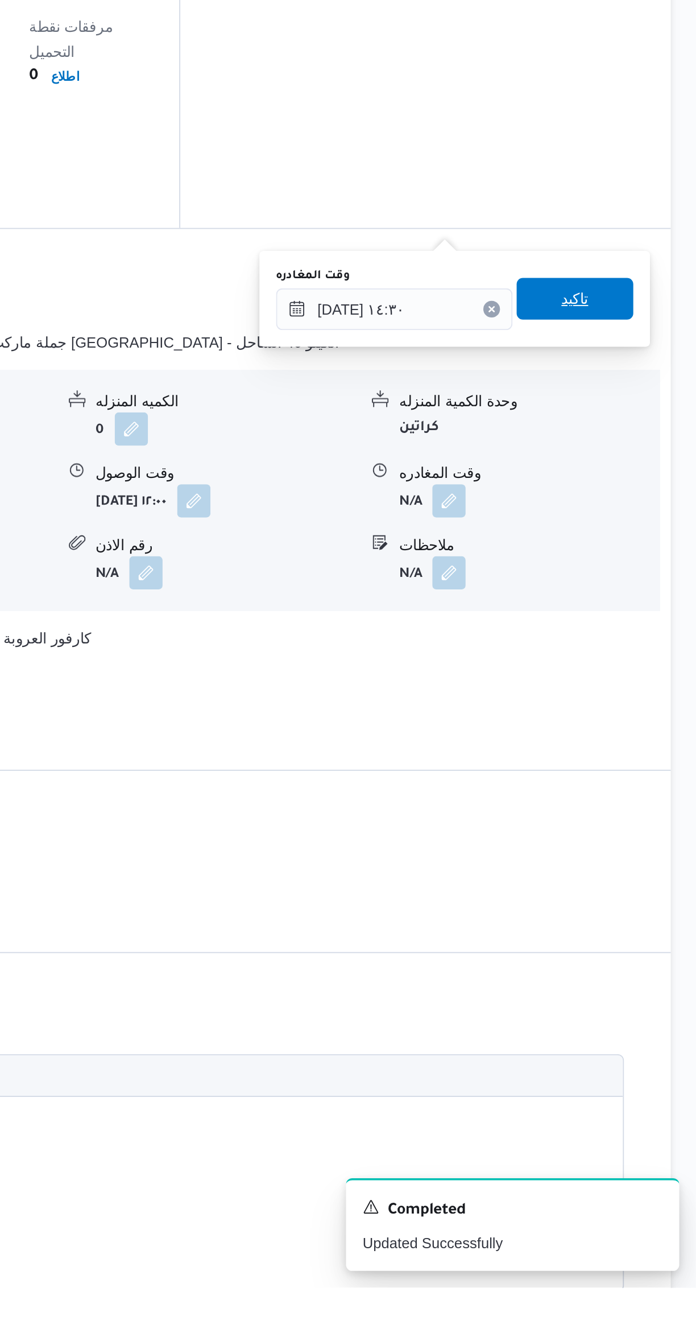
click at [607, 806] on span "تاكيد" at bounding box center [630, 796] width 64 height 23
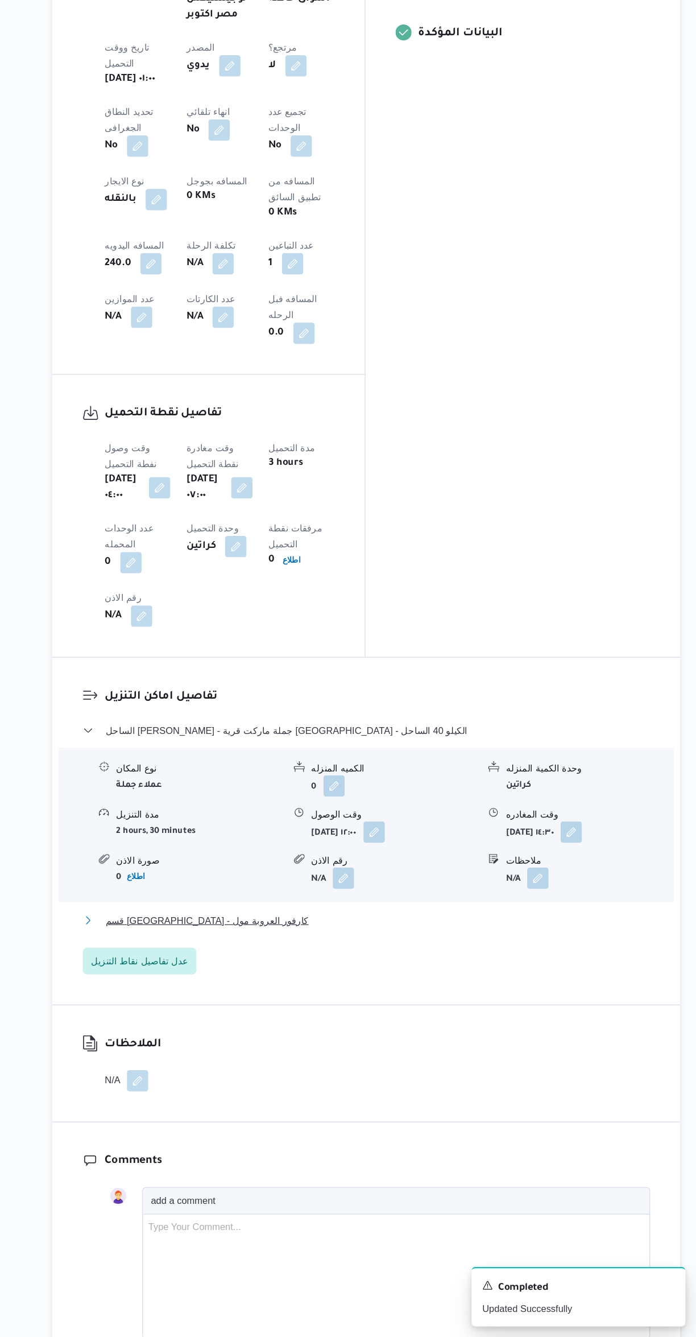
click at [493, 975] on button "قسم برج العرب - كارفور العروبة مول" at bounding box center [415, 982] width 483 height 14
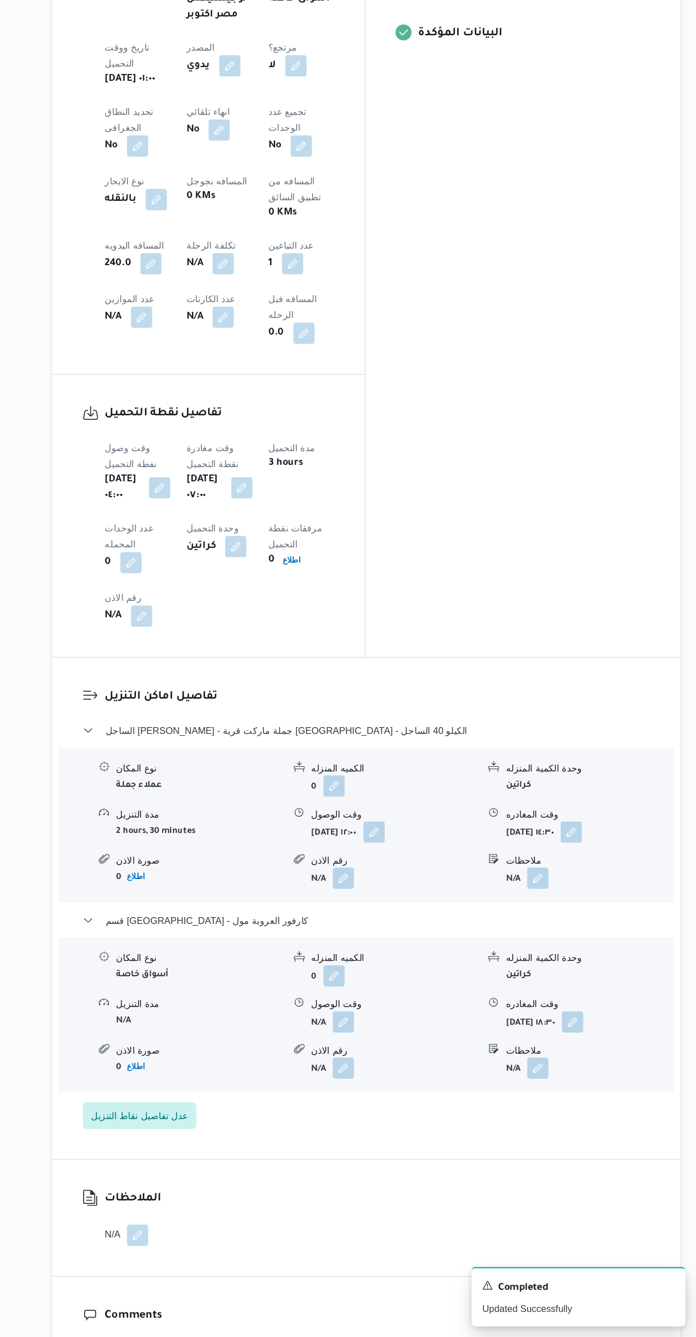
click at [387, 1060] on button "button" at bounding box center [396, 1069] width 18 height 18
click at [341, 964] on input "وقت الوصول" at bounding box center [365, 964] width 129 height 23
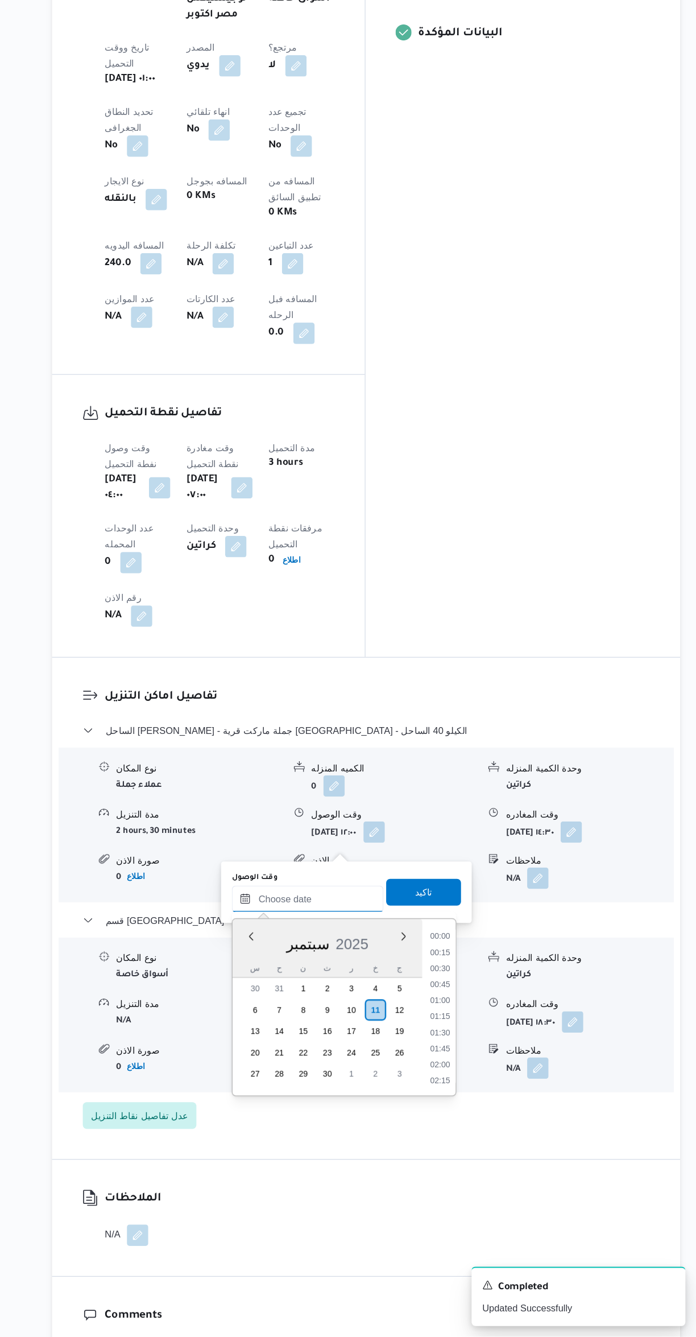
scroll to position [245, 0]
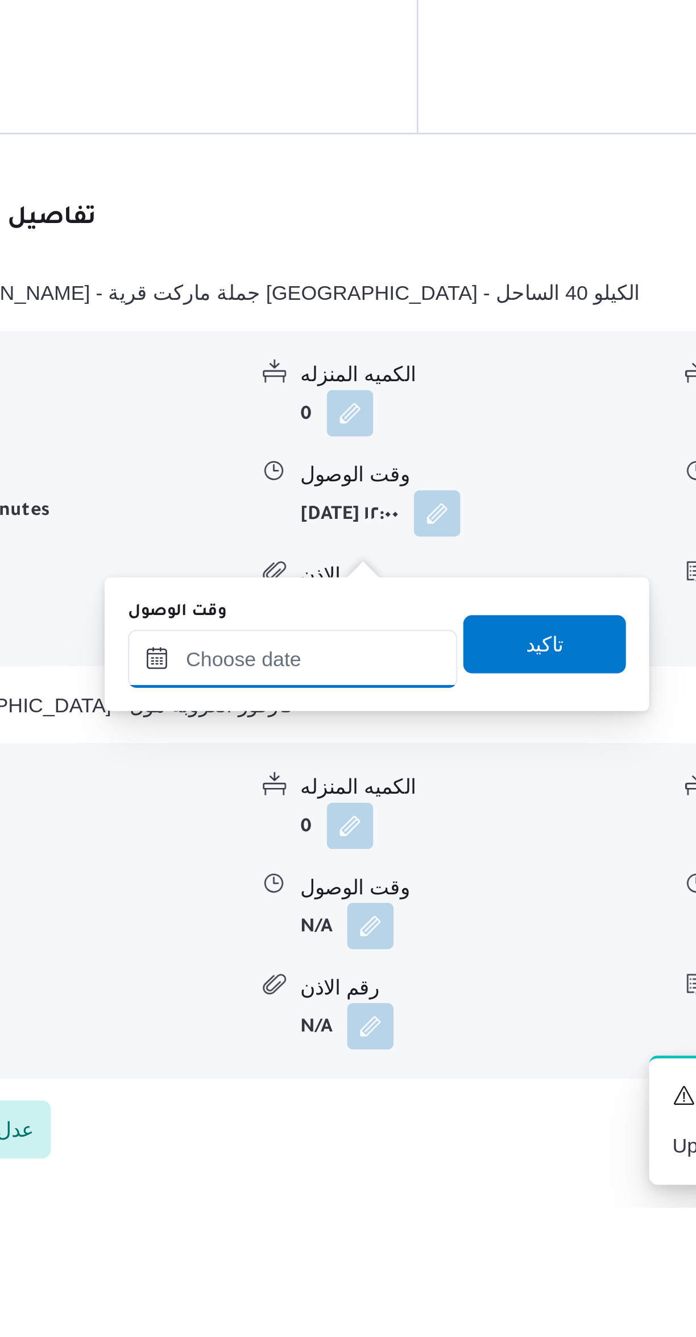
click at [368, 1122] on input "وقت الوصول" at bounding box center [365, 1121] width 129 height 23
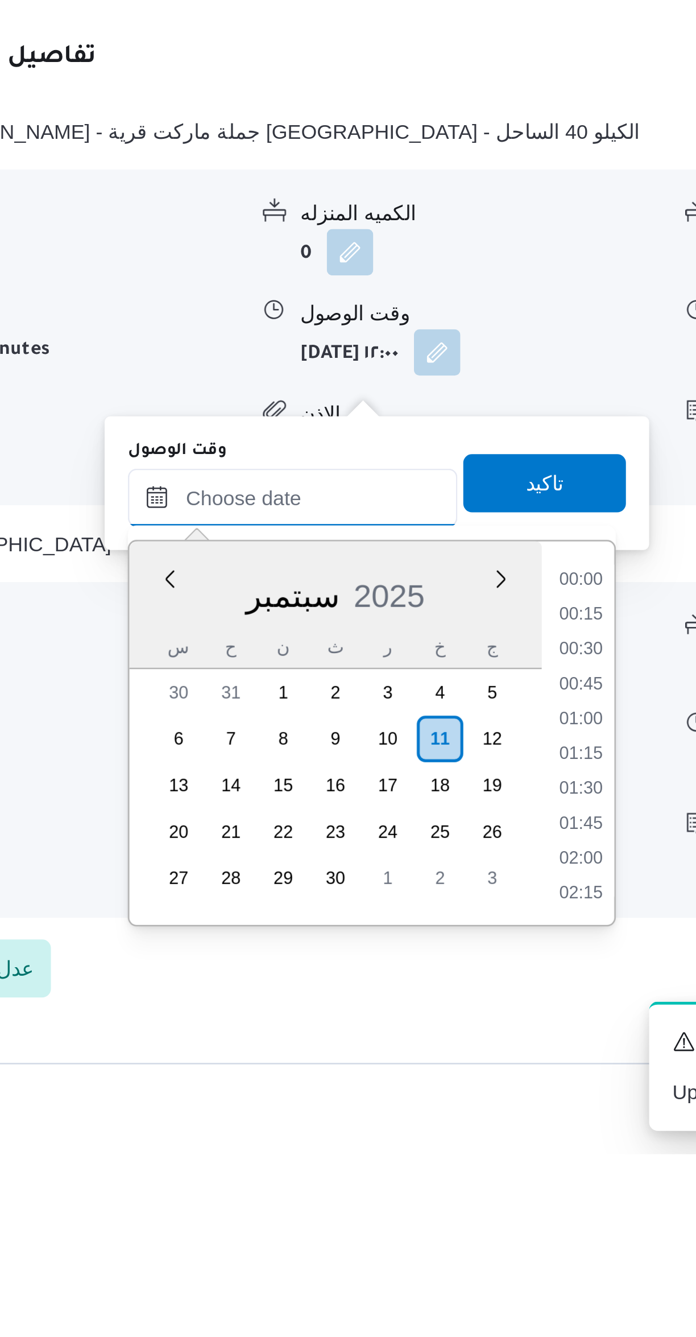
scroll to position [627, 0]
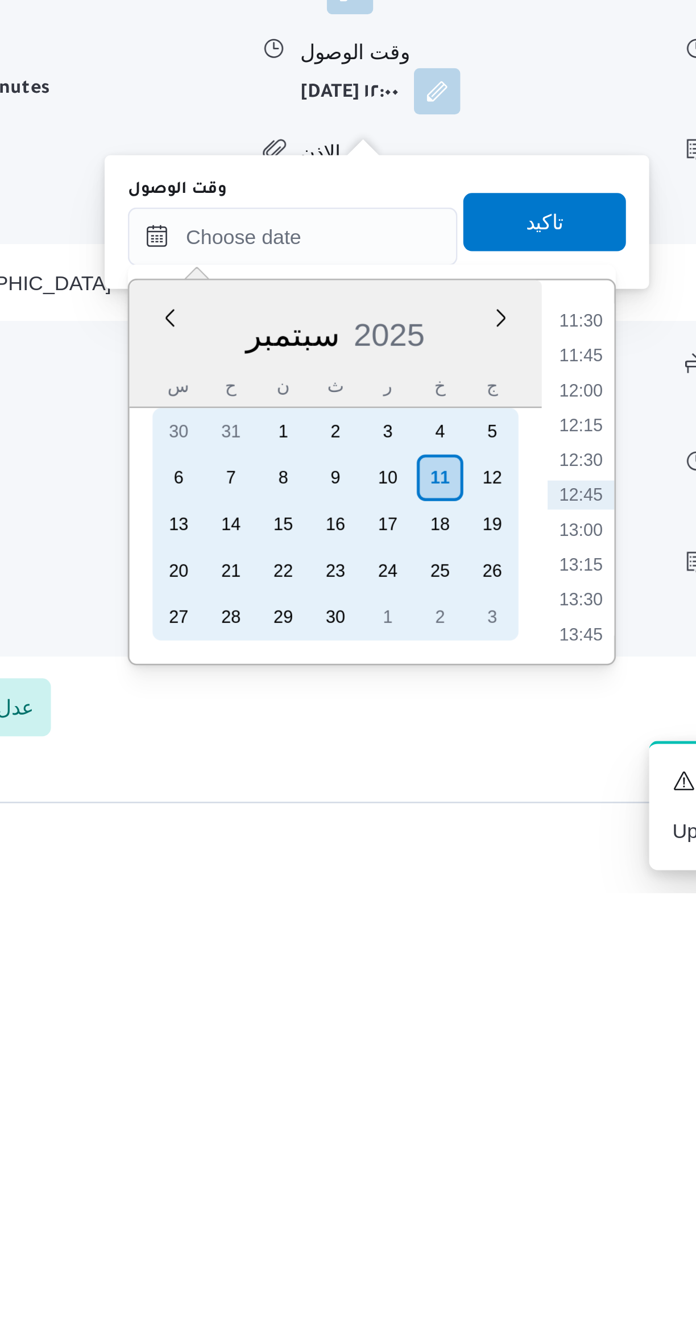
click at [402, 1172] on div "10" at bounding box center [403, 1174] width 18 height 18
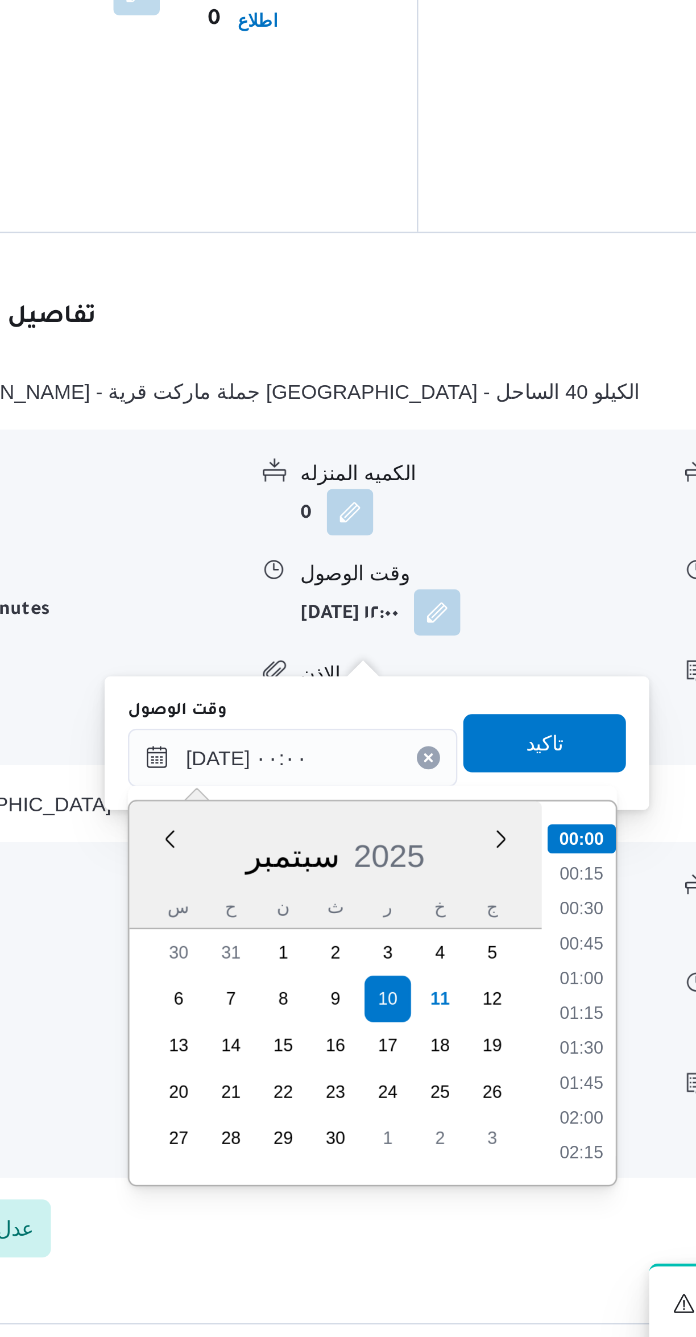
click at [482, 1139] on li "00:30" at bounding box center [478, 1137] width 26 height 11
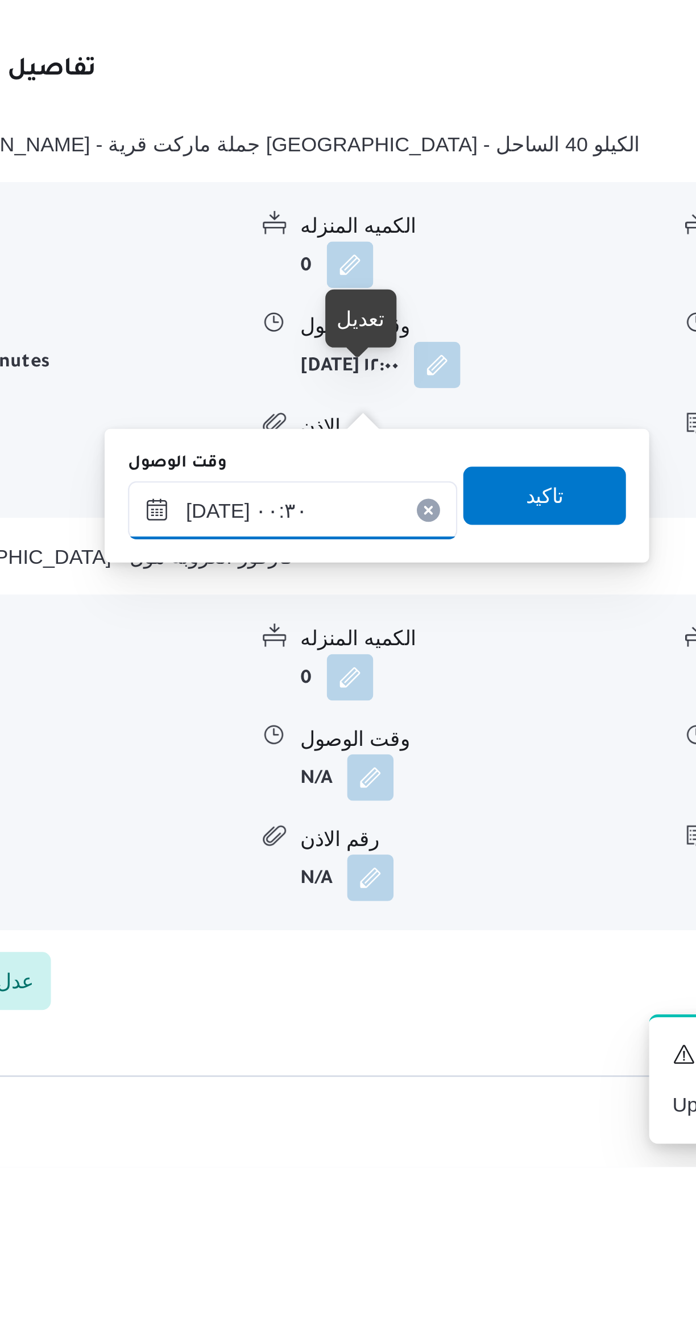
click at [327, 1078] on input "١٠/٠٩/٢٠٢٥ ٠٠:٣٠" at bounding box center [365, 1079] width 129 height 23
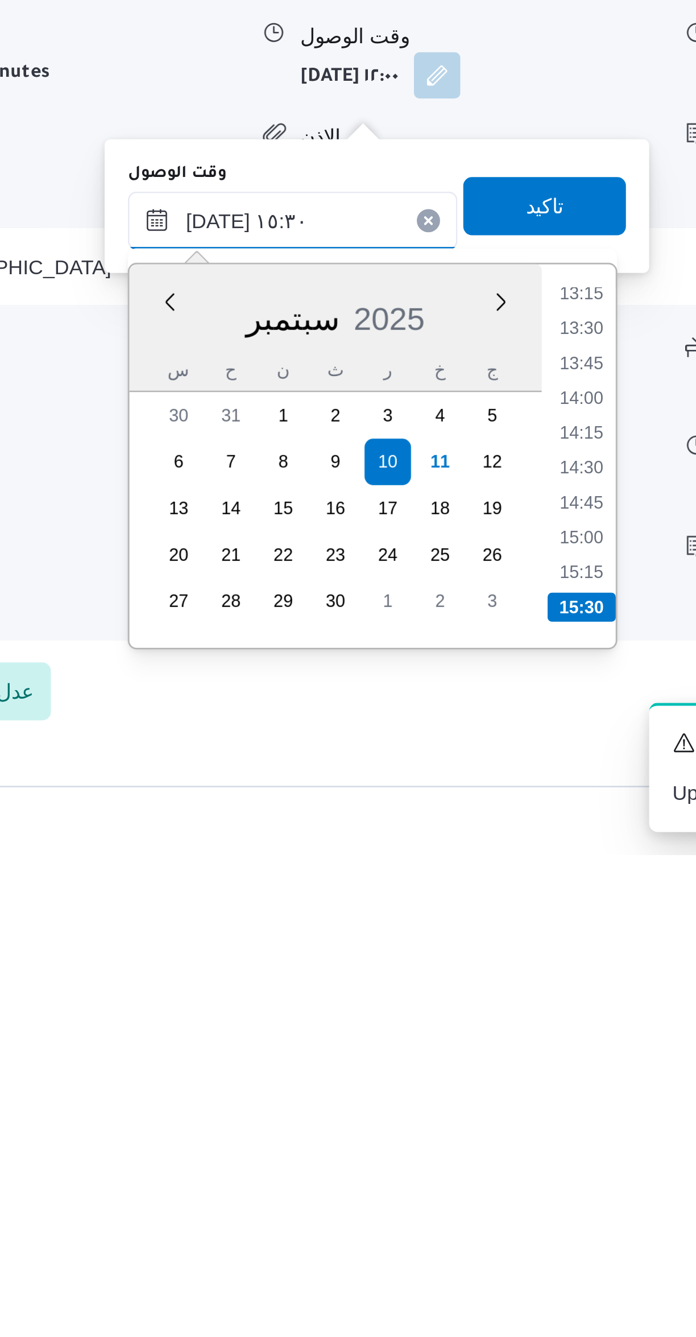
type input "١٠/٠٩/٢٠٢٥ ١٥:٣٠"
click at [479, 1235] on li "15:30" at bounding box center [478, 1239] width 27 height 11
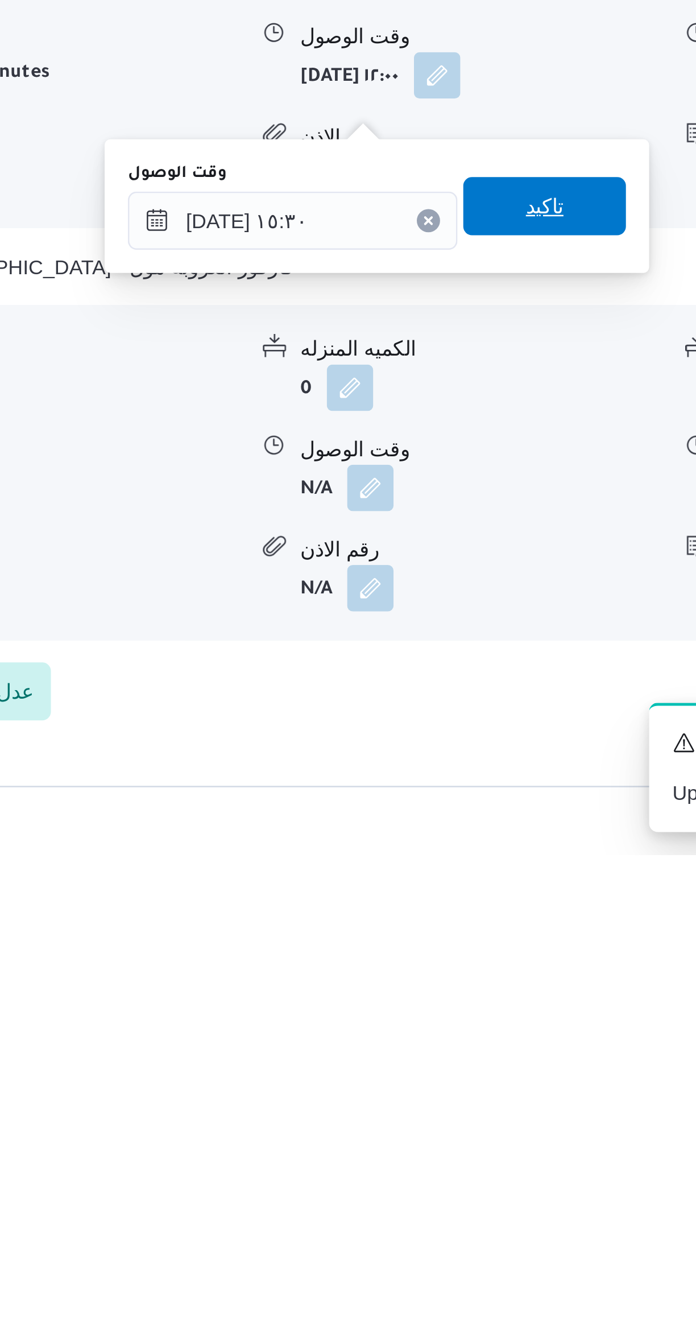
click at [445, 1081] on span "تاكيد" at bounding box center [464, 1082] width 64 height 23
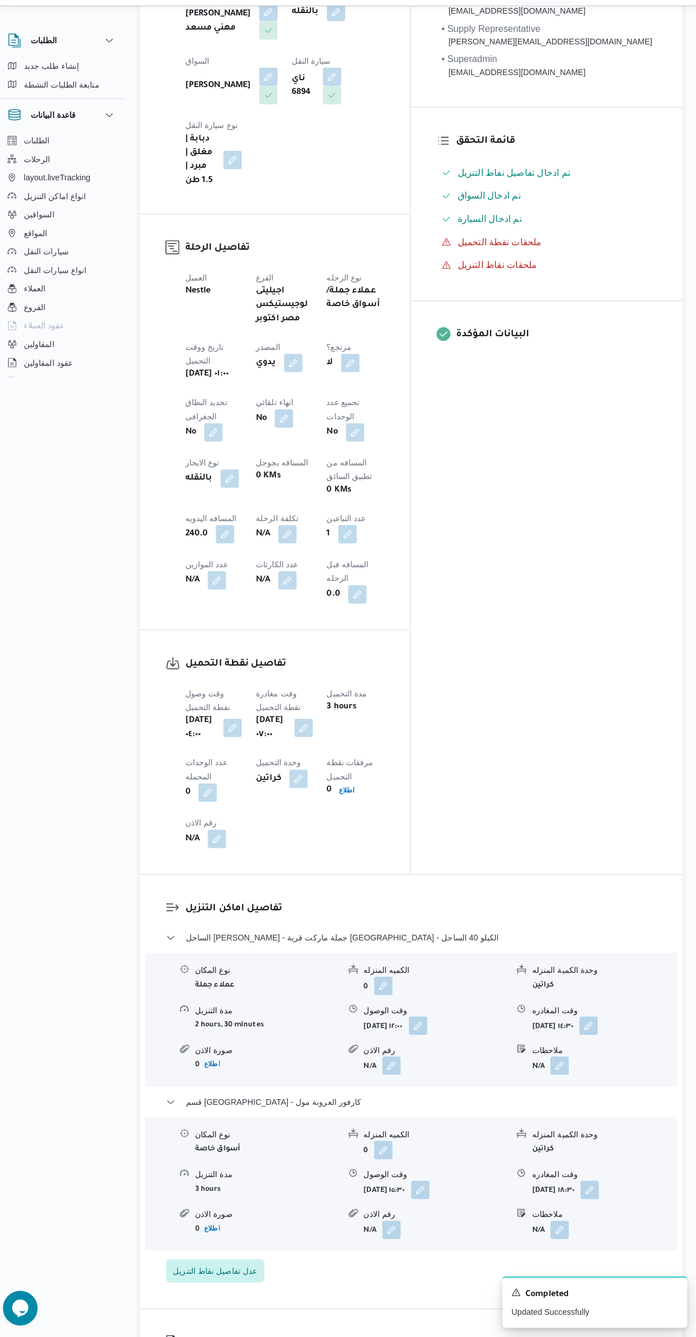
select select "ar"
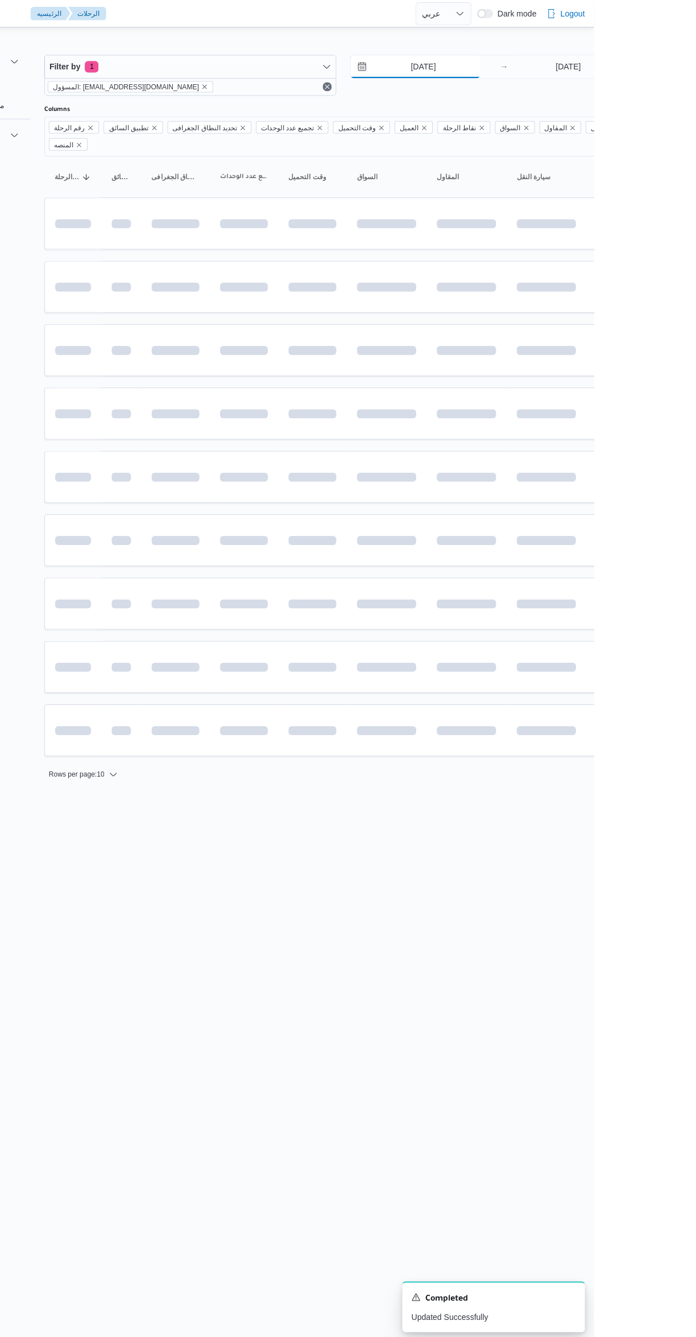
click at [499, 67] on input "[DATE]" at bounding box center [517, 66] width 129 height 23
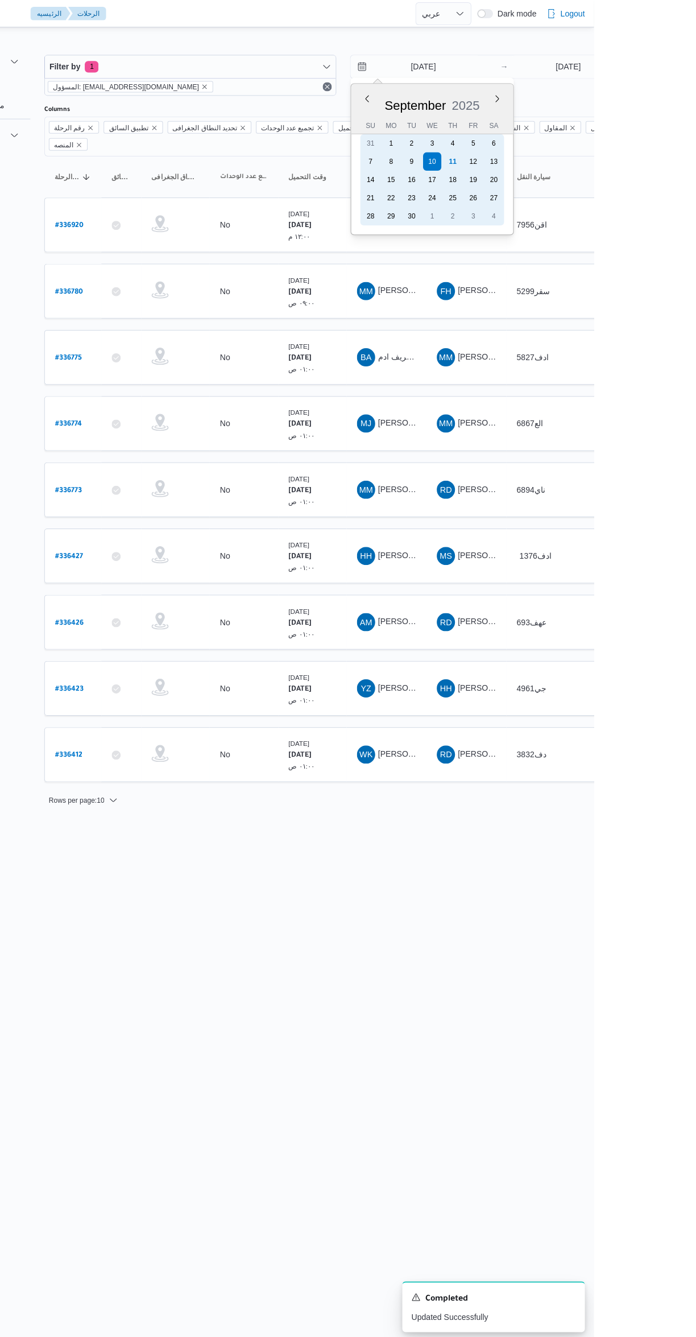
click at [559, 170] on div "18" at bounding box center [555, 179] width 18 height 18
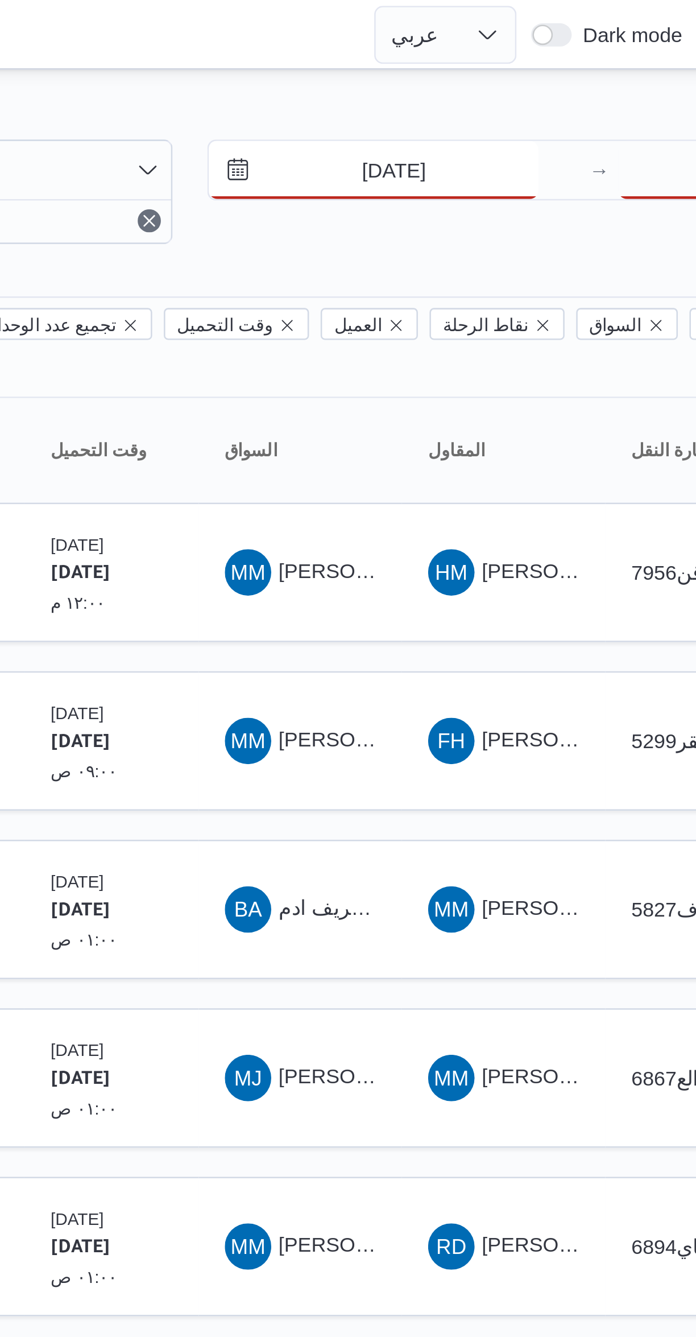
click at [501, 75] on input "18/9/2025" at bounding box center [517, 66] width 129 height 23
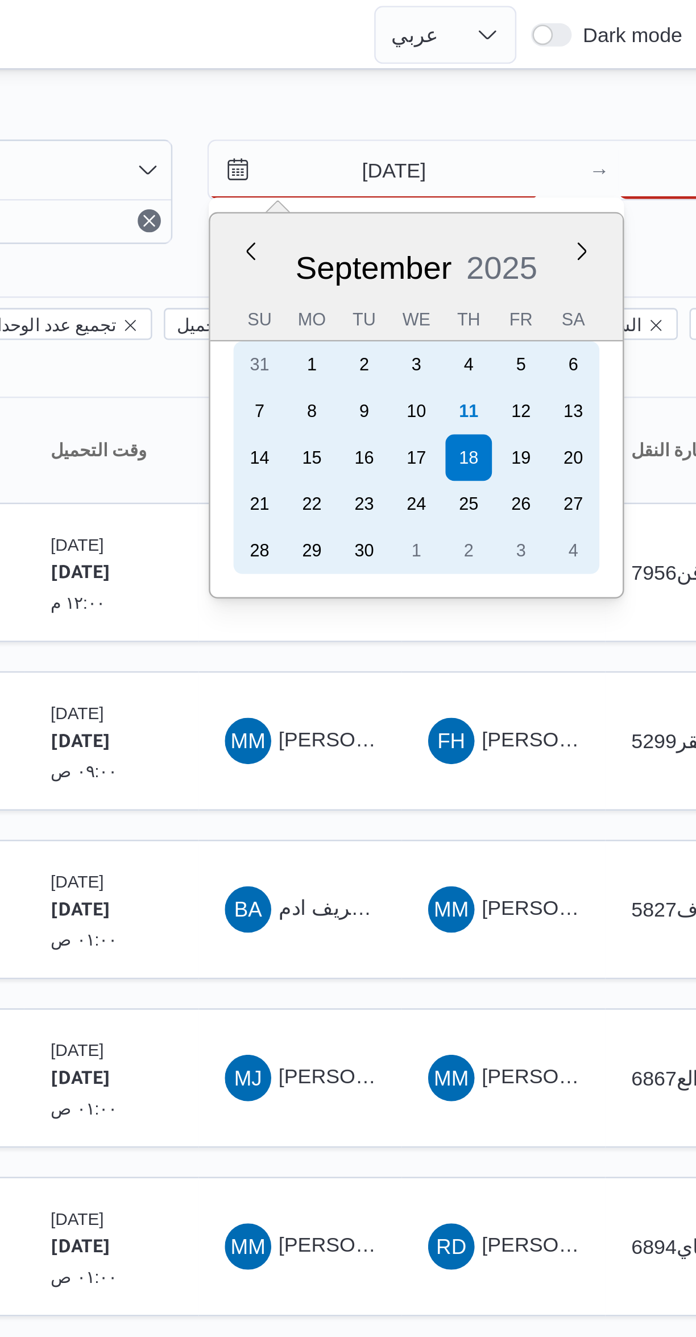
click at [548, 161] on div "11" at bounding box center [555, 161] width 18 height 18
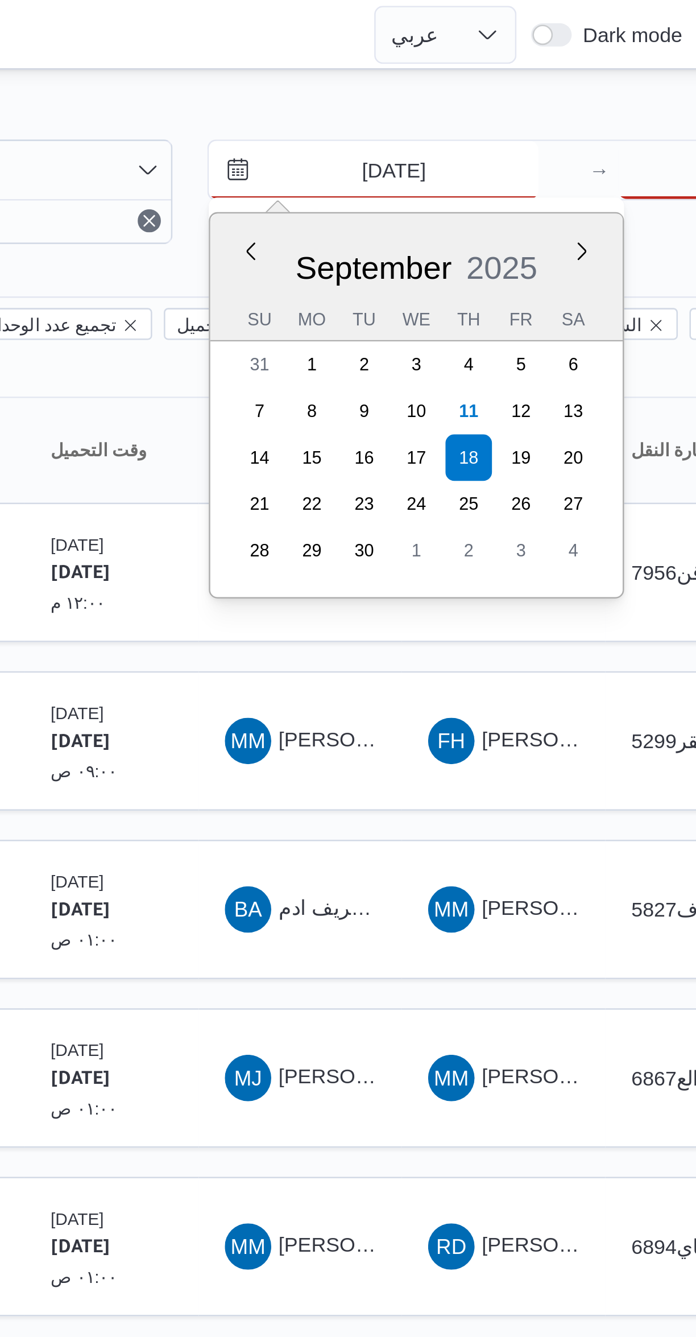
type input "[DATE]"
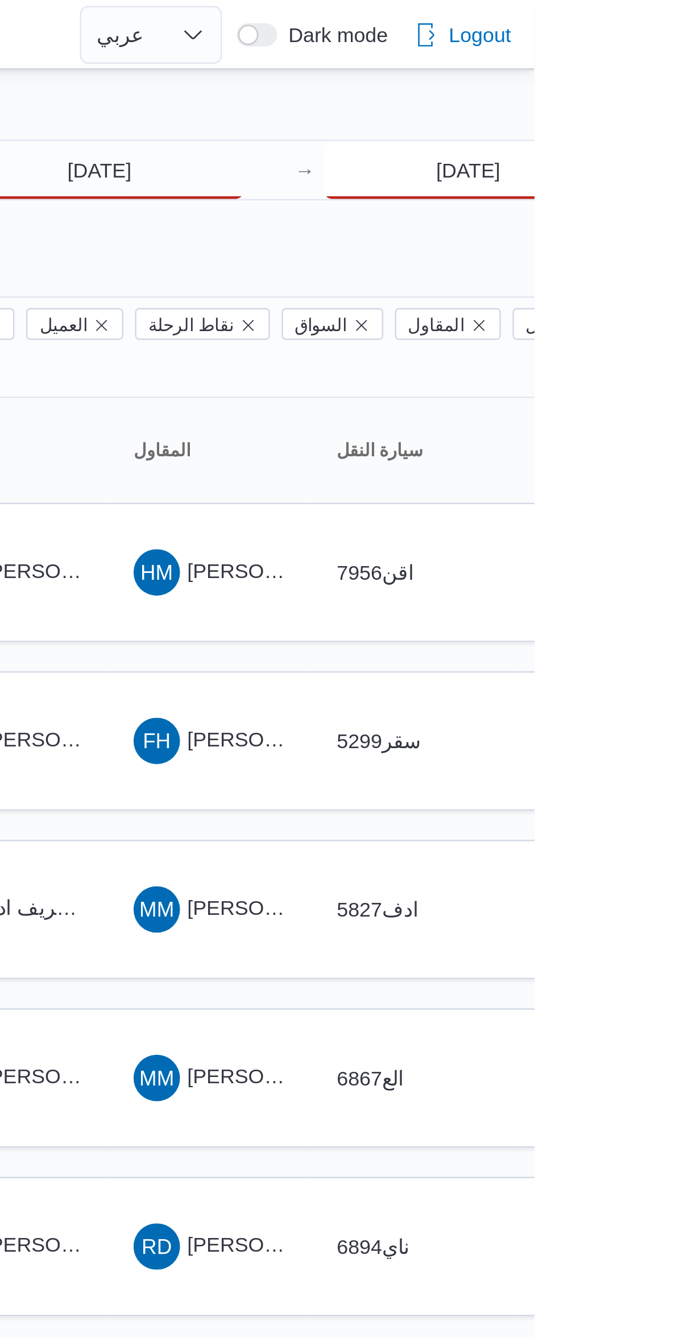
click at [650, 64] on input "[DATE]" at bounding box center [670, 66] width 113 height 23
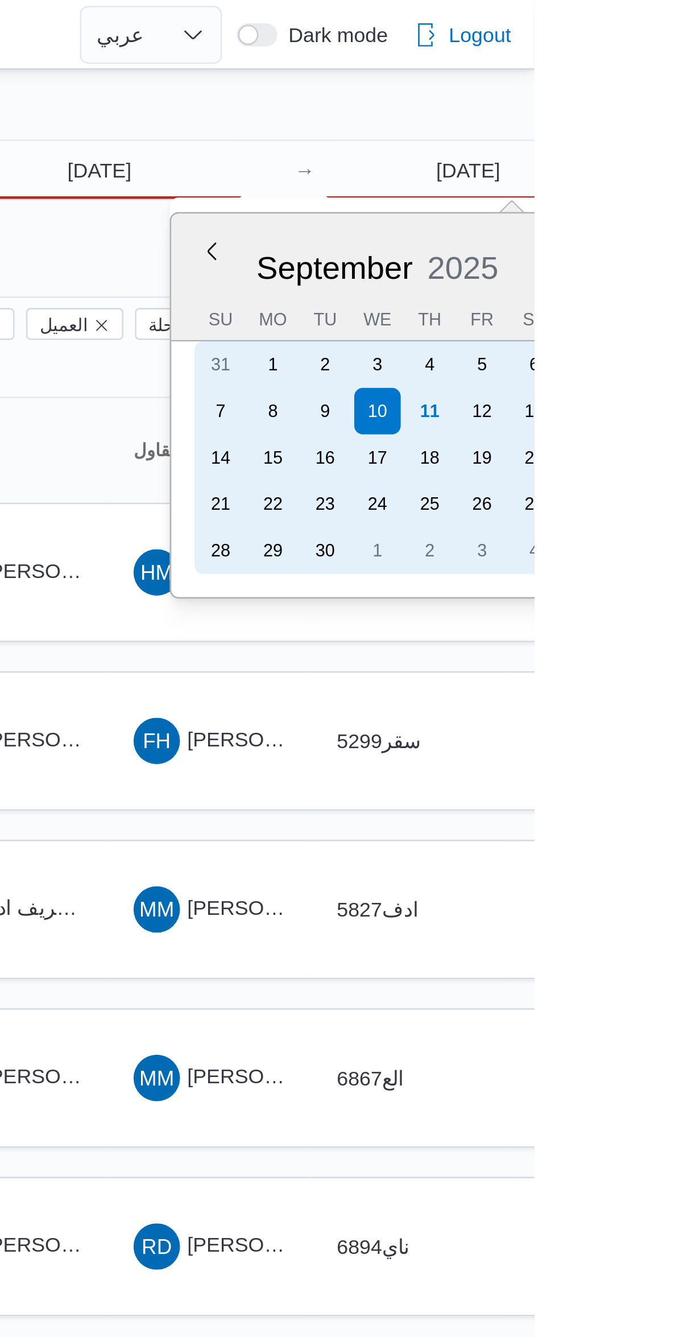
click at [651, 158] on div "11" at bounding box center [655, 161] width 18 height 18
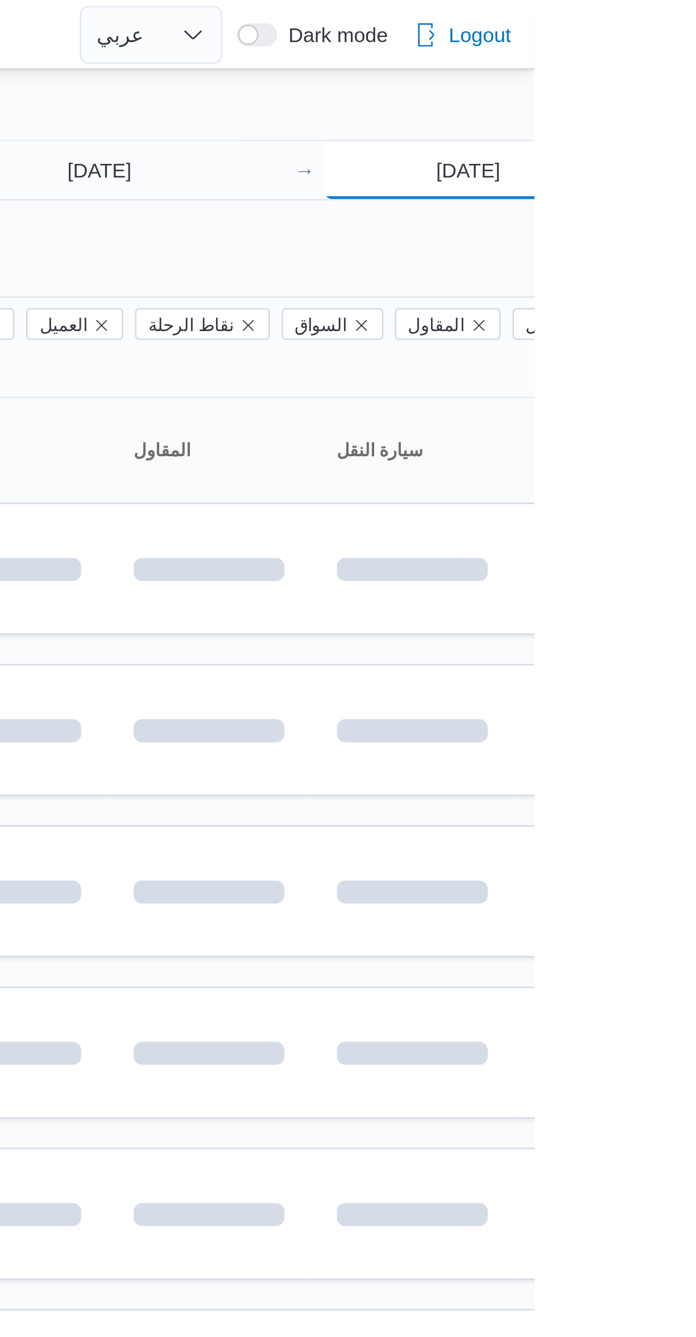
type input "[DATE]"
click at [545, 32] on div "Filter by 1 المسؤول: mostafa.elrouby@illa.com.eg 11/9/2025 → 11/9/2025 Group By…" at bounding box center [341, 411] width 696 height 763
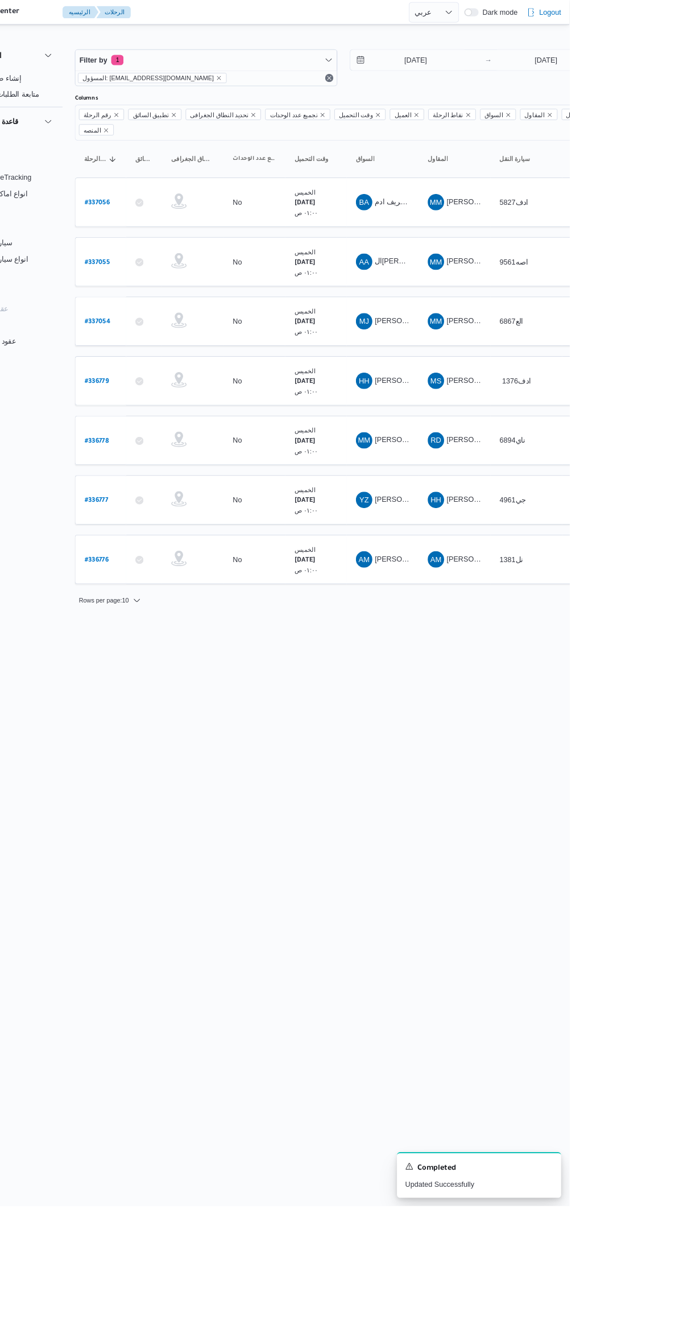
click at [174, 287] on b "# 337055" at bounding box center [173, 291] width 28 height 8
select select "ar"
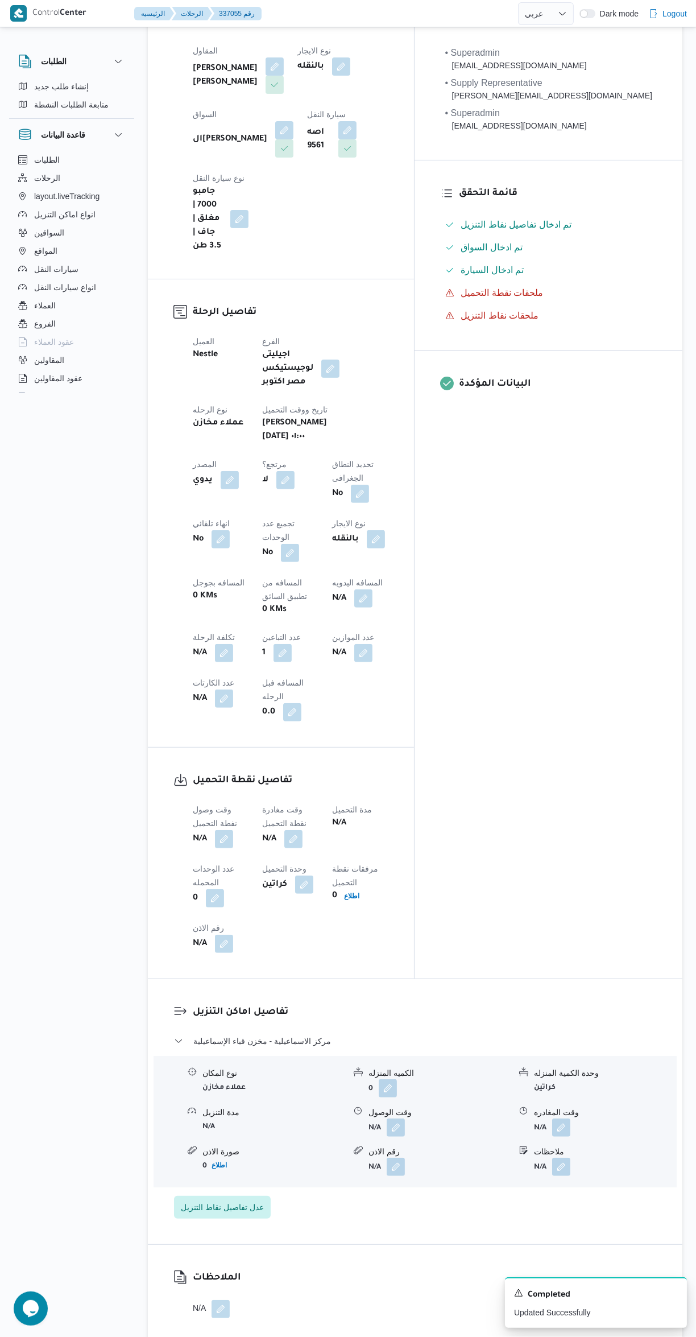
scroll to position [222, 0]
